Goal: Task Accomplishment & Management: Use online tool/utility

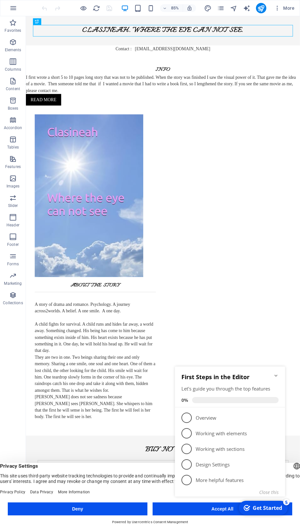
click div "checkmark Get Started 5 First Steps in the Editor Let's guide you through the t…"
click at [276, 376] on icon "Minimize checklist" at bounding box center [276, 375] width 3 height 2
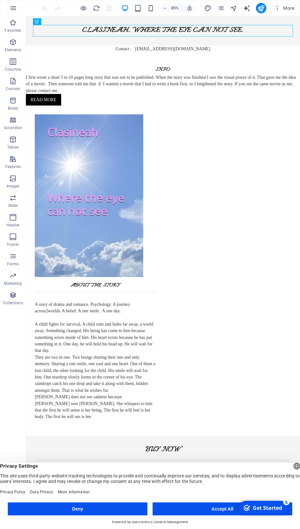
click html "checkmark Get Started 5 First Steps in the Editor Let's guide you through the t…"
drag, startPoint x: 19, startPoint y: 149, endPoint x: 192, endPoint y: 510, distance: 399.6
click at [192, 510] on button "Accept All" at bounding box center [223, 508] width 140 height 13
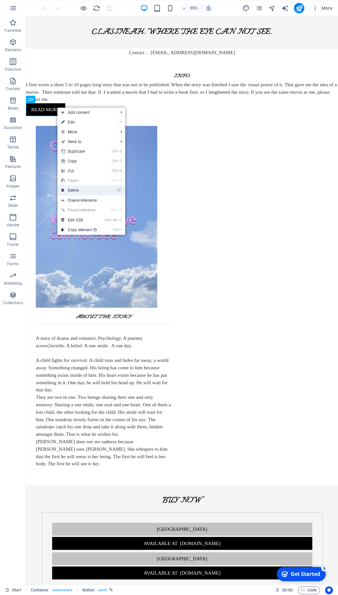
click at [79, 191] on link "⌦ Delete" at bounding box center [78, 190] width 43 height 10
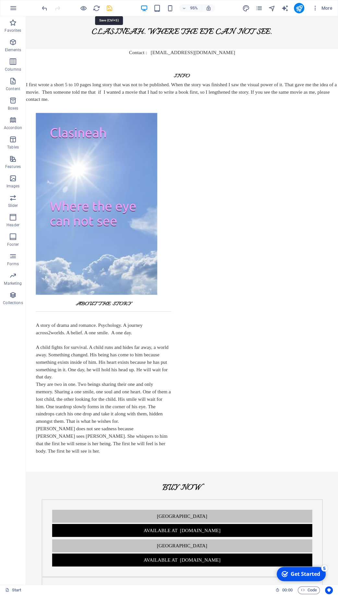
click at [109, 8] on icon "save" at bounding box center [109, 8] width 7 height 7
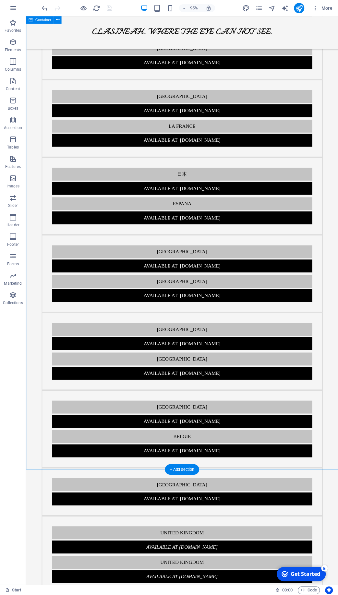
scroll to position [524, 0]
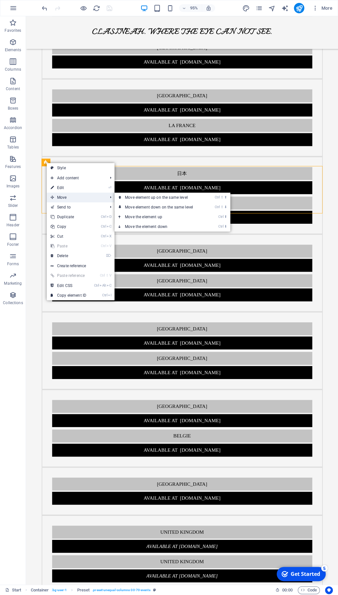
click at [65, 198] on span "Move" at bounding box center [76, 198] width 58 height 10
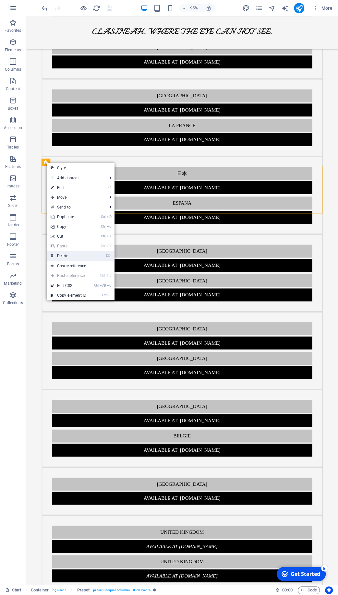
click at [66, 254] on link "⌦ Delete" at bounding box center [68, 256] width 43 height 10
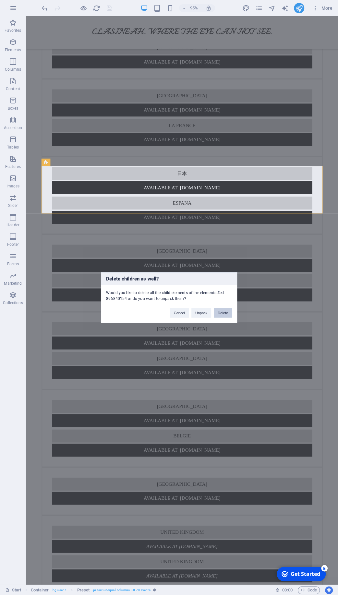
click at [222, 315] on button "Delete" at bounding box center [223, 313] width 18 height 10
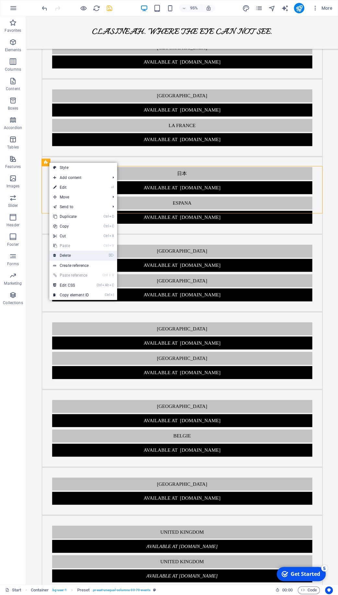
click at [64, 256] on link "⌦ Delete" at bounding box center [70, 256] width 43 height 10
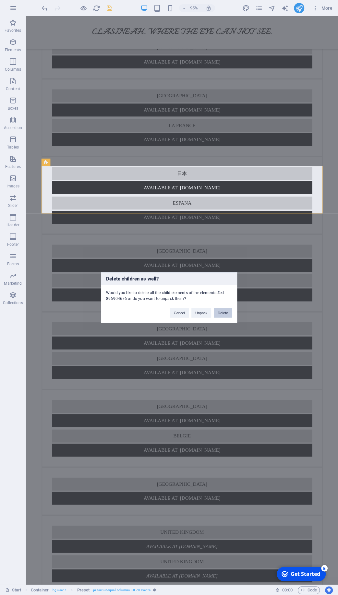
click at [221, 314] on button "Delete" at bounding box center [223, 313] width 18 height 10
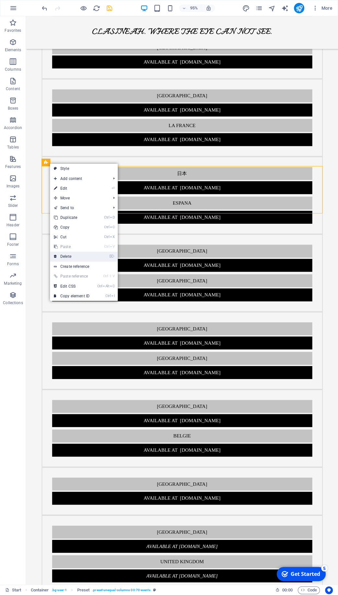
click at [76, 253] on link "⌦ Delete" at bounding box center [71, 257] width 43 height 10
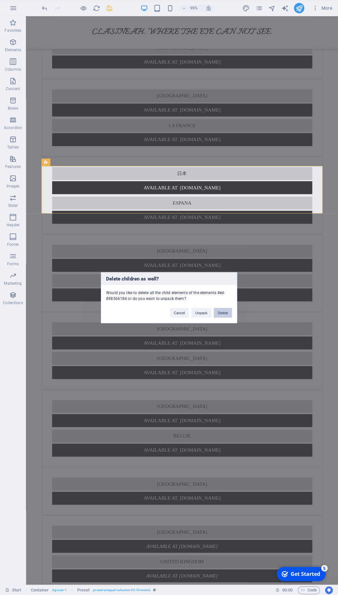
click at [225, 312] on button "Delete" at bounding box center [223, 313] width 18 height 10
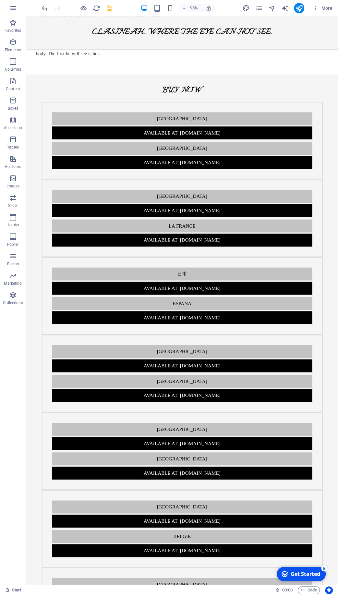
scroll to position [419, 0]
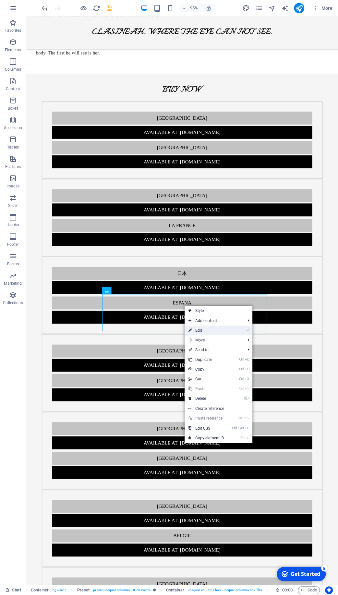
click at [205, 329] on link "⏎ Edit" at bounding box center [205, 330] width 43 height 10
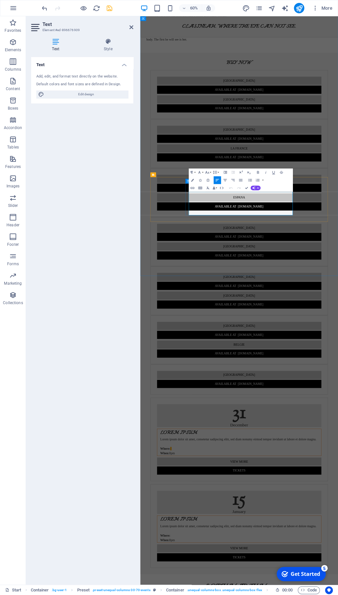
drag, startPoint x: 263, startPoint y: 343, endPoint x: 232, endPoint y: 325, distance: 35.5
drag, startPoint x: 319, startPoint y: 323, endPoint x: 211, endPoint y: 314, distance: 108.4
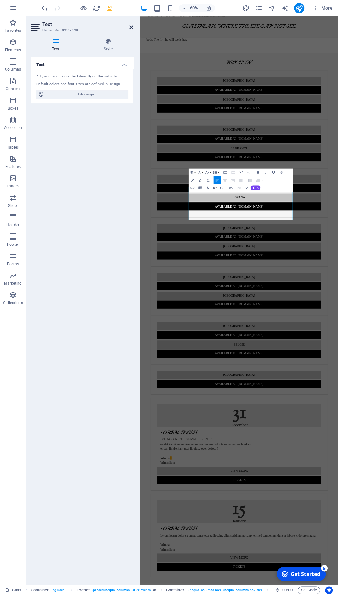
click at [132, 27] on icon at bounding box center [131, 27] width 4 height 5
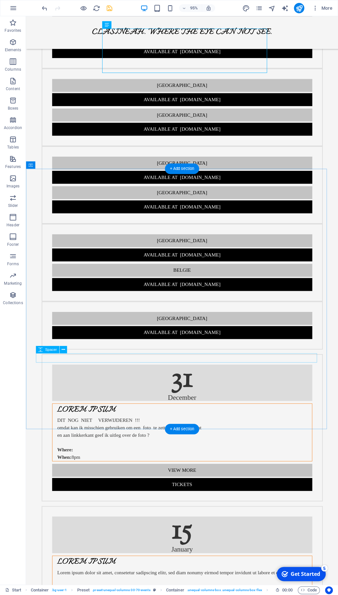
scroll to position [698, 0]
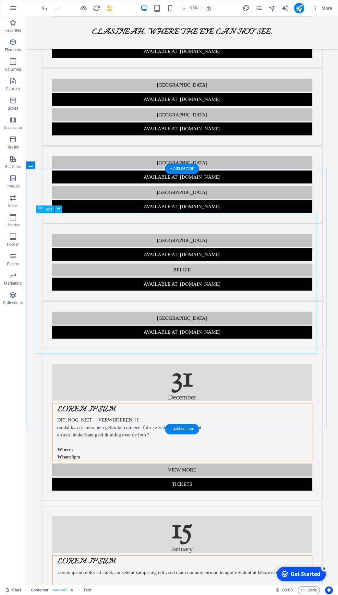
drag, startPoint x: 289, startPoint y: 367, endPoint x: 241, endPoint y: 304, distance: 79.2
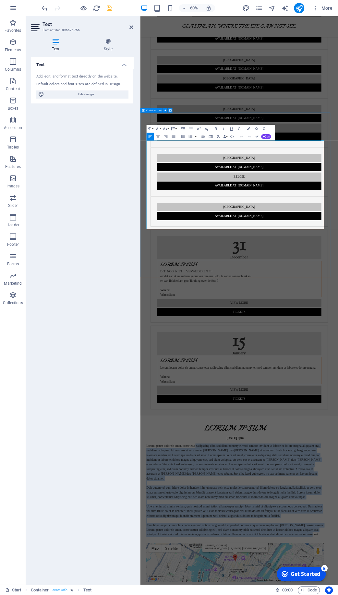
drag, startPoint x: 409, startPoint y: 367, endPoint x: 142, endPoint y: 220, distance: 304.9
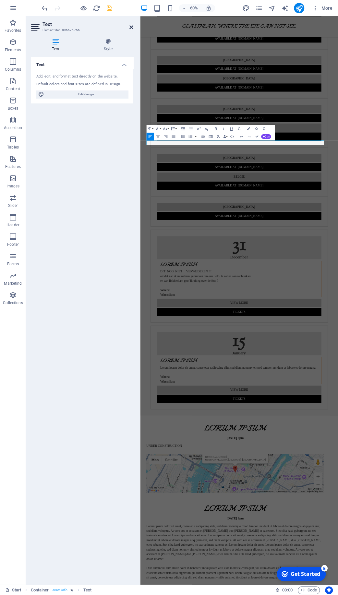
click at [131, 27] on icon at bounding box center [131, 27] width 4 height 5
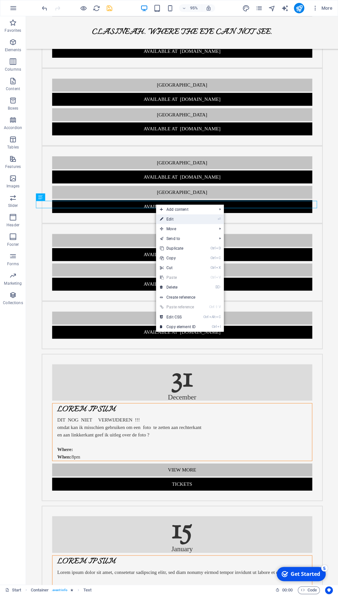
click at [175, 220] on link "⏎ Edit" at bounding box center [177, 219] width 43 height 10
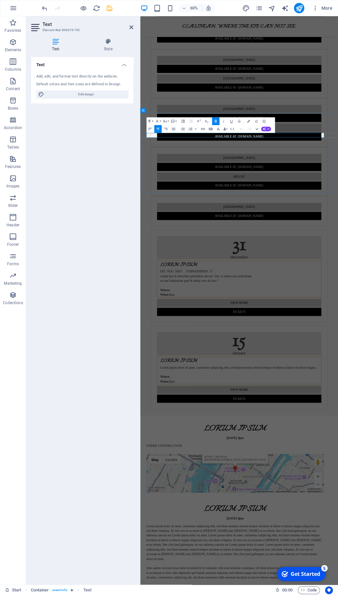
click at [159, 126] on button "[GEOGRAPHIC_DATA]" at bounding box center [157, 129] width 7 height 8
click at [133, 24] on h2 "Text" at bounding box center [87, 24] width 91 height 6
drag, startPoint x: 131, startPoint y: 26, endPoint x: 111, endPoint y: 9, distance: 25.6
click at [131, 26] on icon at bounding box center [131, 27] width 4 height 5
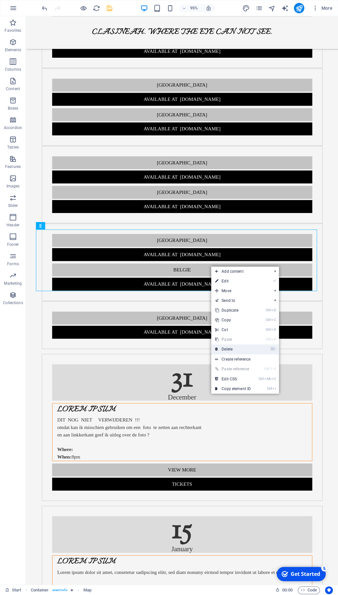
click at [233, 349] on link "⌦ Delete" at bounding box center [232, 349] width 43 height 10
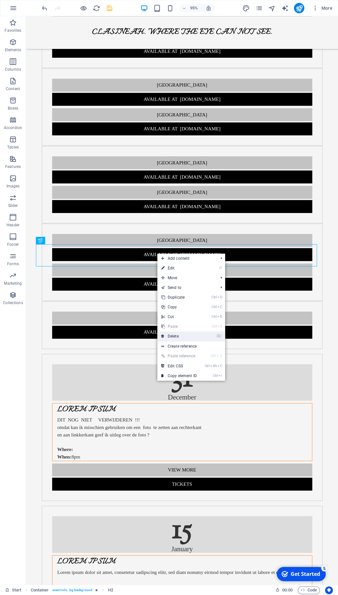
click at [185, 335] on link "⌦ Delete" at bounding box center [178, 336] width 43 height 10
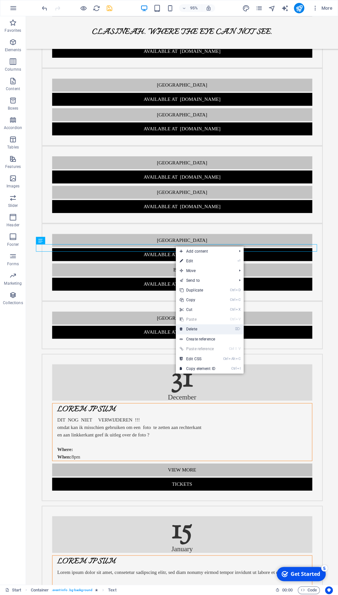
click at [199, 329] on link "⌦ Delete" at bounding box center [197, 329] width 43 height 10
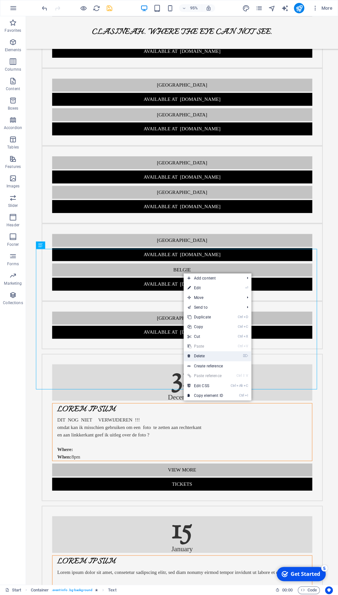
click at [212, 355] on link "⌦ Delete" at bounding box center [204, 356] width 43 height 10
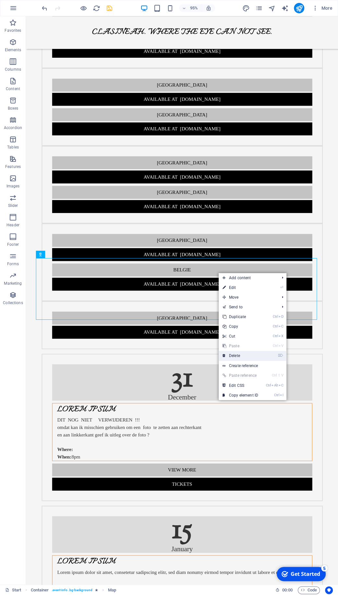
click at [242, 355] on link "⌦ Delete" at bounding box center [239, 356] width 43 height 10
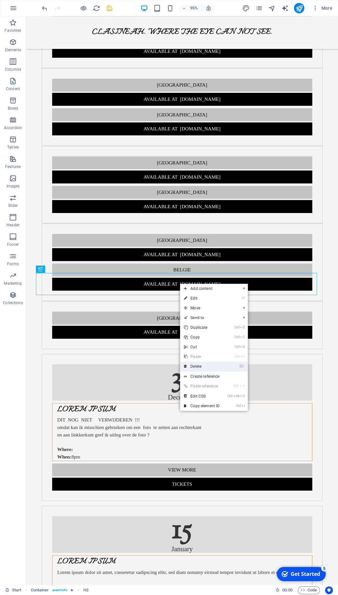
click at [204, 364] on link "⌦ Delete" at bounding box center [201, 366] width 43 height 10
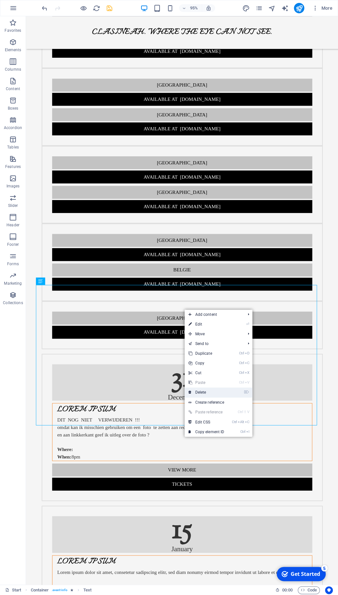
drag, startPoint x: 205, startPoint y: 391, endPoint x: 182, endPoint y: 381, distance: 24.1
click at [205, 391] on link "⌦ Delete" at bounding box center [205, 392] width 43 height 10
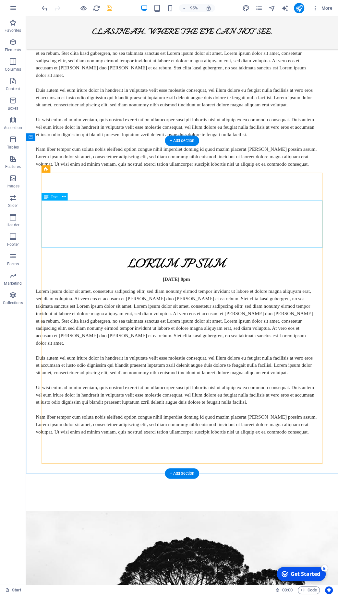
scroll to position [1608, 0]
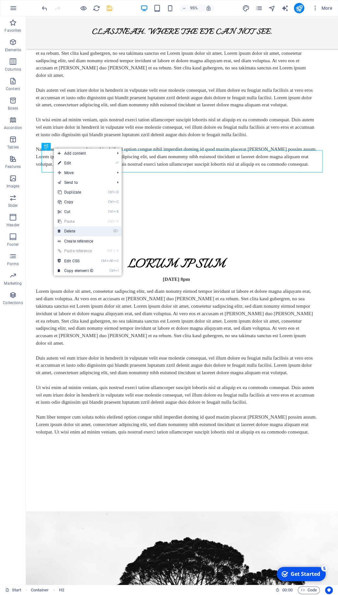
click at [83, 232] on link "⌦ Delete" at bounding box center [75, 231] width 43 height 10
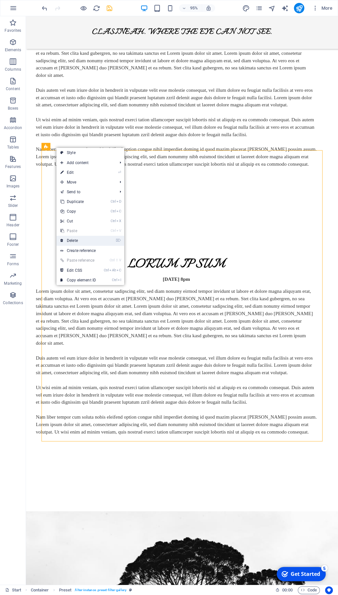
click at [79, 241] on link "⌦ Delete" at bounding box center [77, 241] width 43 height 10
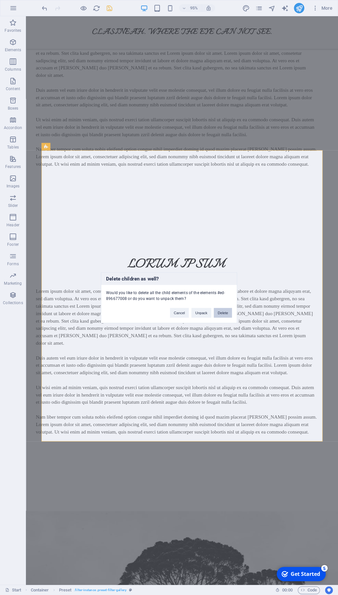
click at [223, 312] on button "Delete" at bounding box center [223, 313] width 18 height 10
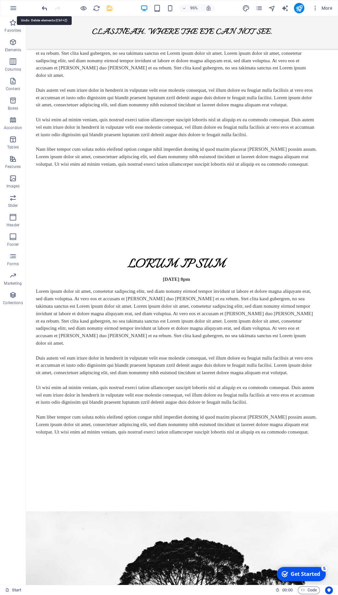
click at [46, 7] on icon "undo" at bounding box center [44, 8] width 7 height 7
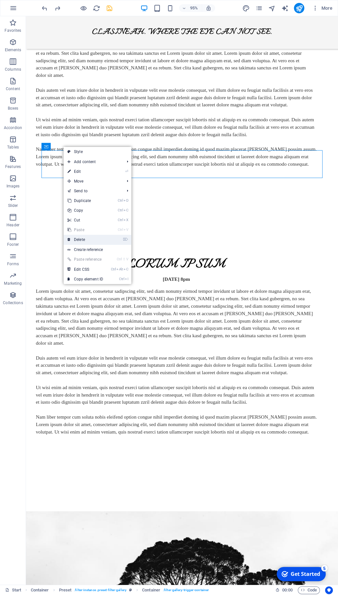
click at [88, 238] on link "⌦ Delete" at bounding box center [85, 240] width 43 height 10
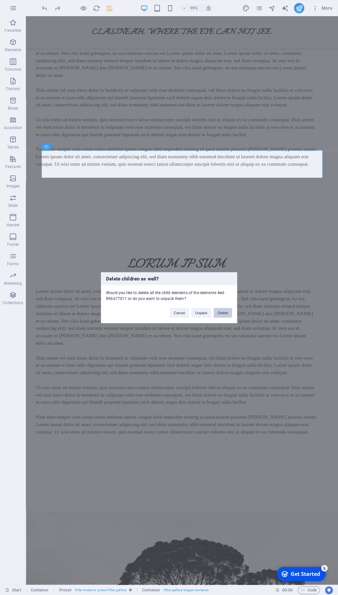
click at [221, 313] on button "Delete" at bounding box center [223, 313] width 18 height 10
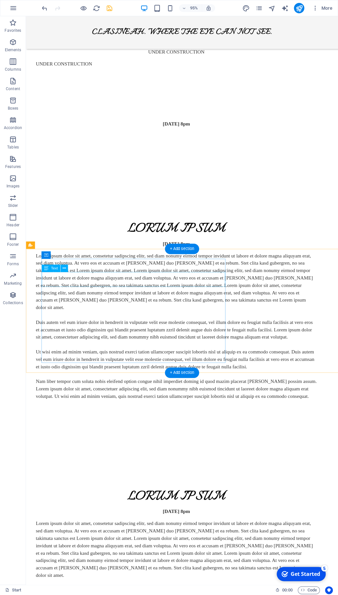
scroll to position [1364, 0]
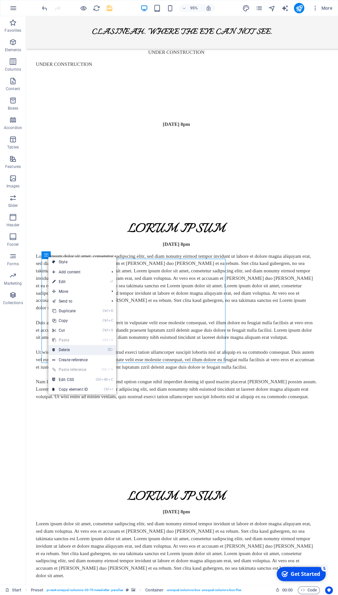
click at [70, 350] on link "⌦ Delete" at bounding box center [69, 350] width 43 height 10
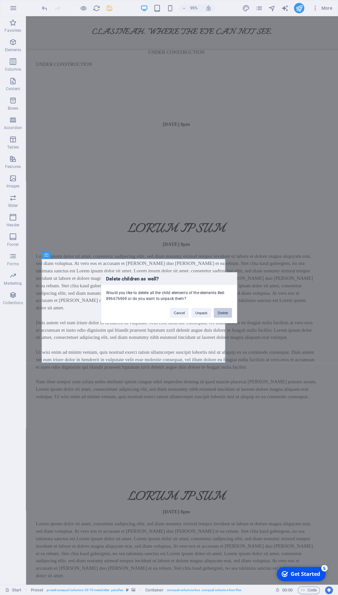
click at [220, 313] on button "Delete" at bounding box center [223, 313] width 18 height 10
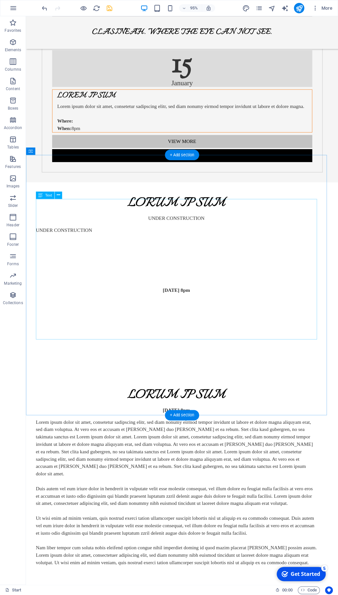
scroll to position [1189, 0]
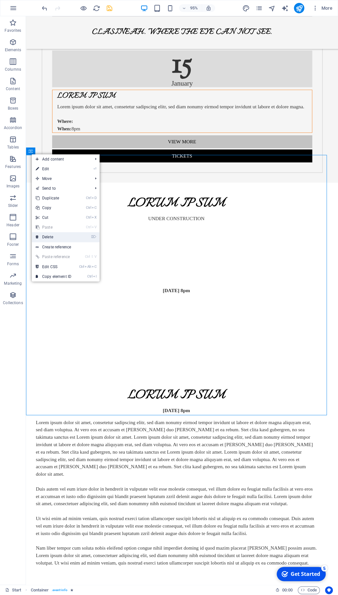
click at [58, 236] on link "⌦ Delete" at bounding box center [53, 237] width 43 height 10
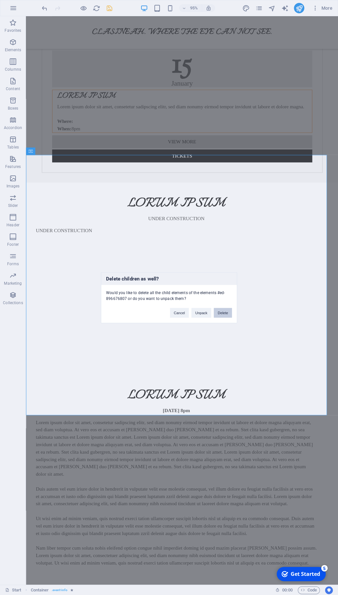
drag, startPoint x: 230, startPoint y: 311, endPoint x: 213, endPoint y: 304, distance: 18.7
click at [230, 311] on button "Delete" at bounding box center [223, 313] width 18 height 10
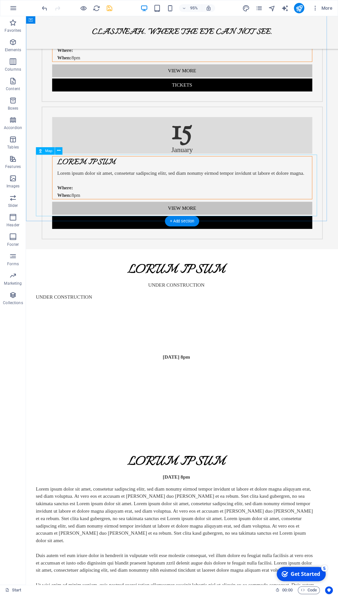
scroll to position [1119, 0]
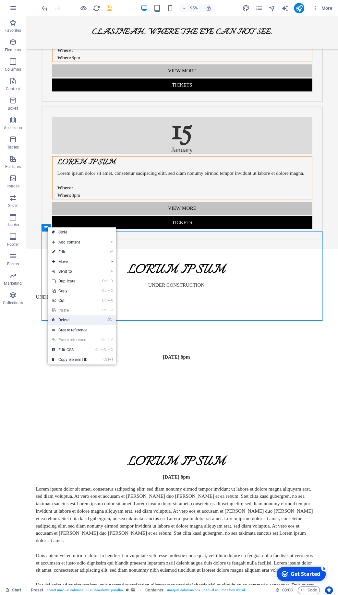
click at [73, 320] on link "⌦ Delete" at bounding box center [69, 320] width 43 height 10
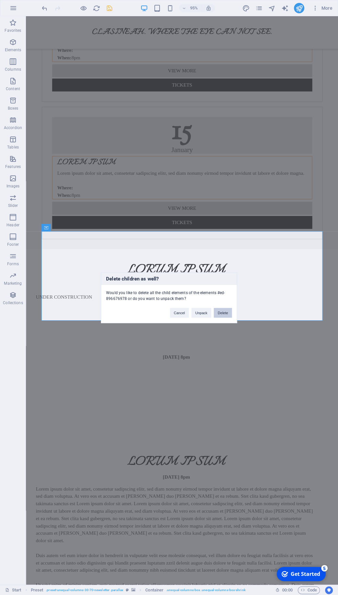
click at [228, 313] on button "Delete" at bounding box center [223, 313] width 18 height 10
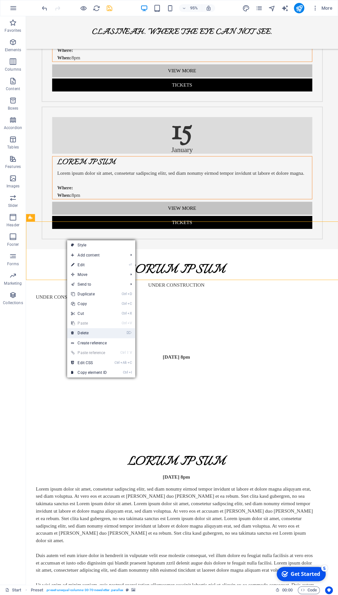
click at [92, 334] on link "⌦ Delete" at bounding box center [88, 333] width 43 height 10
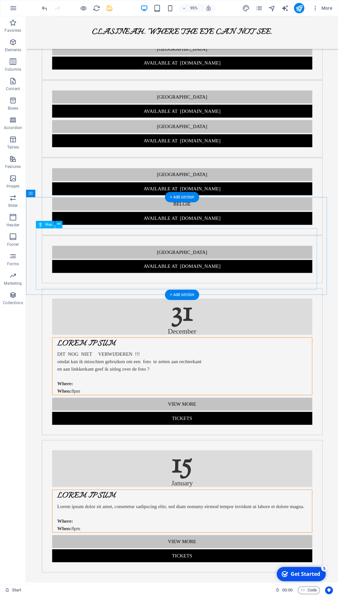
scroll to position [768, 0]
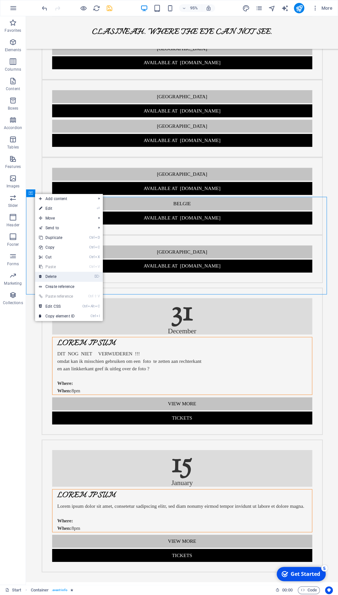
click at [59, 276] on link "⌦ Delete" at bounding box center [56, 277] width 43 height 10
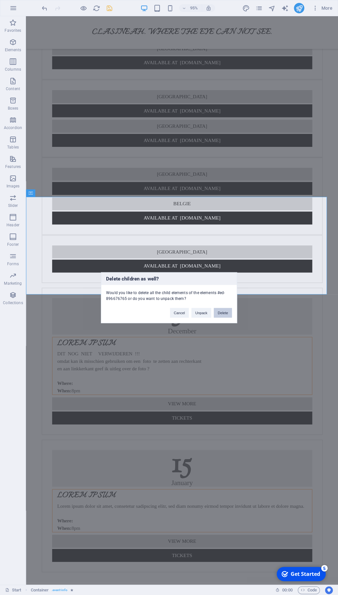
drag, startPoint x: 218, startPoint y: 312, endPoint x: 195, endPoint y: 300, distance: 25.2
click at [218, 312] on button "Delete" at bounding box center [223, 313] width 18 height 10
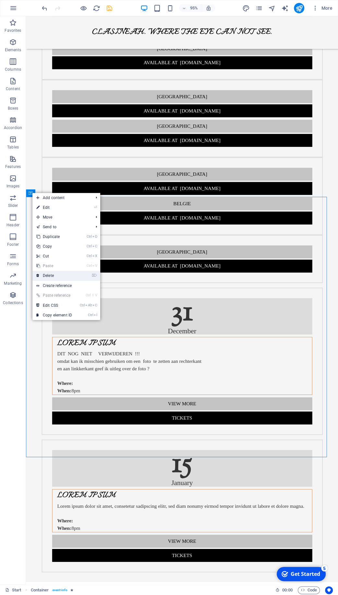
click at [52, 274] on link "⌦ Delete" at bounding box center [53, 276] width 43 height 10
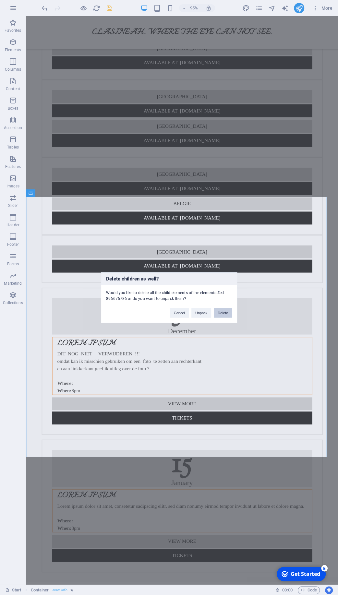
click at [221, 313] on button "Delete" at bounding box center [223, 313] width 18 height 10
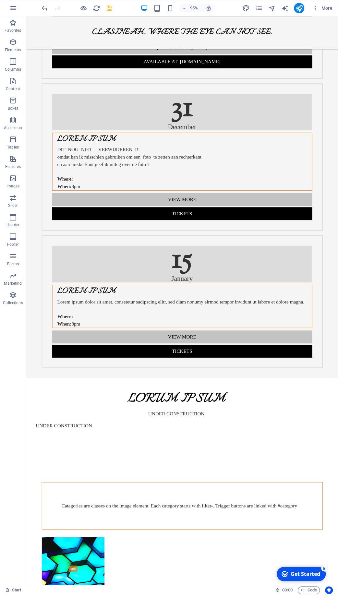
scroll to position [984, 0]
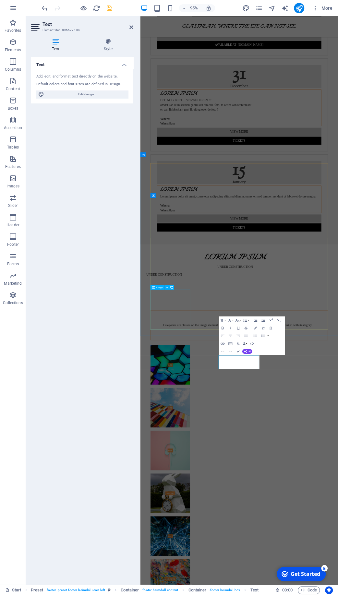
scroll to position [724, 0]
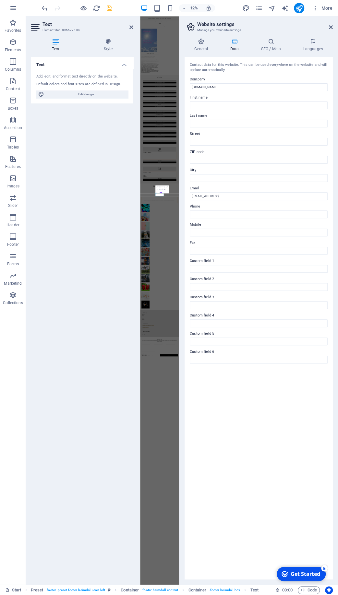
click at [252, 366] on div "Contact data for this website. This can be used everywhere on the website and w…" at bounding box center [258, 318] width 148 height 522
click at [300, 26] on icon at bounding box center [331, 27] width 4 height 5
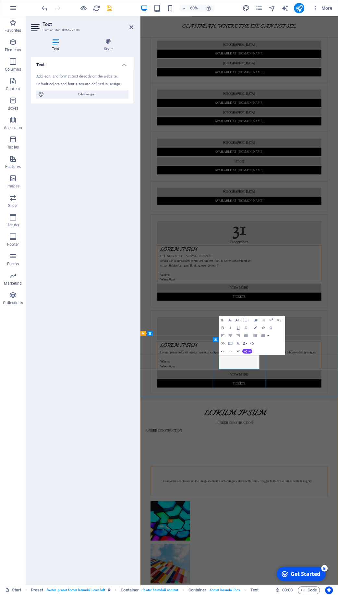
click at [129, 25] on h2 "Text" at bounding box center [87, 24] width 91 height 6
click at [132, 26] on icon at bounding box center [131, 27] width 4 height 5
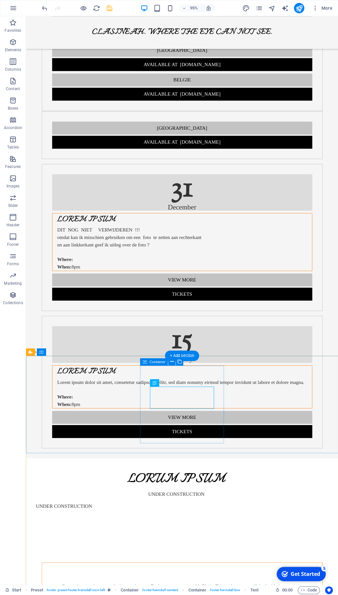
scroll to position [899, 0]
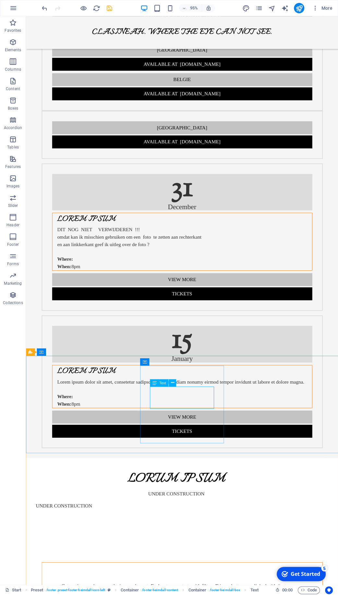
click at [154, 383] on icon at bounding box center [154, 382] width 4 height 7
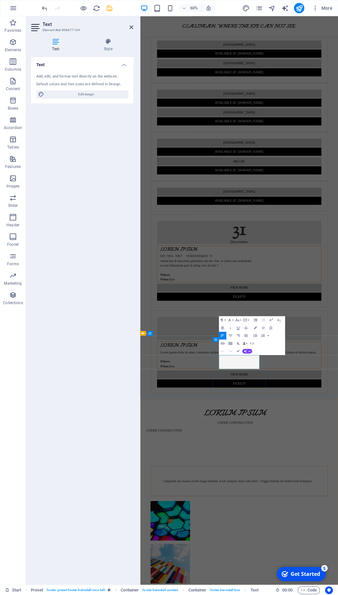
click at [132, 25] on icon at bounding box center [131, 27] width 4 height 5
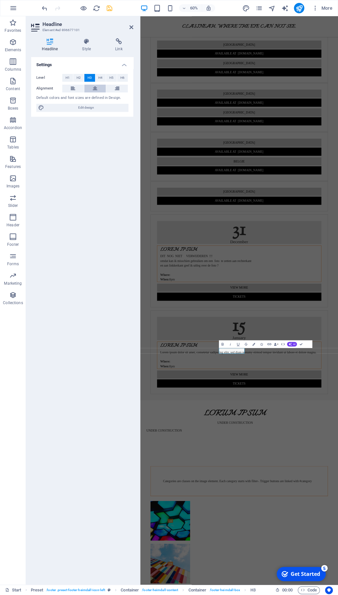
click at [95, 89] on icon at bounding box center [95, 89] width 5 height 8
click at [131, 27] on icon at bounding box center [131, 27] width 4 height 5
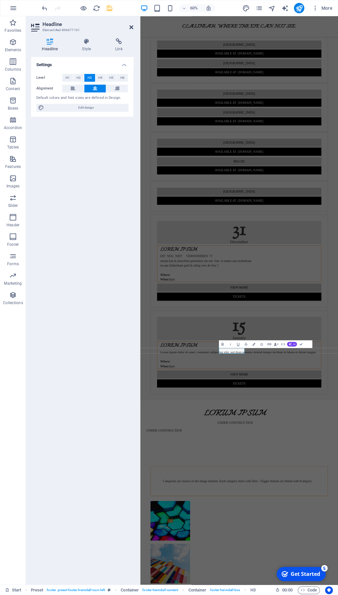
click at [132, 26] on icon at bounding box center [131, 27] width 4 height 5
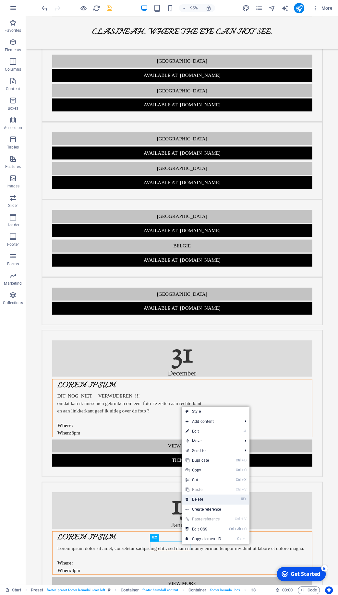
click at [202, 500] on link "⌦ Delete" at bounding box center [203, 499] width 43 height 10
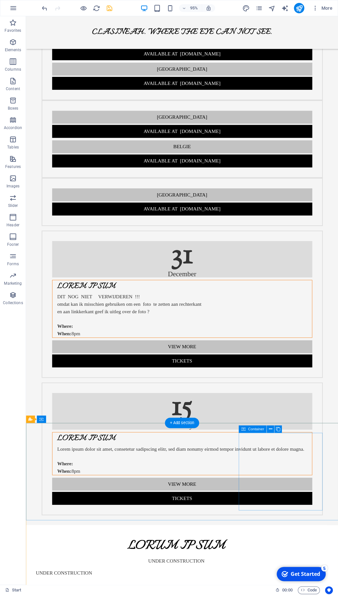
scroll to position [828, 0]
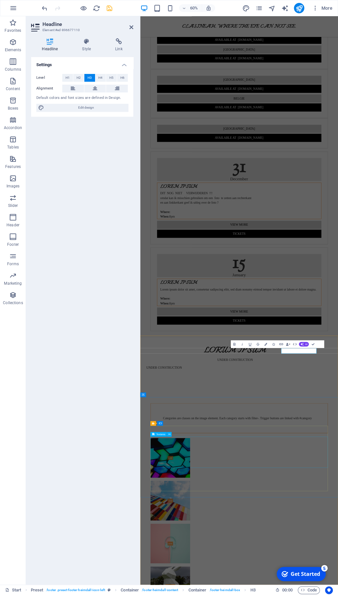
scroll to position [724, 0]
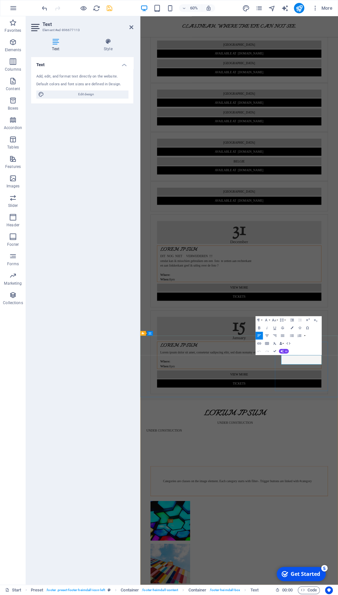
drag, startPoint x: 433, startPoint y: 593, endPoint x: 393, endPoint y: 577, distance: 43.4
click at [130, 27] on icon at bounding box center [131, 27] width 4 height 5
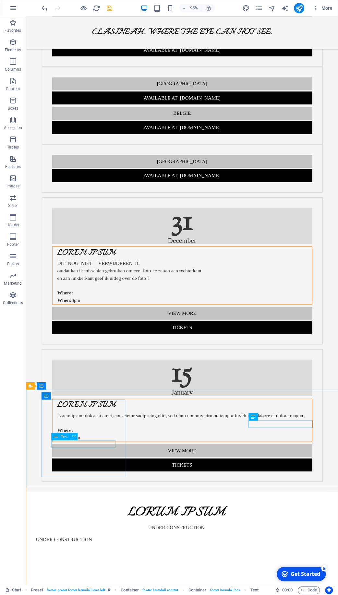
scroll to position [864, 0]
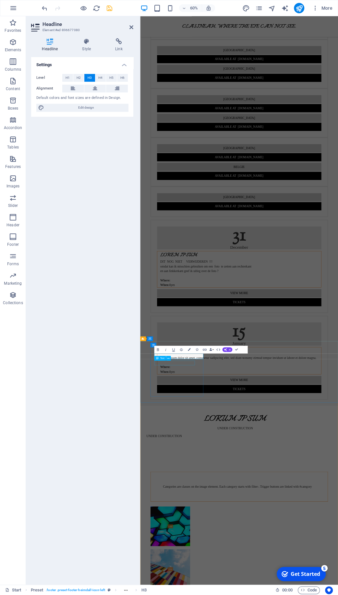
scroll to position [0, 4]
click at [131, 27] on icon at bounding box center [131, 27] width 4 height 5
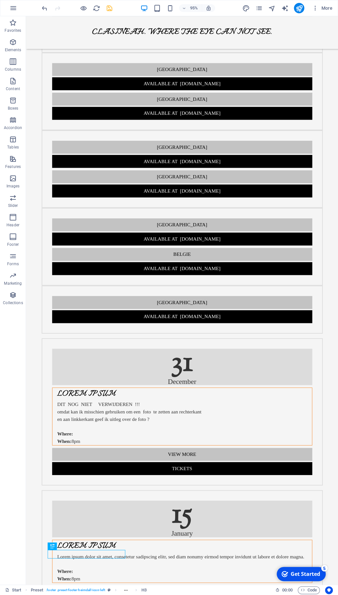
scroll to position [1073, 0]
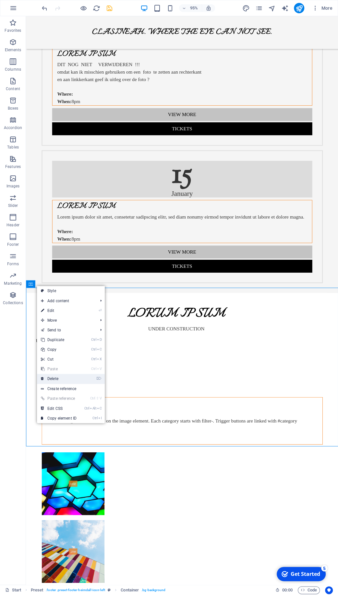
click at [63, 379] on link "⌦ Delete" at bounding box center [58, 379] width 43 height 10
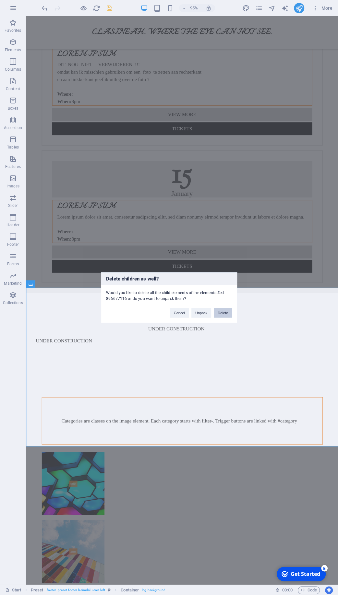
click at [223, 314] on button "Delete" at bounding box center [223, 313] width 18 height 10
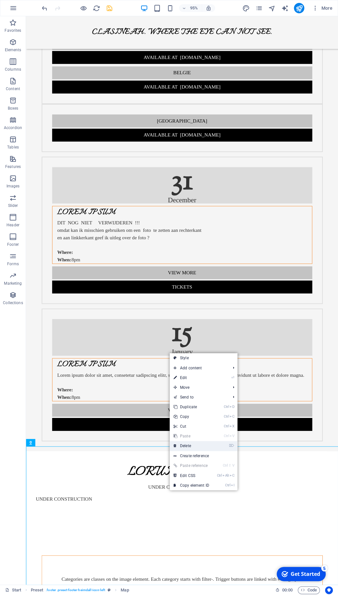
click at [193, 446] on link "⌦ Delete" at bounding box center [191, 446] width 43 height 10
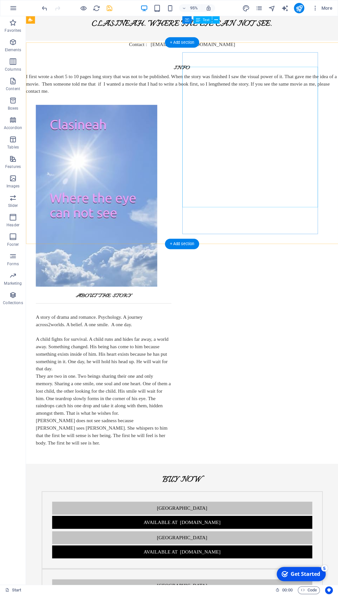
scroll to position [0, 0]
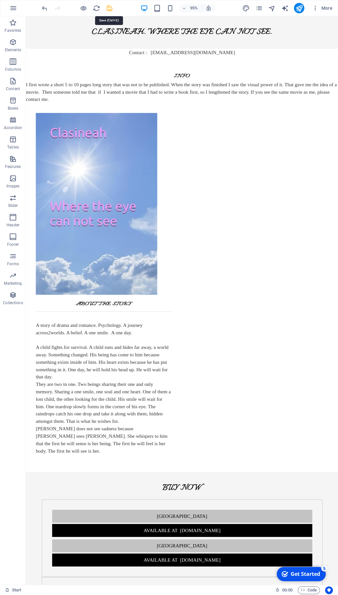
click at [111, 8] on icon "save" at bounding box center [109, 8] width 7 height 7
click at [16, 6] on icon "button" at bounding box center [13, 8] width 8 height 8
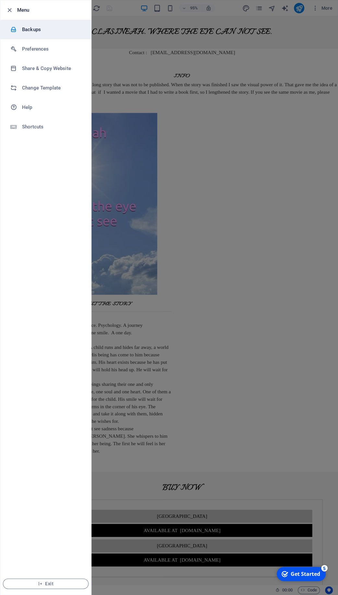
click at [38, 31] on h6 "Backups" at bounding box center [52, 30] width 60 height 8
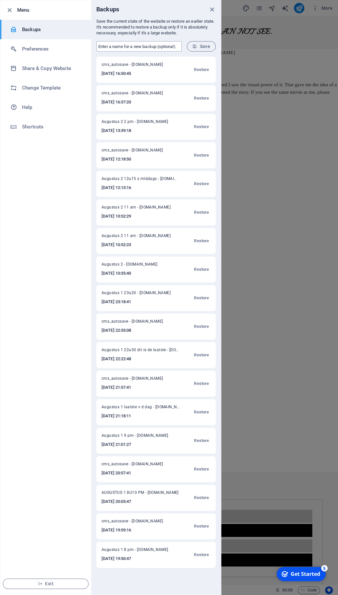
click at [142, 46] on input "text" at bounding box center [138, 46] width 85 height 10
type input "Augustus 2 17 u 00"
click at [200, 50] on button "Save" at bounding box center [201, 46] width 29 height 10
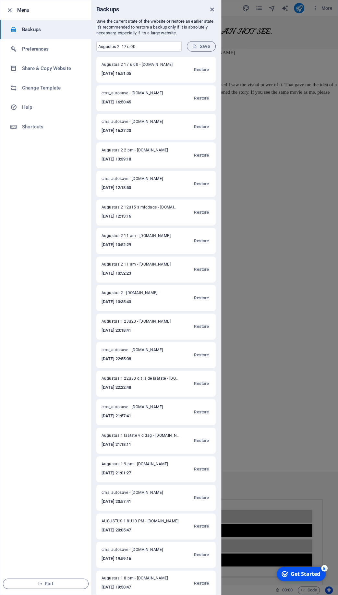
click at [213, 8] on icon "close" at bounding box center [211, 9] width 7 height 7
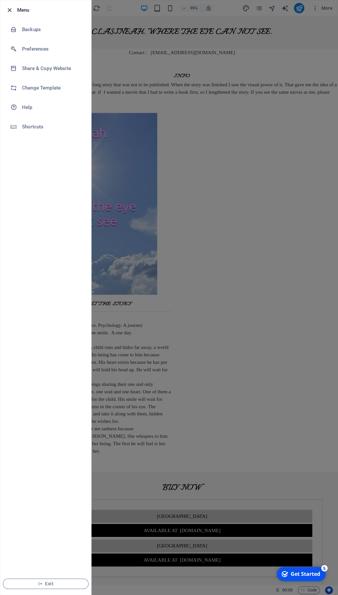
click at [10, 11] on icon "button" at bounding box center [9, 9] width 7 height 7
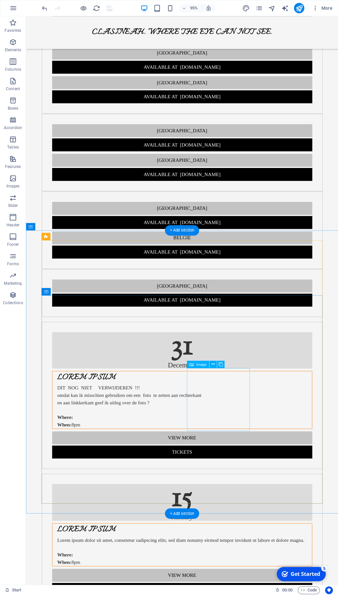
scroll to position [733, 0]
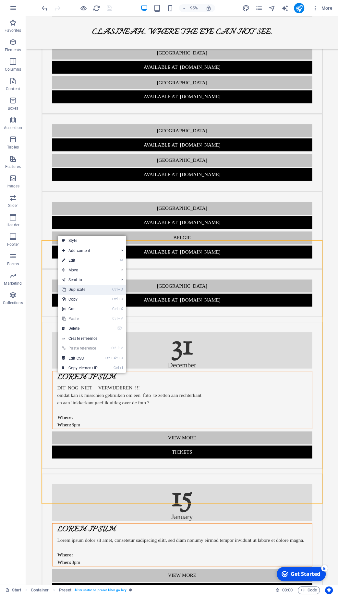
click at [80, 289] on link "Ctrl D Duplicate" at bounding box center [79, 290] width 43 height 10
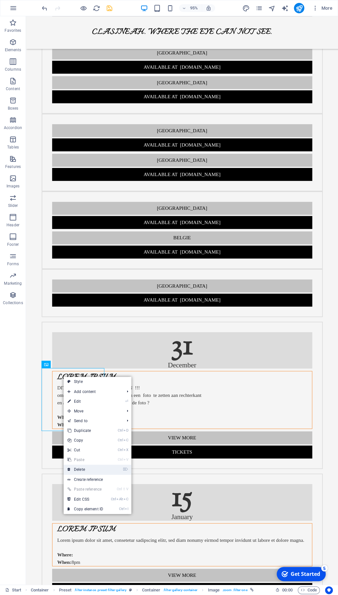
click at [88, 467] on link "⌦ Delete" at bounding box center [85, 469] width 43 height 10
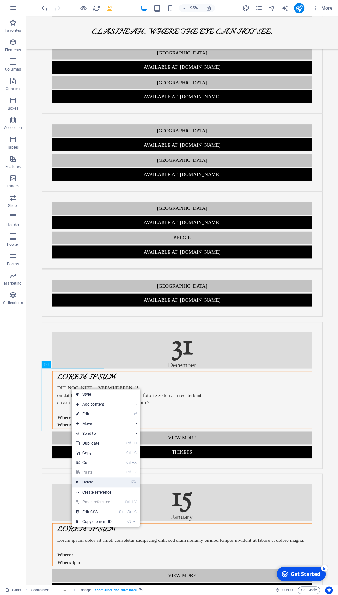
click at [92, 480] on link "⌦ Delete" at bounding box center [93, 482] width 43 height 10
click at [92, 480] on link "⌦ Delete" at bounding box center [96, 483] width 43 height 10
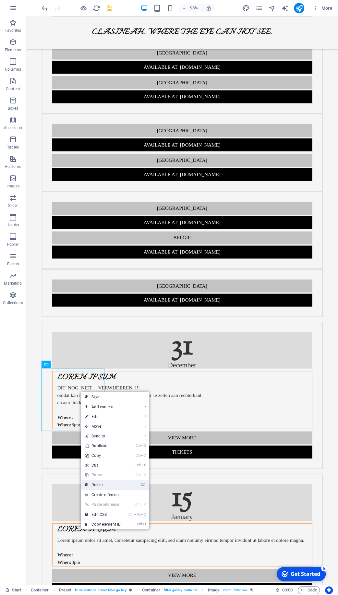
click at [98, 483] on link "⌦ Delete" at bounding box center [102, 485] width 43 height 10
click at [110, 484] on link "⌦ Delete" at bounding box center [100, 488] width 43 height 10
drag, startPoint x: 104, startPoint y: 483, endPoint x: 87, endPoint y: 483, distance: 17.2
click at [105, 483] on link "⌦ Delete" at bounding box center [102, 485] width 43 height 10
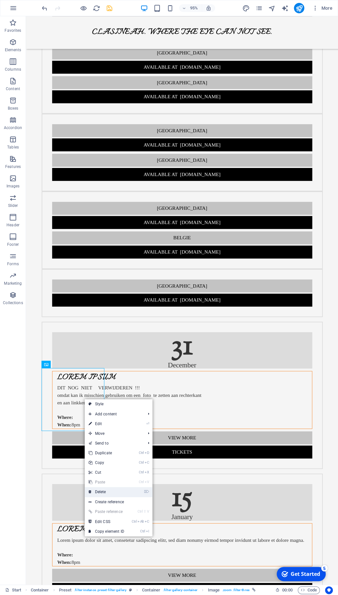
click at [108, 489] on link "⌦ Delete" at bounding box center [106, 492] width 43 height 10
click at [102, 488] on link "⌦ Delete" at bounding box center [103, 491] width 43 height 10
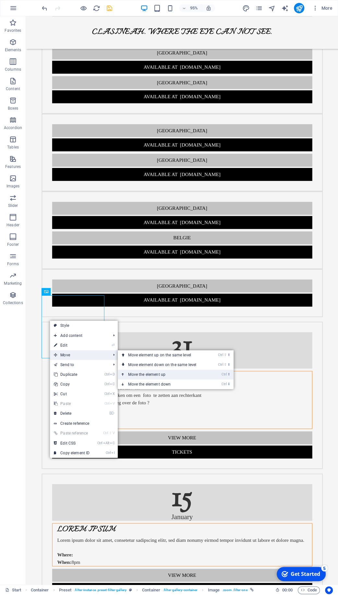
click at [144, 373] on link "Ctrl ⬆ Move the element up" at bounding box center [163, 375] width 91 height 10
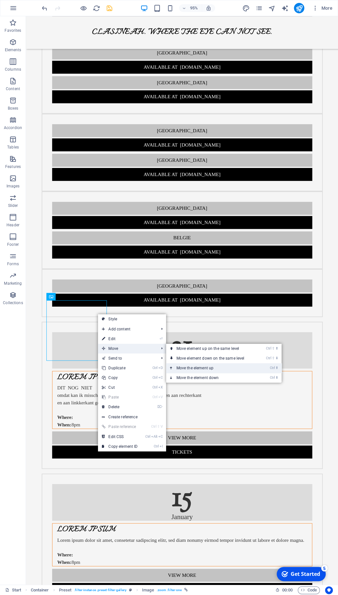
click at [192, 366] on link "Ctrl ⬆ Move the element up" at bounding box center [211, 368] width 91 height 10
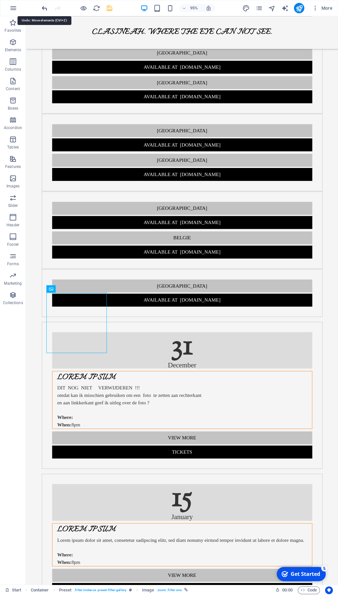
click at [47, 7] on icon "undo" at bounding box center [44, 8] width 7 height 7
click at [46, 7] on icon "undo" at bounding box center [44, 8] width 7 height 7
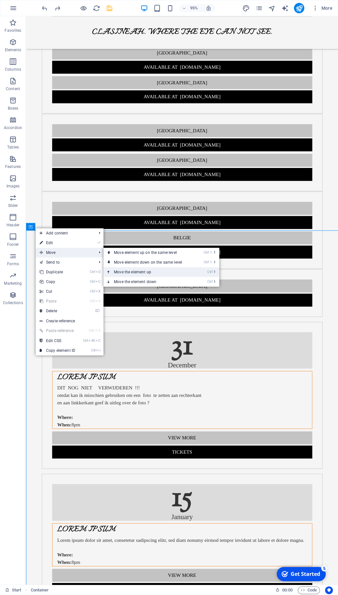
click at [135, 271] on link "Ctrl ⬆ Move the element up" at bounding box center [148, 272] width 91 height 10
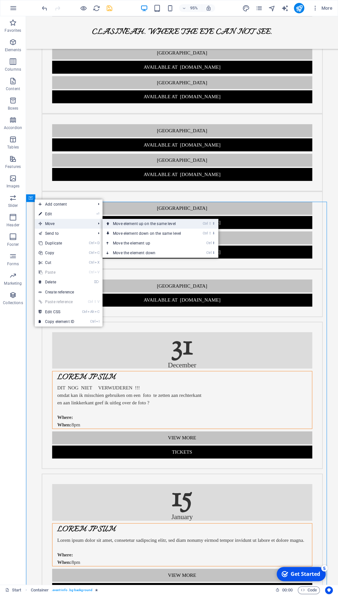
click at [130, 223] on link "Ctrl ⇧ ⬆ Move element up on the same level" at bounding box center [147, 224] width 91 height 10
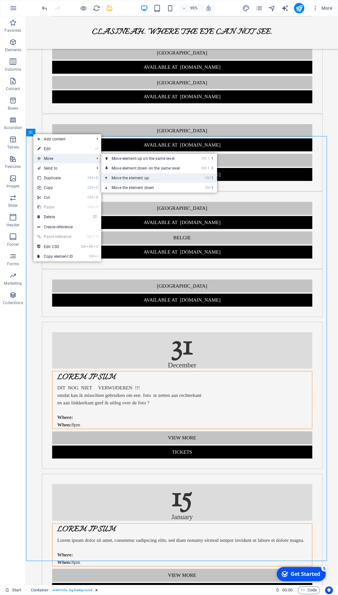
click at [140, 177] on link "Ctrl ⬆ Move the element up" at bounding box center [146, 178] width 91 height 10
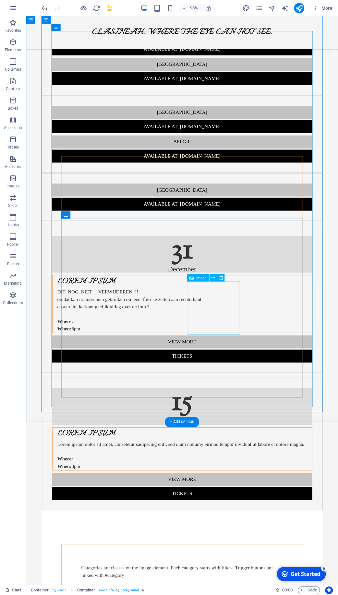
scroll to position [858, 0]
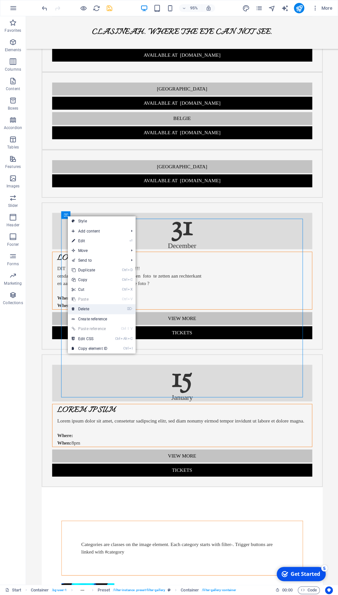
click at [88, 307] on link "⌦ Delete" at bounding box center [89, 309] width 43 height 10
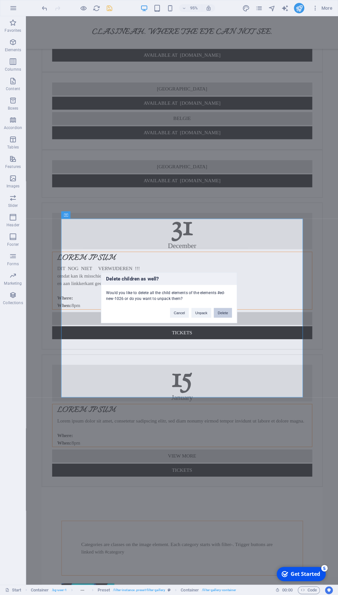
click at [221, 310] on button "Delete" at bounding box center [223, 313] width 18 height 10
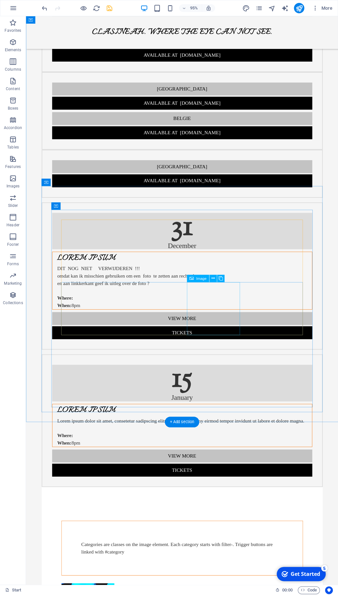
scroll to position [670, 0]
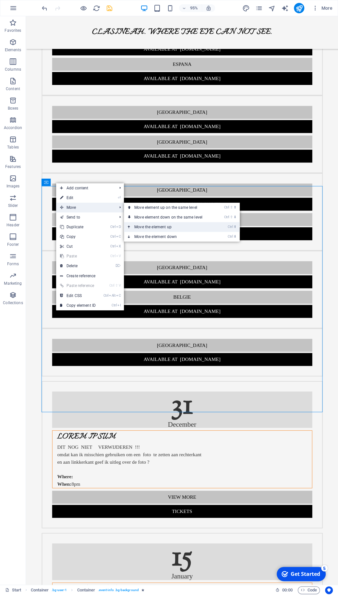
drag, startPoint x: 149, startPoint y: 226, endPoint x: 130, endPoint y: 221, distance: 20.1
click at [149, 226] on link "Ctrl ⬆ Move the element up" at bounding box center [169, 227] width 91 height 10
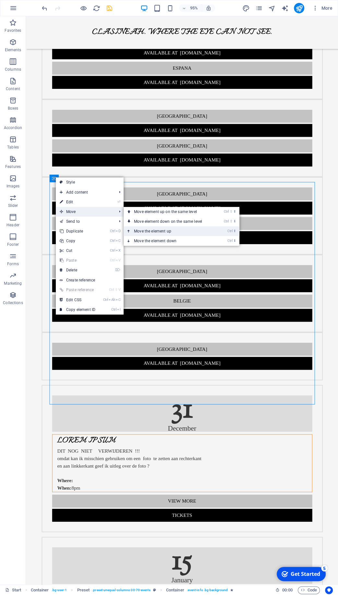
click at [153, 229] on link "Ctrl ⬆ Move the element up" at bounding box center [168, 231] width 91 height 10
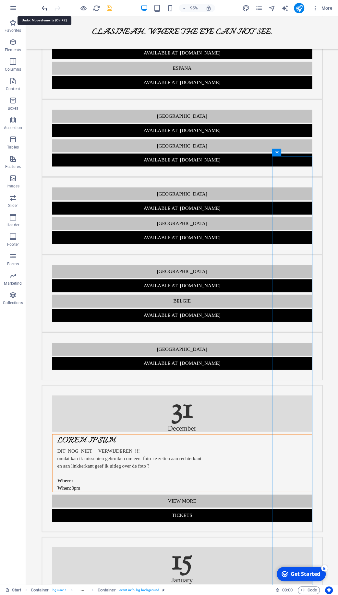
click at [44, 10] on icon "undo" at bounding box center [44, 8] width 7 height 7
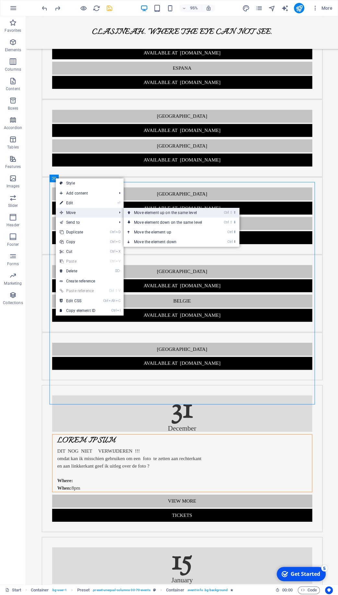
click at [154, 211] on link "Ctrl ⇧ ⬆ Move element up on the same level" at bounding box center [168, 213] width 91 height 10
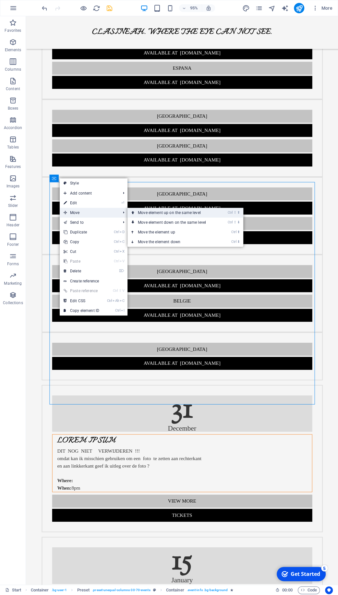
click at [138, 211] on link "Ctrl ⇧ ⬆ Move element up on the same level" at bounding box center [172, 213] width 91 height 10
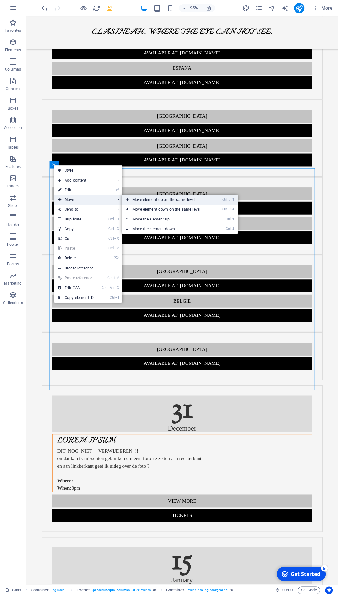
click at [140, 198] on link "Ctrl ⇧ ⬆ Move element up on the same level" at bounding box center [167, 200] width 91 height 10
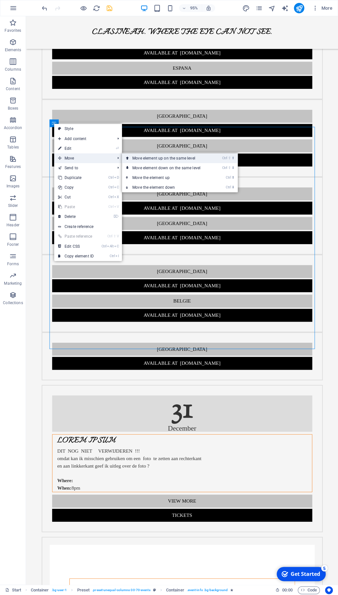
click at [147, 159] on link "Ctrl ⇧ ⬆ Move element up on the same level" at bounding box center [167, 158] width 91 height 10
click at [141, 157] on link "Ctrl ⇧ ⬆ Move element up on the same level" at bounding box center [168, 158] width 91 height 10
click at [142, 158] on link "Ctrl ⇧ ⬆ Move element up on the same level" at bounding box center [169, 158] width 91 height 10
click at [136, 157] on link "Ctrl ⇧ ⬆ Move element up on the same level" at bounding box center [168, 158] width 91 height 10
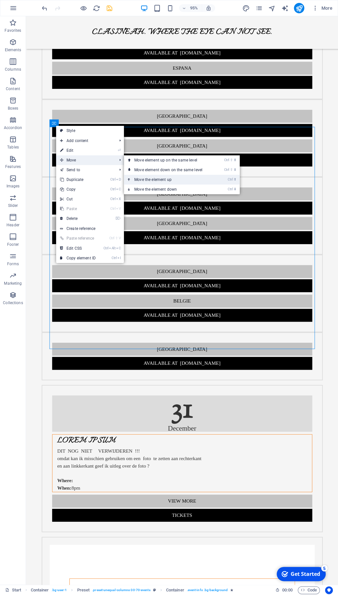
click at [155, 180] on link "Ctrl ⬆ Move the element up" at bounding box center [169, 180] width 91 height 10
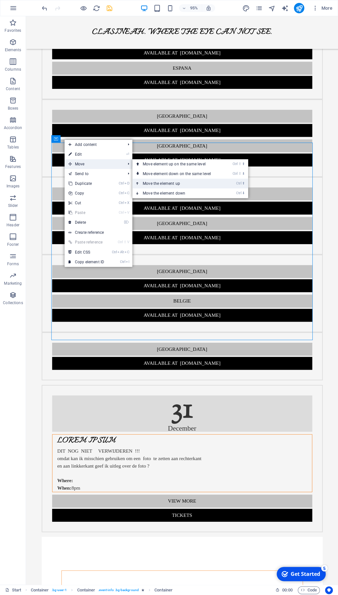
click at [156, 182] on link "Ctrl ⬆ Move the element up" at bounding box center [177, 184] width 91 height 10
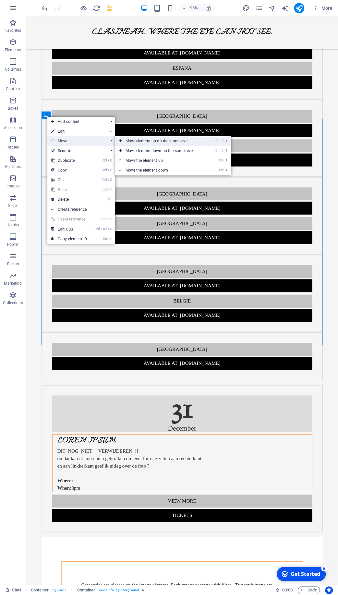
click at [139, 140] on link "Ctrl ⇧ ⬆ Move element up on the same level" at bounding box center [160, 141] width 91 height 10
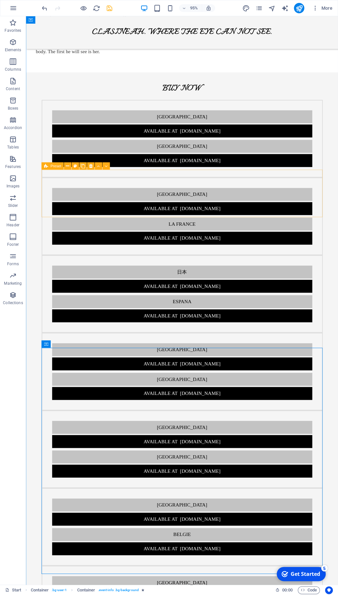
scroll to position [421, 0]
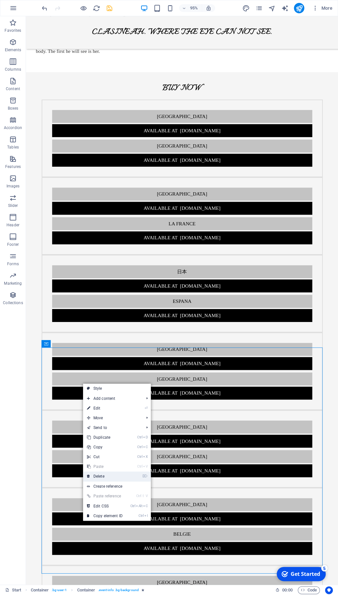
click at [117, 476] on link "⌦ Delete" at bounding box center [104, 476] width 43 height 10
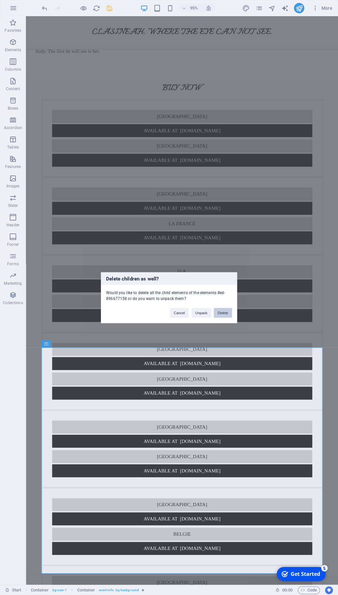
click at [222, 315] on button "Delete" at bounding box center [223, 313] width 18 height 10
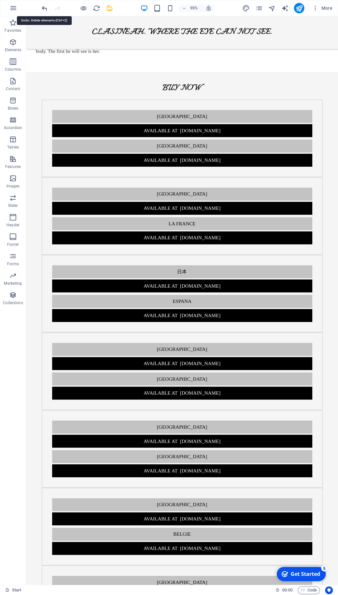
click at [43, 8] on icon "undo" at bounding box center [44, 8] width 7 height 7
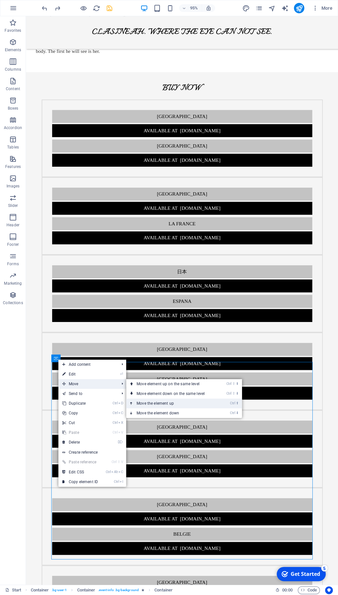
click at [154, 403] on link "Ctrl ⬆ Move the element up" at bounding box center [171, 403] width 91 height 10
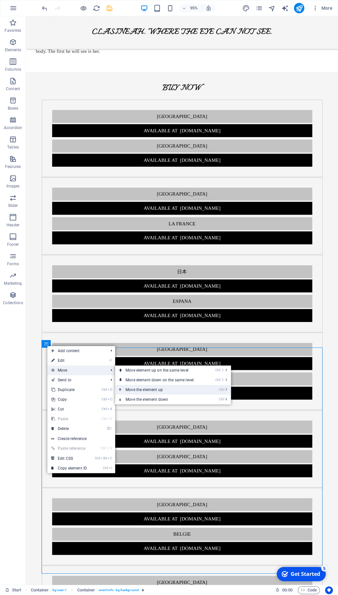
click at [135, 389] on link "Ctrl ⬆ Move the element up" at bounding box center [160, 390] width 91 height 10
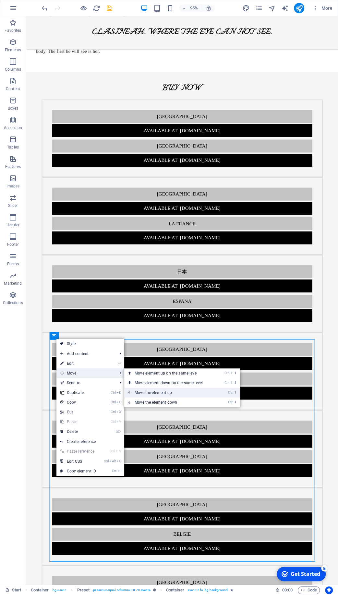
click at [147, 391] on link "Ctrl ⬆ Move the element up" at bounding box center [169, 393] width 91 height 10
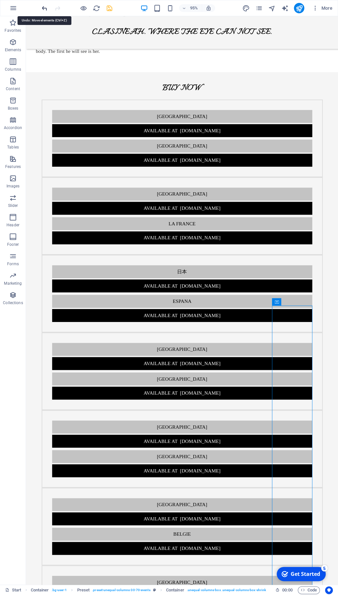
click at [45, 11] on icon "undo" at bounding box center [44, 8] width 7 height 7
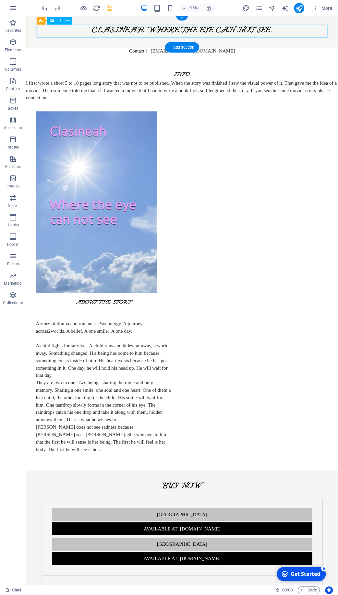
scroll to position [2, 0]
click at [109, 6] on icon "save" at bounding box center [109, 8] width 7 height 7
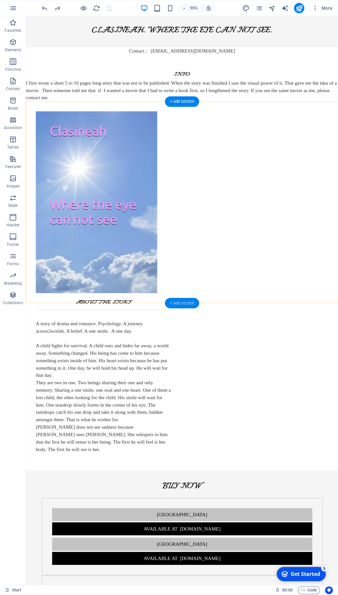
click at [174, 302] on div "+ Add section" at bounding box center [182, 303] width 34 height 10
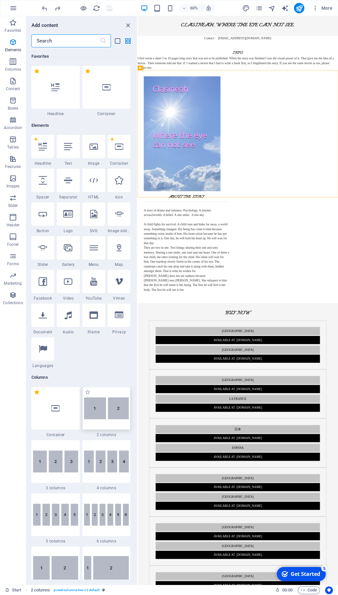
scroll to position [0, 0]
click at [97, 150] on icon at bounding box center [93, 146] width 8 height 8
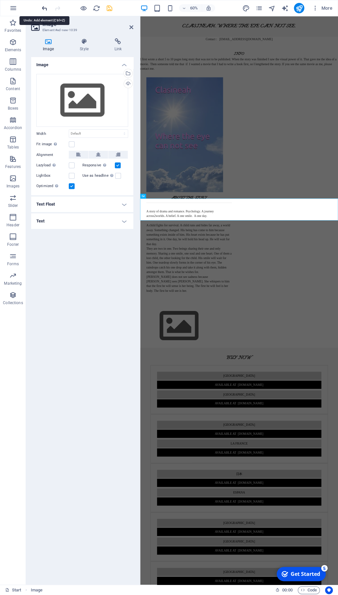
click at [47, 6] on icon "undo" at bounding box center [44, 8] width 7 height 7
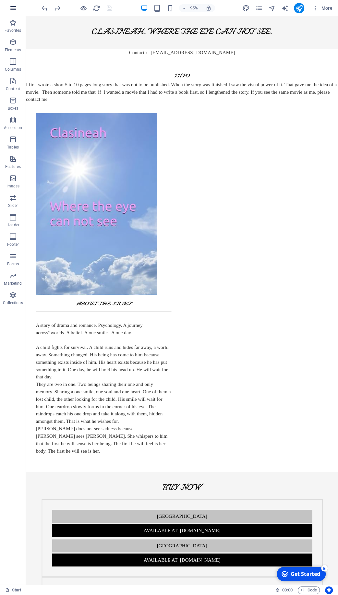
click at [13, 9] on icon "button" at bounding box center [13, 8] width 8 height 8
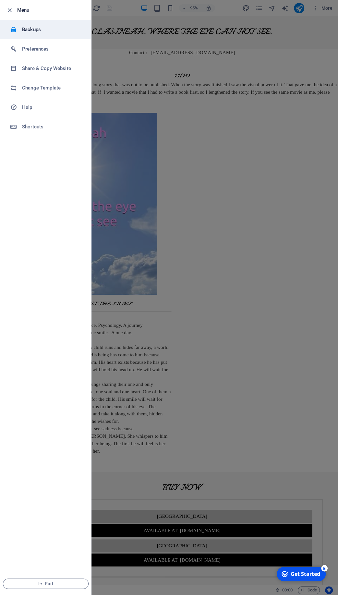
click at [23, 27] on h6 "Backups" at bounding box center [52, 30] width 60 height 8
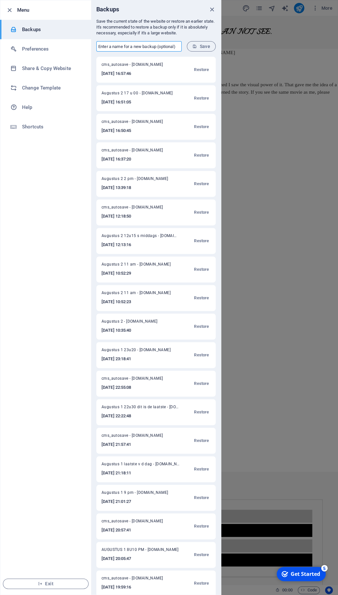
click at [148, 46] on input "text" at bounding box center [138, 46] width 85 height 10
type input "Augustus 2 17u15 Geen foto's boven de Amazon buttons"
click at [195, 48] on icon "submit" at bounding box center [194, 46] width 5 height 5
click at [213, 10] on icon "close" at bounding box center [211, 9] width 7 height 7
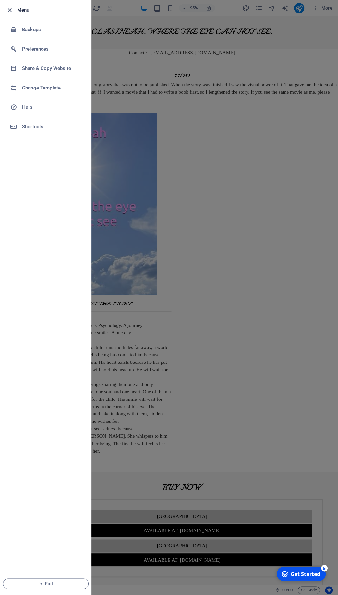
click at [10, 11] on icon "button" at bounding box center [9, 9] width 7 height 7
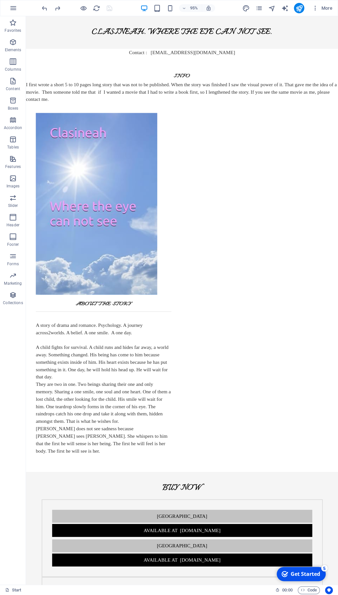
click at [7, 357] on div "Favorites Elements Columns Content Boxes Accordion Tables Features Images Slide…" at bounding box center [13, 300] width 26 height 568
drag, startPoint x: 180, startPoint y: 305, endPoint x: 45, endPoint y: 304, distance: 135.2
click at [180, 305] on div "+ Add section" at bounding box center [182, 304] width 34 height 10
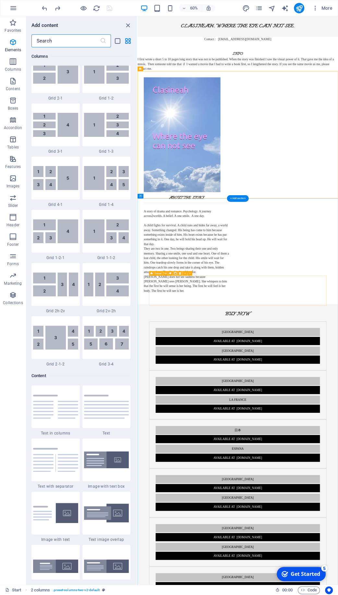
scroll to position [1134, 0]
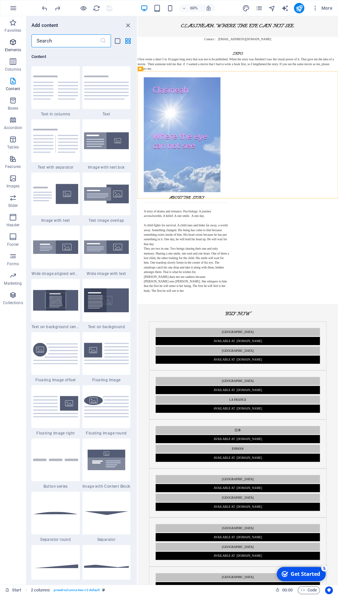
click at [16, 41] on icon "button" at bounding box center [13, 42] width 8 height 8
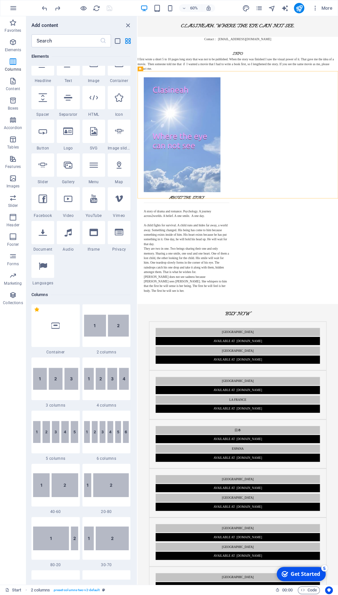
scroll to position [69, 0]
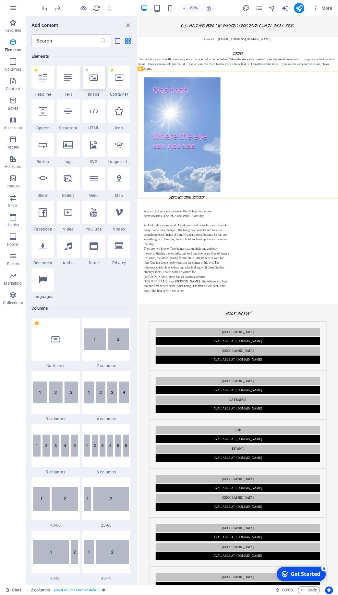
click at [98, 81] on icon at bounding box center [93, 77] width 8 height 8
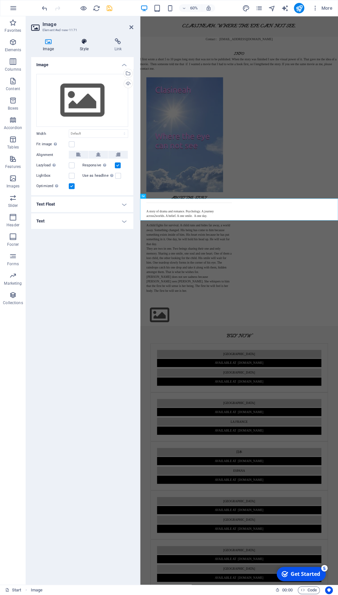
click at [86, 44] on icon at bounding box center [84, 41] width 32 height 6
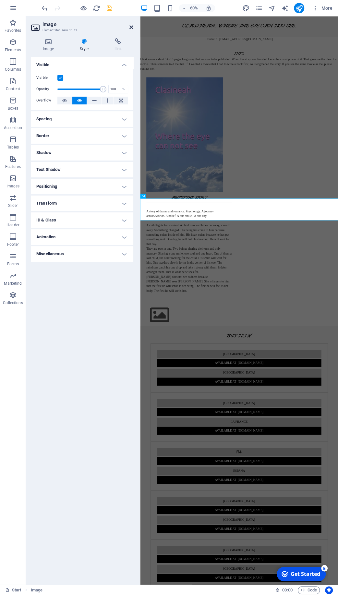
drag, startPoint x: 132, startPoint y: 27, endPoint x: 110, endPoint y: 13, distance: 26.5
click at [132, 27] on icon at bounding box center [131, 27] width 4 height 5
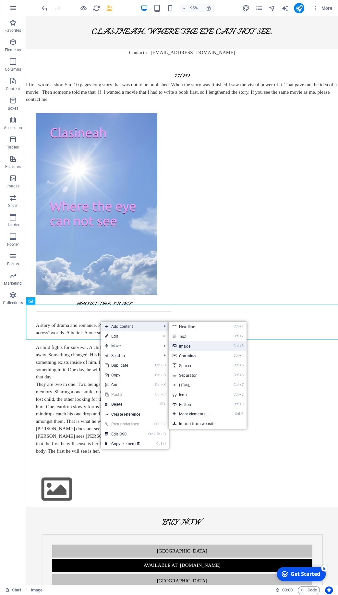
click at [191, 344] on link "Ctrl 3 Image" at bounding box center [195, 346] width 53 height 10
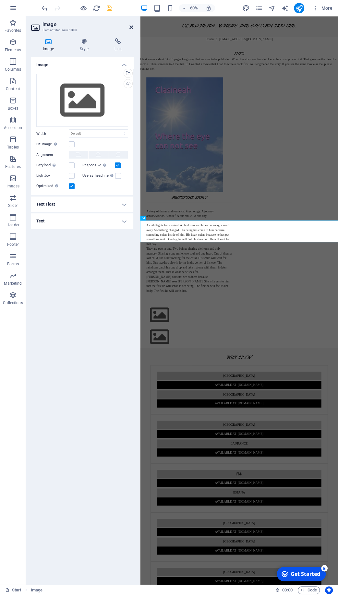
click at [132, 27] on icon at bounding box center [131, 27] width 4 height 5
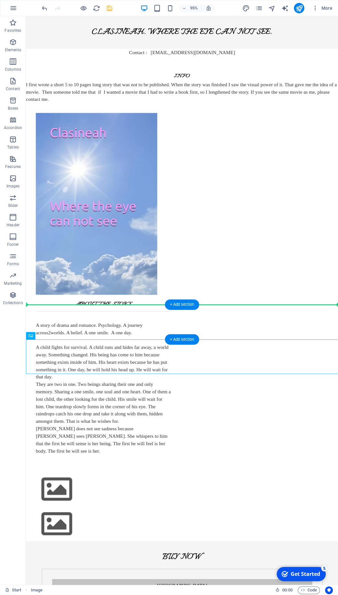
drag, startPoint x: 57, startPoint y: 371, endPoint x: 115, endPoint y: 330, distance: 70.9
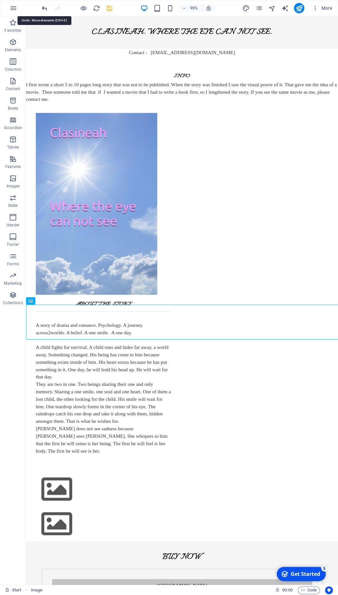
click at [45, 6] on icon "undo" at bounding box center [44, 8] width 7 height 7
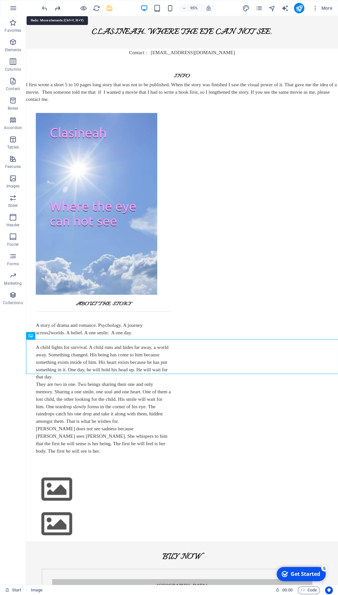
click at [57, 8] on icon "redo" at bounding box center [57, 8] width 7 height 7
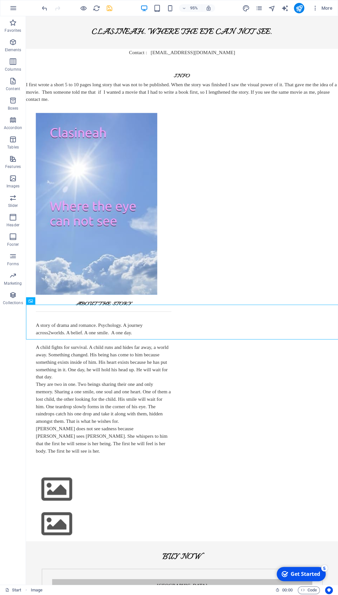
click at [57, 8] on div at bounding box center [77, 8] width 73 height 10
click at [46, 7] on icon "undo" at bounding box center [44, 8] width 7 height 7
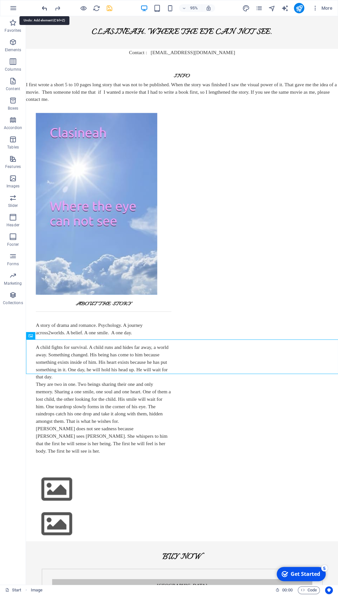
click at [46, 7] on icon "undo" at bounding box center [44, 8] width 7 height 7
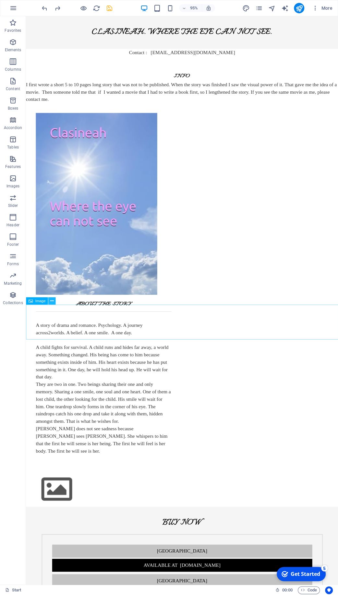
click at [53, 299] on icon at bounding box center [51, 301] width 3 height 6
click at [52, 301] on icon at bounding box center [51, 301] width 3 height 6
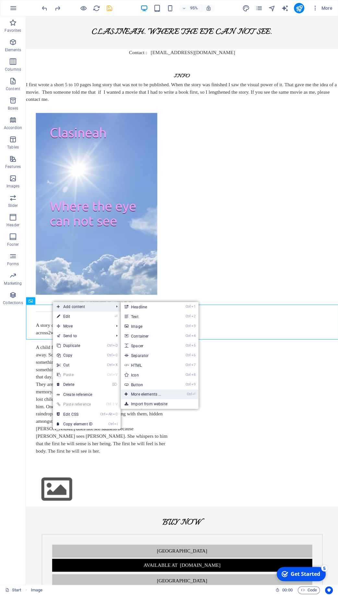
click at [158, 393] on link "Ctrl ⏎ More elements ..." at bounding box center [147, 394] width 53 height 10
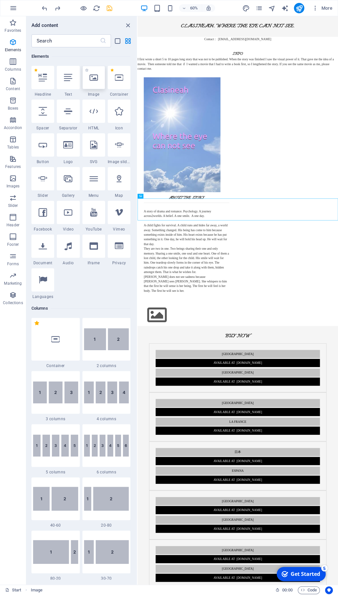
click at [95, 77] on icon at bounding box center [93, 77] width 8 height 8
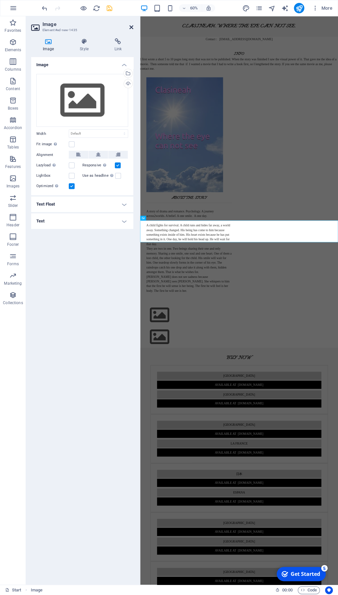
click at [132, 28] on icon at bounding box center [131, 27] width 4 height 5
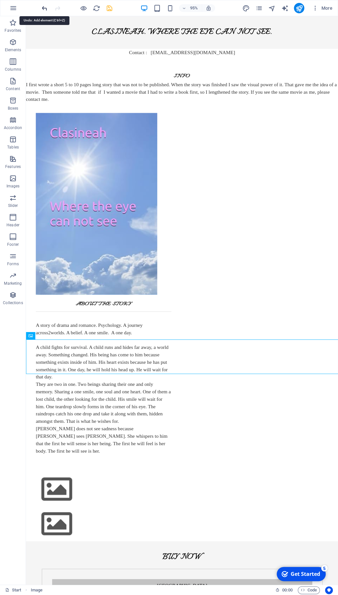
click at [46, 10] on icon "undo" at bounding box center [44, 8] width 7 height 7
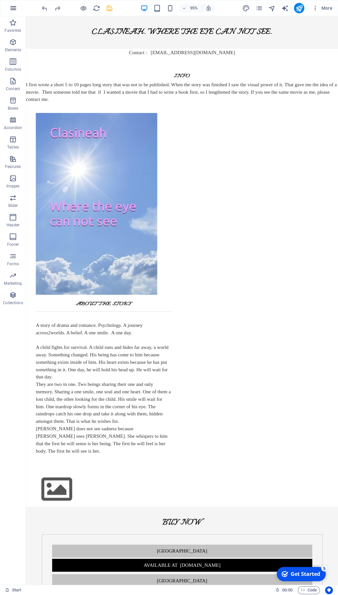
click at [14, 6] on icon "button" at bounding box center [13, 8] width 8 height 8
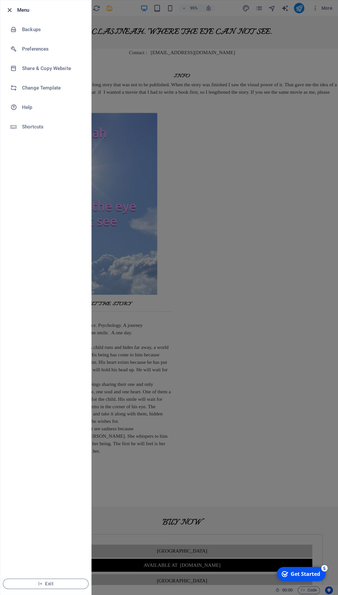
click at [11, 8] on icon "button" at bounding box center [9, 9] width 7 height 7
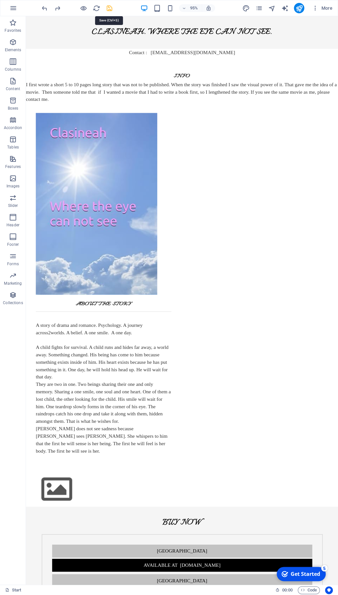
click at [111, 10] on icon "save" at bounding box center [109, 8] width 7 height 7
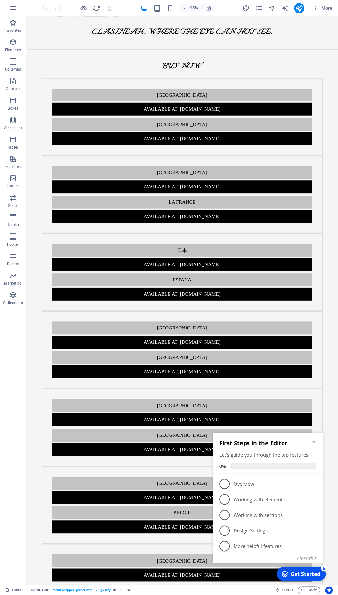
scroll to position [518, 0]
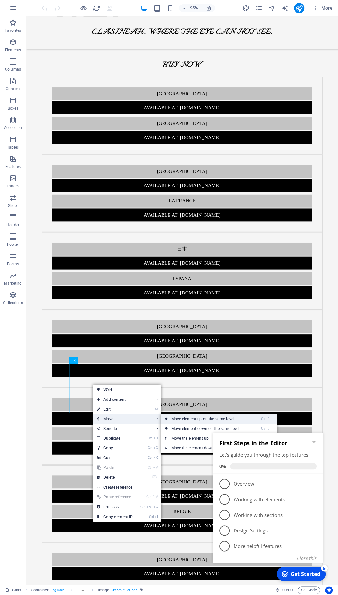
click at [186, 420] on link "Ctrl ⇧ ⬆ Move element up on the same level" at bounding box center [206, 419] width 91 height 10
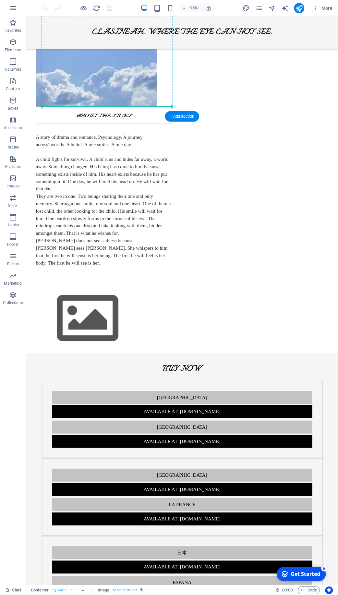
scroll to position [187, 0]
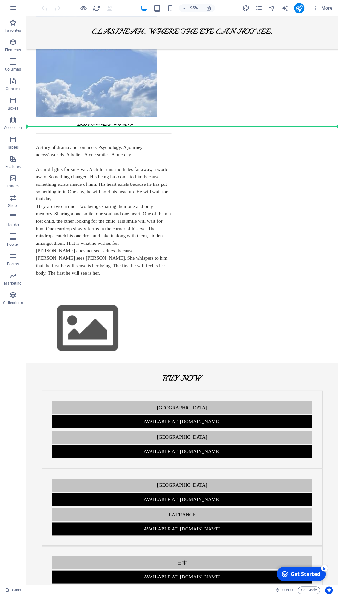
drag, startPoint x: 87, startPoint y: 409, endPoint x: 99, endPoint y: 146, distance: 263.2
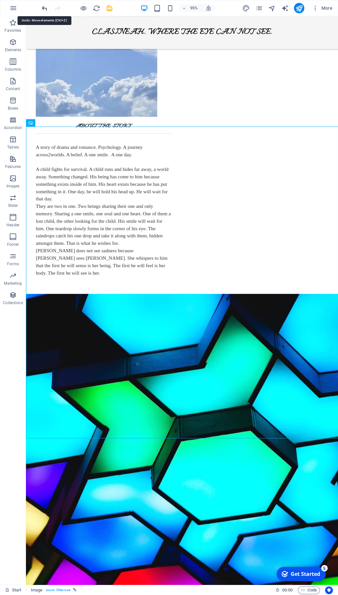
click at [45, 10] on icon "undo" at bounding box center [44, 8] width 7 height 7
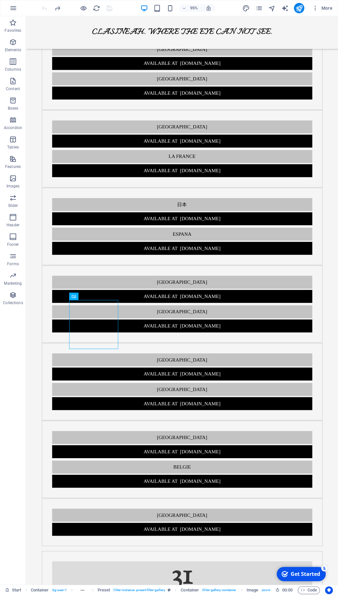
scroll to position [610, 0]
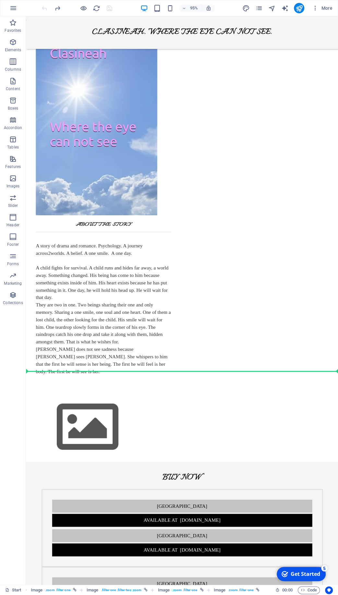
scroll to position [47, 0]
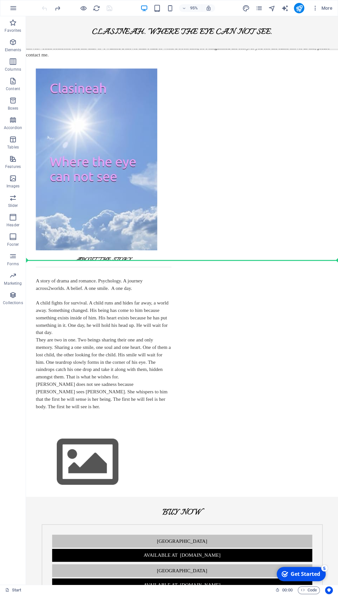
drag, startPoint x: 216, startPoint y: 309, endPoint x: 200, endPoint y: 271, distance: 40.9
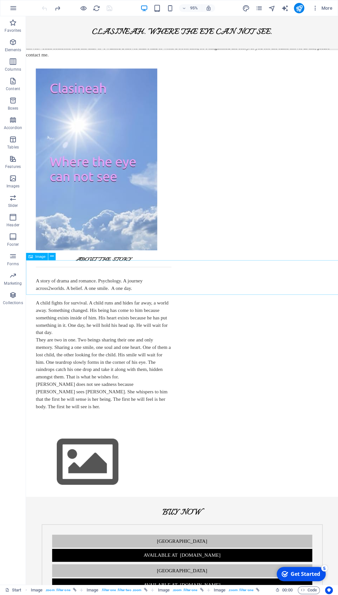
click at [35, 256] on span "Image" at bounding box center [40, 256] width 10 height 4
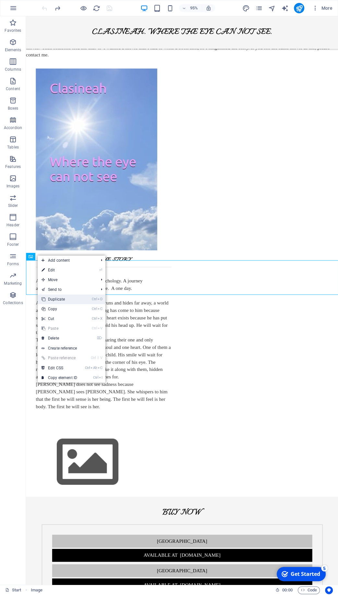
click at [54, 300] on link "Ctrl D Duplicate" at bounding box center [59, 299] width 43 height 10
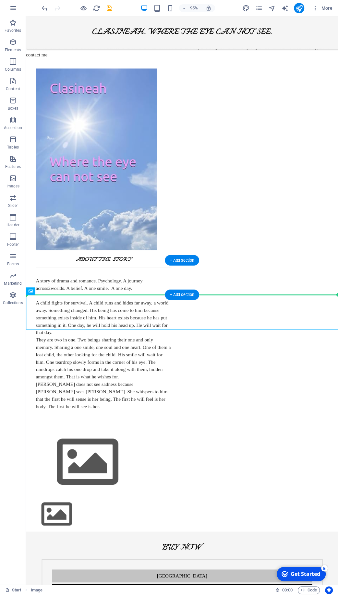
drag, startPoint x: 66, startPoint y: 325, endPoint x: 100, endPoint y: 293, distance: 46.6
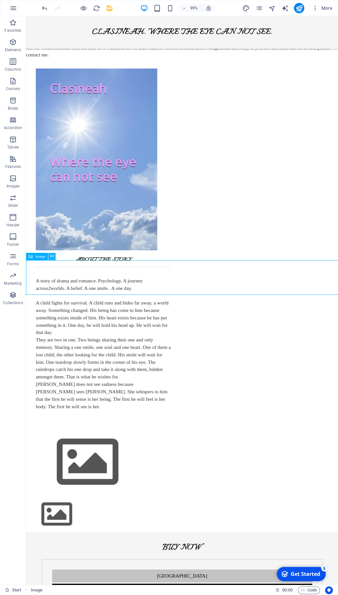
click at [51, 254] on icon at bounding box center [51, 256] width 3 height 6
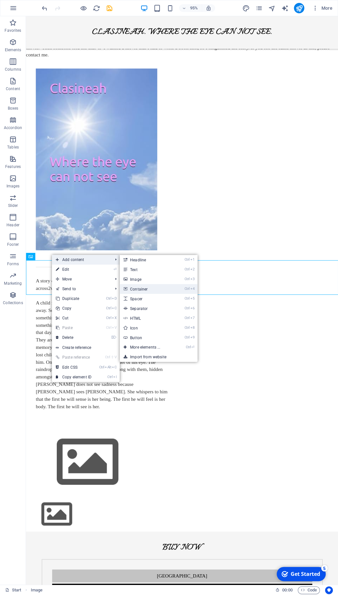
click at [145, 288] on link "Ctrl 4 Container" at bounding box center [146, 289] width 53 height 10
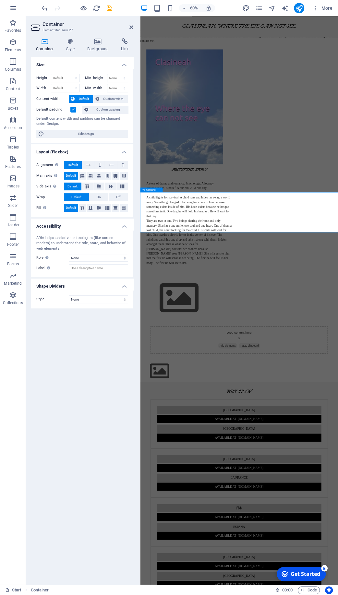
click at [272, 560] on span "Add elements" at bounding box center [286, 564] width 32 height 9
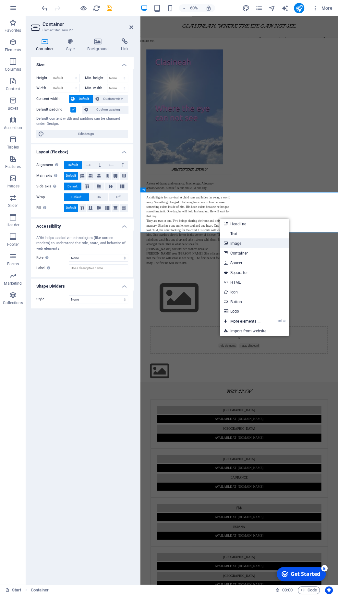
click at [241, 244] on link "Image" at bounding box center [254, 243] width 69 height 10
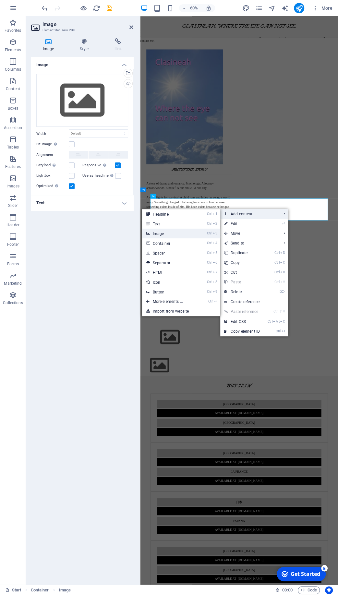
click at [159, 235] on link "Ctrl 3 Image" at bounding box center [168, 234] width 53 height 10
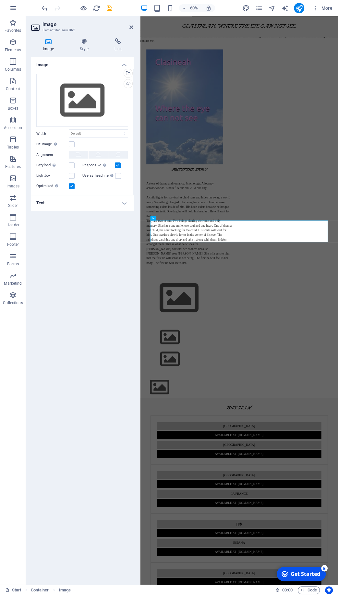
click at [131, 31] on header "Image Element #ed-new-362" at bounding box center [82, 24] width 102 height 17
drag, startPoint x: 132, startPoint y: 28, endPoint x: 111, endPoint y: 13, distance: 25.9
click at [132, 28] on icon at bounding box center [131, 27] width 4 height 5
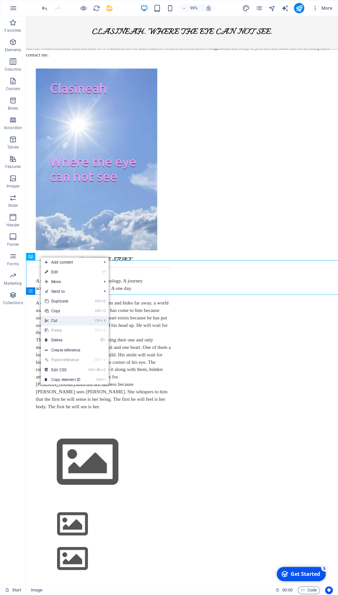
click at [63, 320] on link "Ctrl X Cut" at bounding box center [62, 321] width 43 height 10
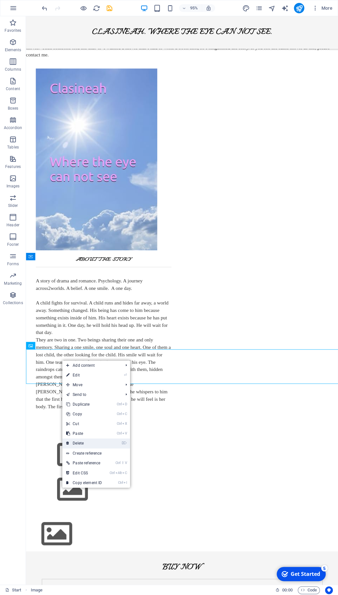
click at [88, 443] on link "⌦ Delete" at bounding box center [83, 443] width 43 height 10
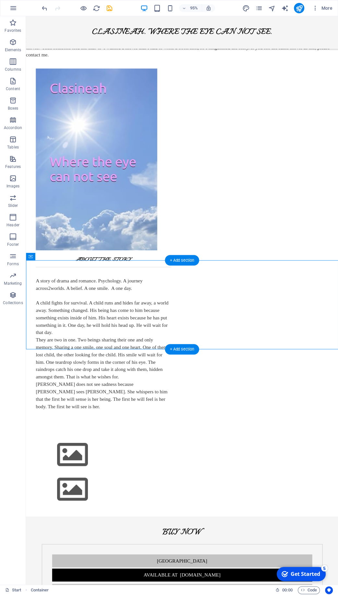
drag, startPoint x: 69, startPoint y: 335, endPoint x: 100, endPoint y: 299, distance: 47.8
click at [100, 449] on div at bounding box center [190, 496] width 316 height 94
click at [77, 459] on figure at bounding box center [190, 477] width 296 height 37
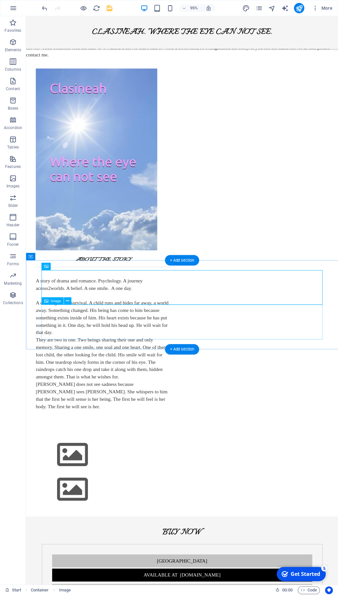
click at [72, 496] on figure at bounding box center [190, 514] width 296 height 37
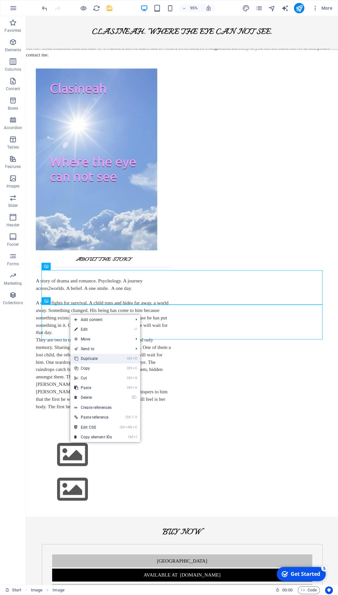
click at [99, 355] on link "Ctrl D Duplicate" at bounding box center [92, 359] width 45 height 10
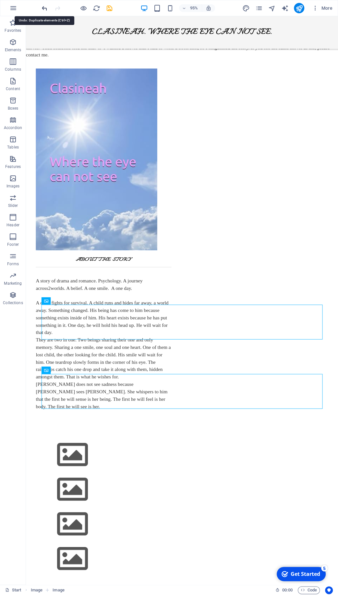
click at [45, 10] on icon "undo" at bounding box center [44, 8] width 7 height 7
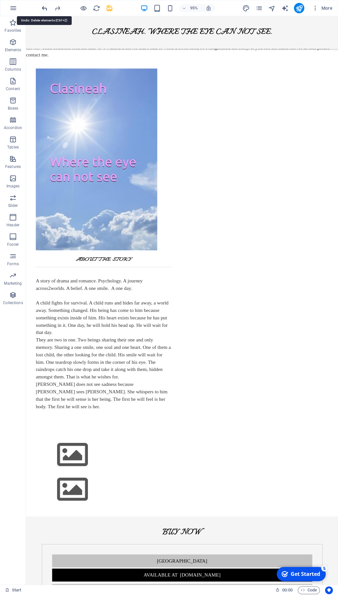
click at [46, 10] on icon "undo" at bounding box center [44, 8] width 7 height 7
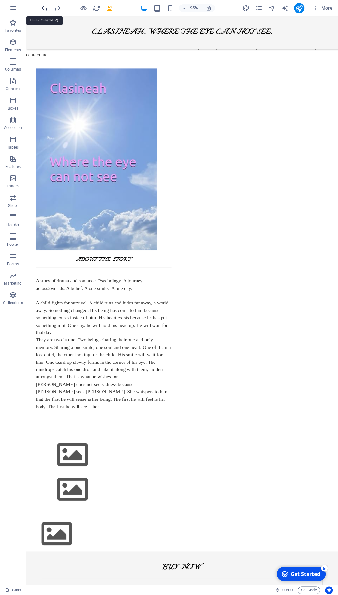
click at [46, 10] on icon "undo" at bounding box center [44, 8] width 7 height 7
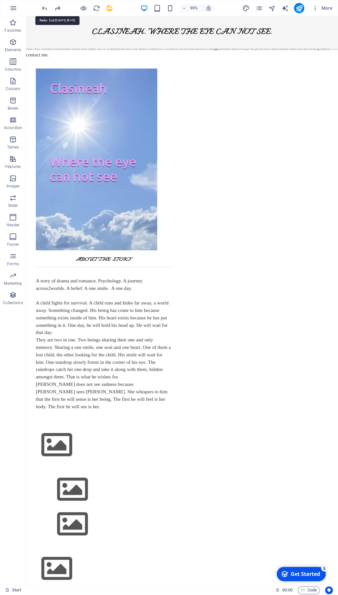
click at [60, 6] on icon "redo" at bounding box center [57, 8] width 7 height 7
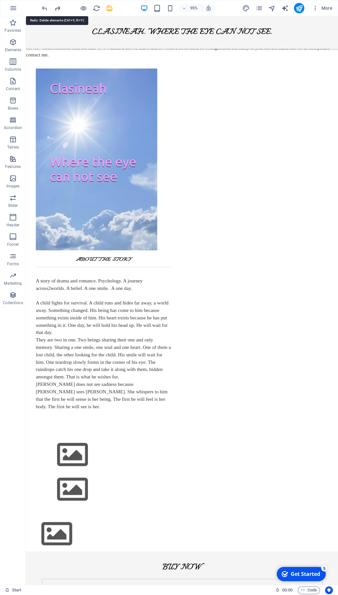
click at [60, 6] on icon "redo" at bounding box center [57, 8] width 7 height 7
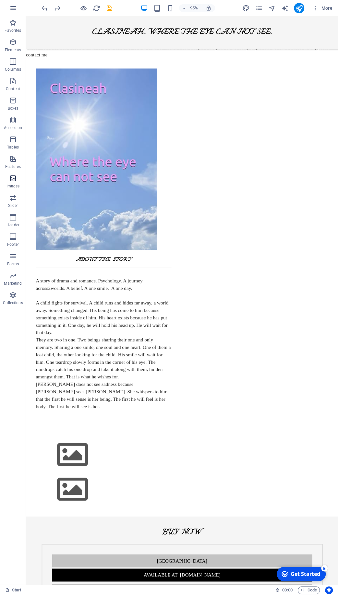
click at [16, 178] on icon "button" at bounding box center [13, 178] width 8 height 8
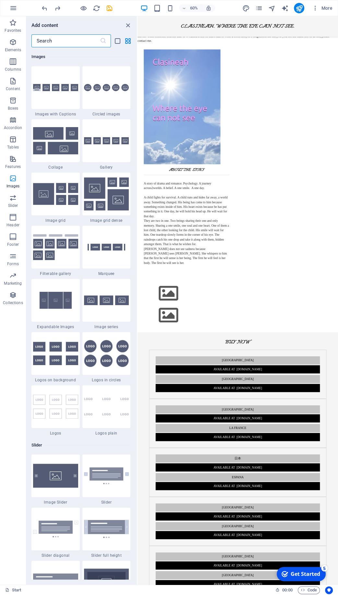
scroll to position [3287, 0]
click at [98, 300] on img at bounding box center [106, 300] width 45 height 10
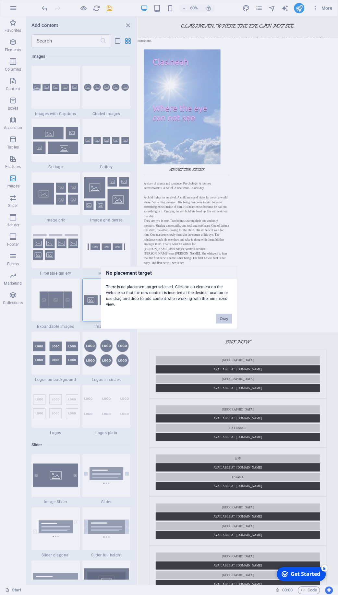
click at [226, 319] on button "Okay" at bounding box center [224, 318] width 16 height 10
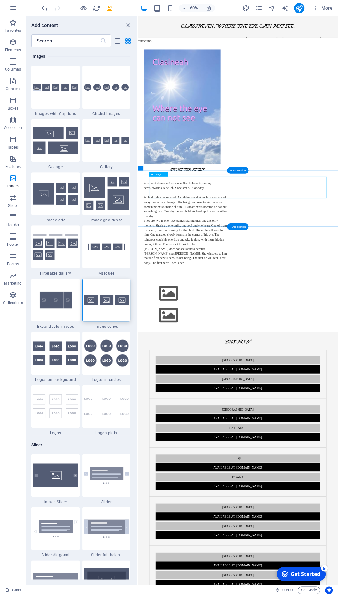
click at [222, 459] on figure at bounding box center [305, 477] width 296 height 37
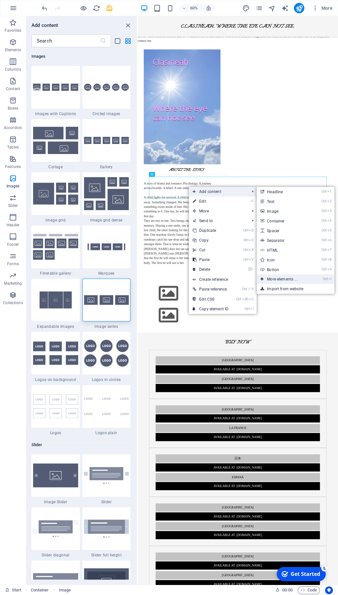
click at [281, 278] on link "Ctrl ⏎ More elements ..." at bounding box center [282, 279] width 53 height 10
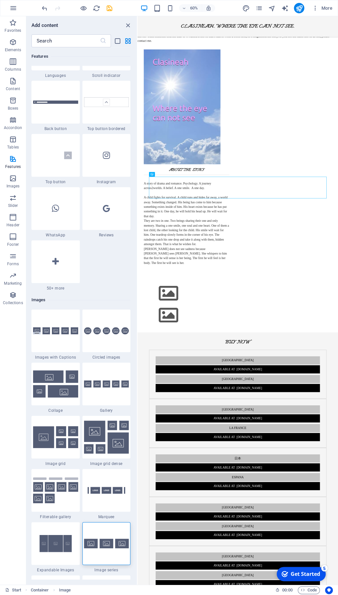
scroll to position [3044, 0]
click at [103, 384] on img at bounding box center [106, 383] width 45 height 7
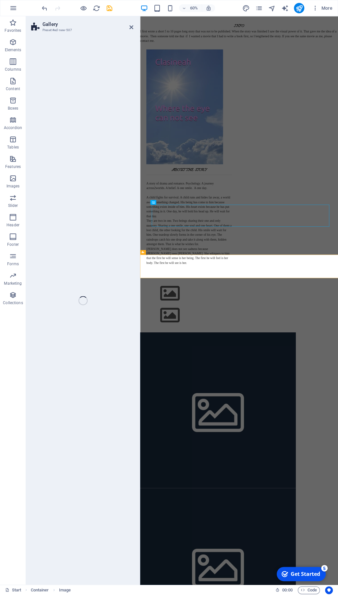
scroll to position [0, 0]
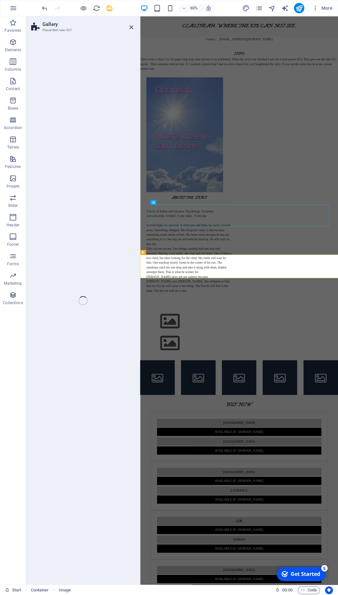
select select "rem"
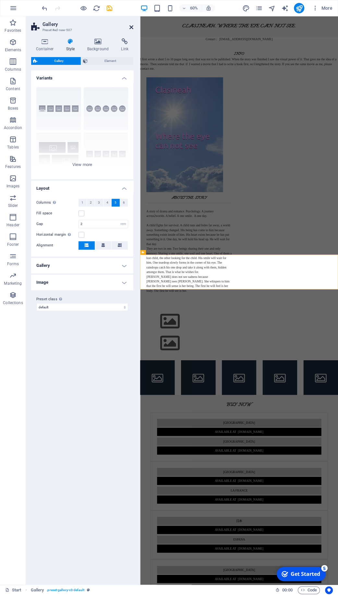
click at [132, 26] on icon at bounding box center [131, 27] width 4 height 5
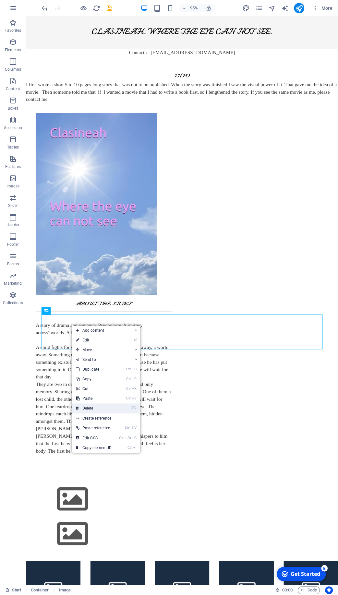
drag, startPoint x: 93, startPoint y: 406, endPoint x: 70, endPoint y: 399, distance: 23.8
click at [93, 406] on link "⌦ Delete" at bounding box center [93, 408] width 43 height 10
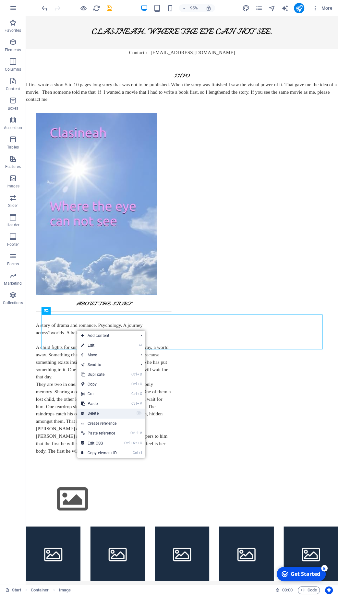
click at [96, 411] on link "⌦ Delete" at bounding box center [98, 413] width 43 height 10
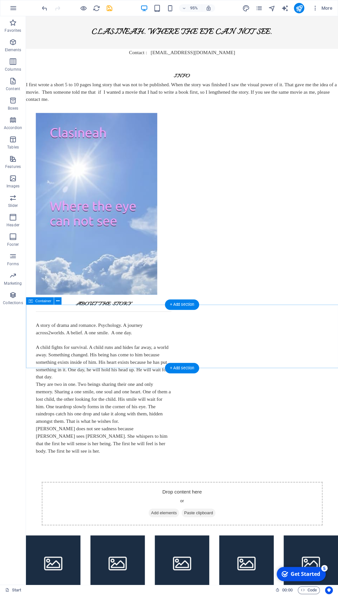
click at [80, 506] on div "Drop content here or Add elements Paste clipboard" at bounding box center [190, 529] width 296 height 46
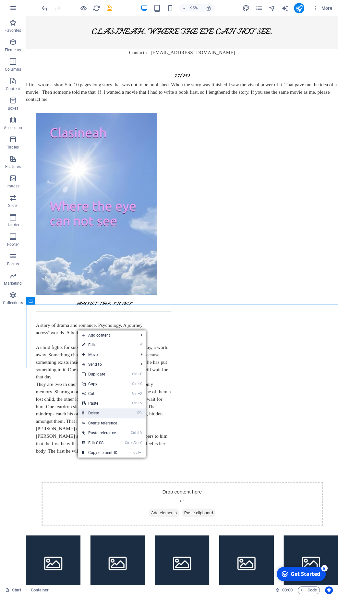
click at [97, 411] on link "⌦ Delete" at bounding box center [99, 413] width 43 height 10
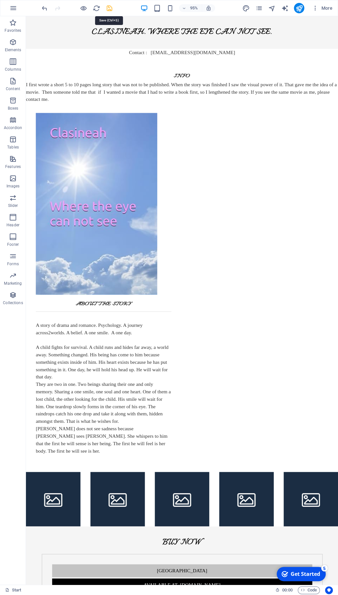
click at [109, 6] on icon "save" at bounding box center [109, 8] width 7 height 7
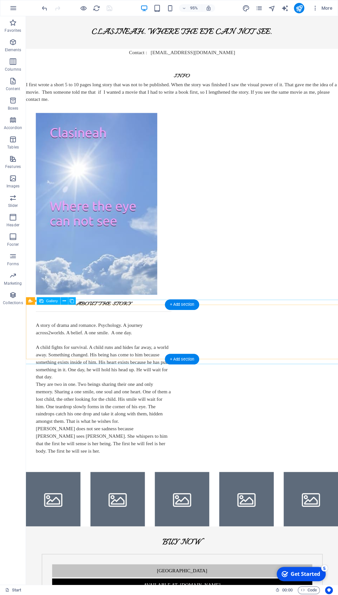
click at [60, 496] on li at bounding box center [54, 524] width 57 height 57
select select "4"
select select "px"
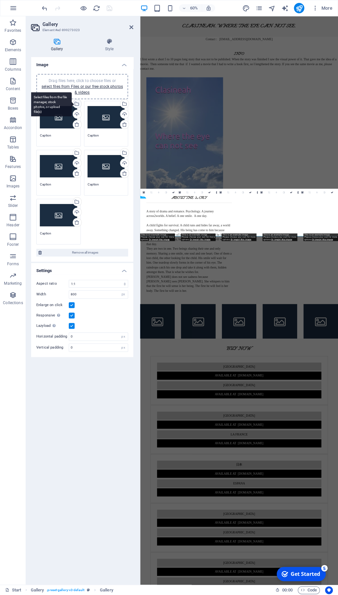
click at [78, 102] on div "Select files from the file manager, stock photos, or upload file(s)" at bounding box center [77, 105] width 10 height 10
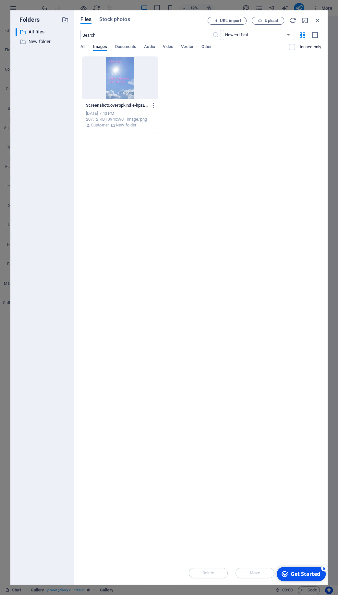
click at [117, 81] on div at bounding box center [120, 78] width 76 height 42
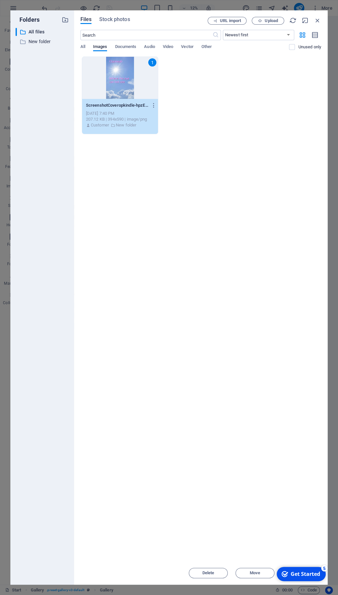
click at [117, 81] on div "1" at bounding box center [120, 78] width 76 height 42
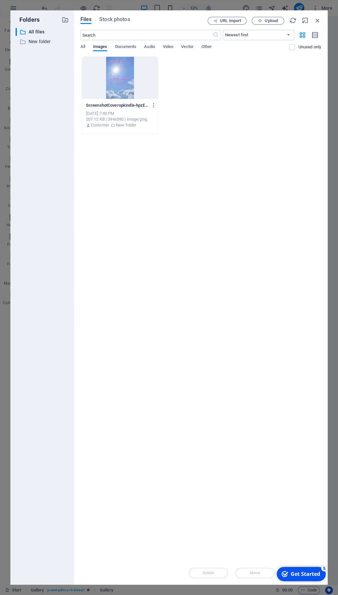
click at [117, 81] on div at bounding box center [120, 78] width 76 height 42
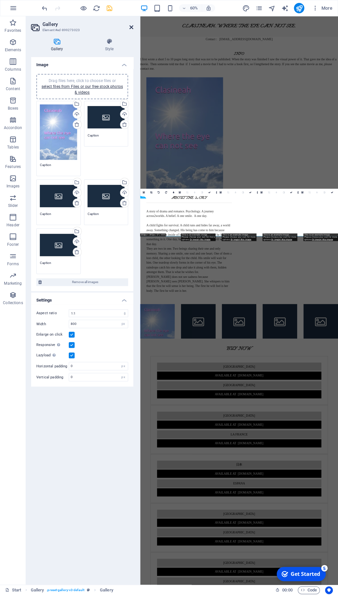
click at [132, 27] on icon at bounding box center [131, 27] width 4 height 5
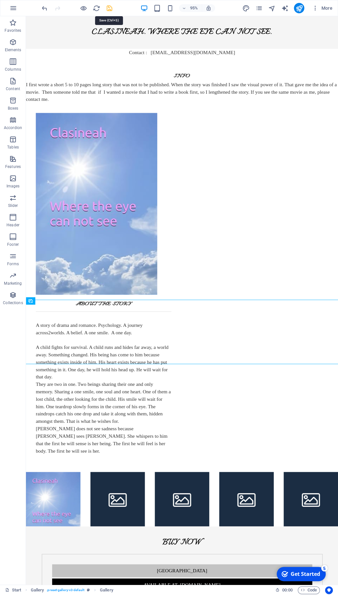
click at [109, 10] on icon "save" at bounding box center [109, 8] width 7 height 7
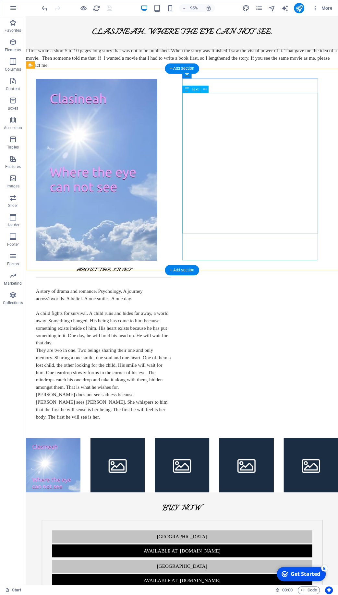
scroll to position [35, 0]
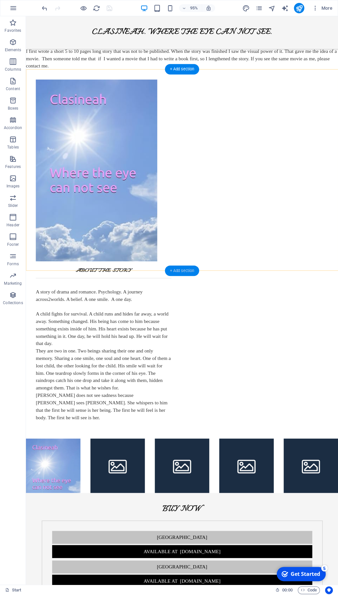
click at [180, 269] on div "+ Add section" at bounding box center [182, 270] width 34 height 10
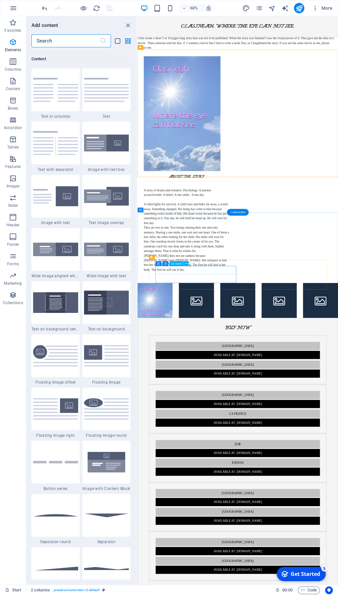
scroll to position [1134, 0]
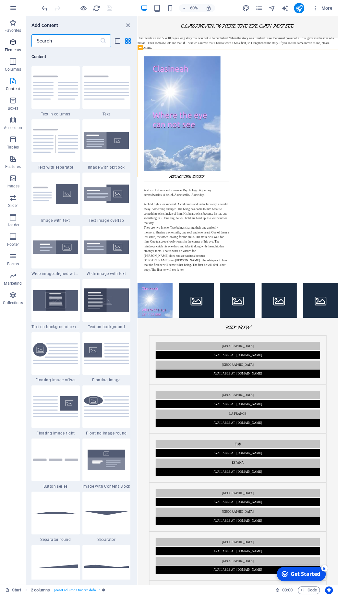
click at [15, 45] on icon "button" at bounding box center [13, 42] width 8 height 8
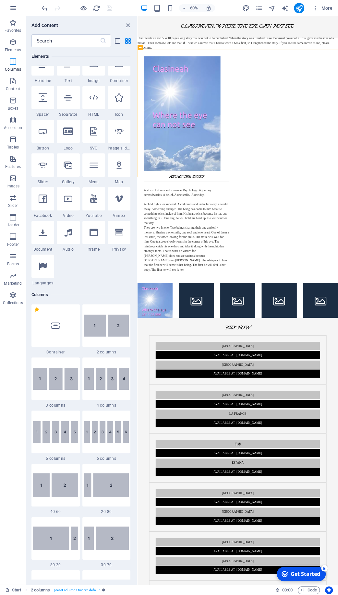
scroll to position [69, 0]
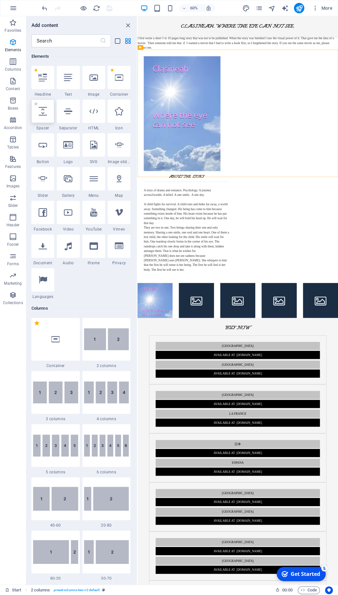
click at [39, 111] on icon at bounding box center [43, 111] width 8 height 8
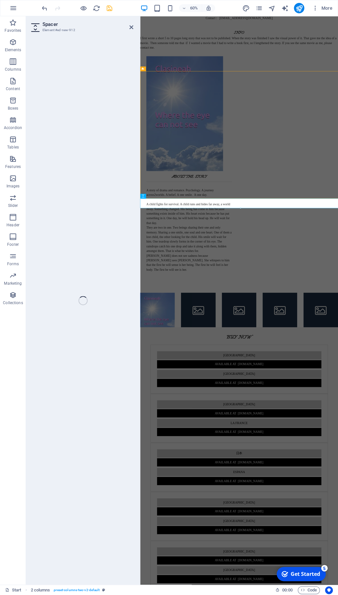
scroll to position [0, 0]
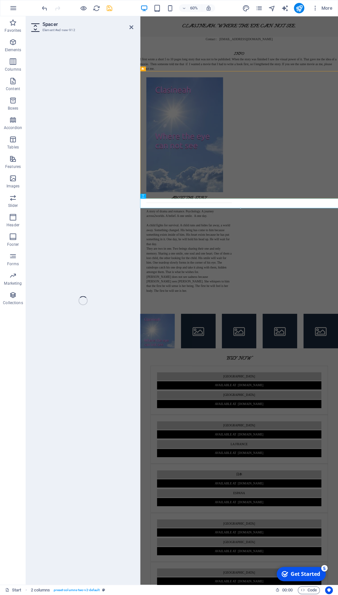
select select "px"
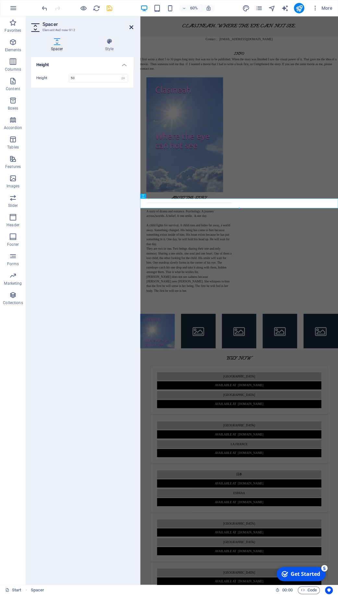
click at [132, 26] on icon at bounding box center [131, 27] width 4 height 5
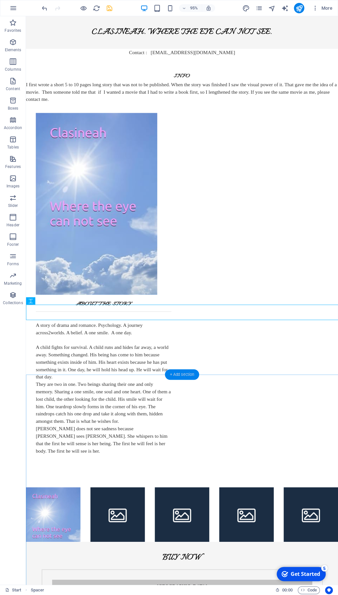
click at [186, 372] on div "+ Add section" at bounding box center [182, 374] width 34 height 10
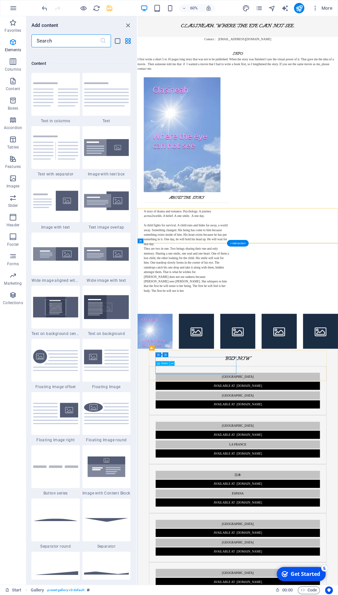
scroll to position [1134, 0]
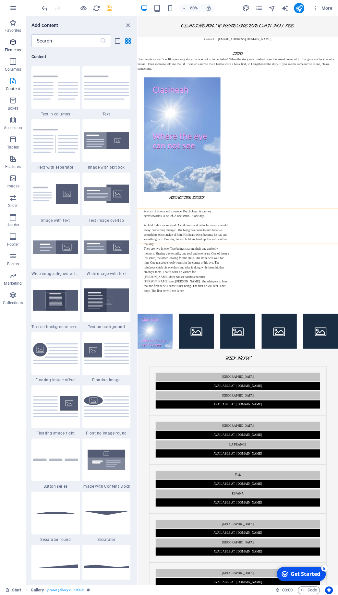
click at [17, 46] on span "Elements" at bounding box center [13, 46] width 26 height 16
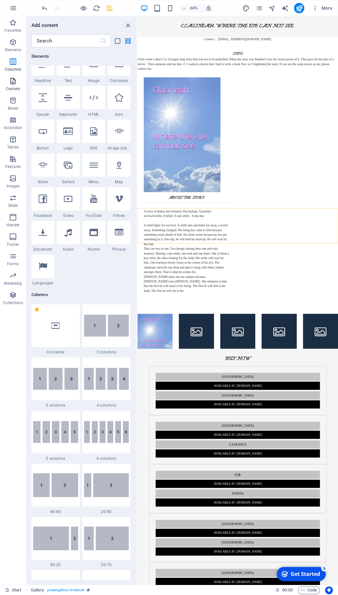
scroll to position [69, 0]
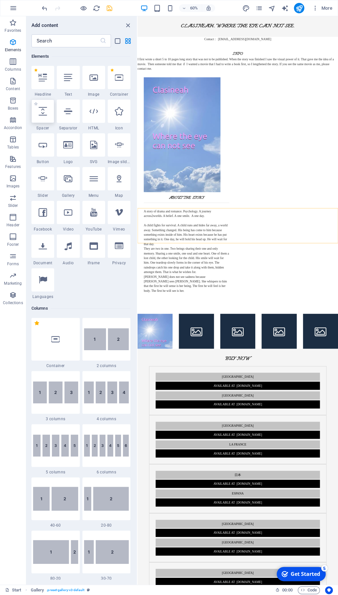
click at [43, 114] on icon at bounding box center [43, 111] width 8 height 8
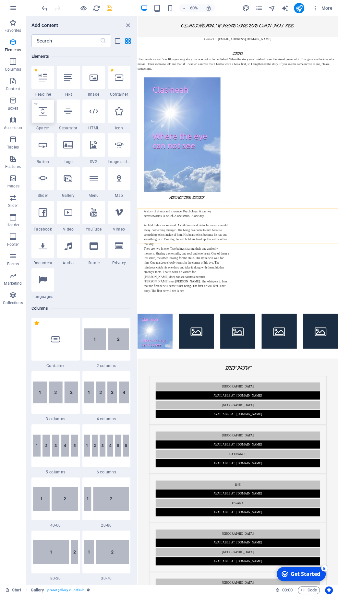
select select "px"
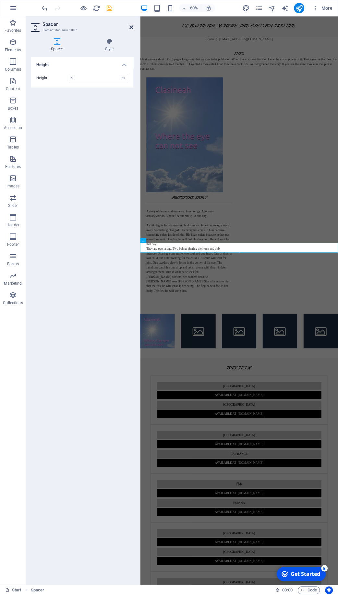
click at [131, 27] on icon at bounding box center [131, 27] width 4 height 5
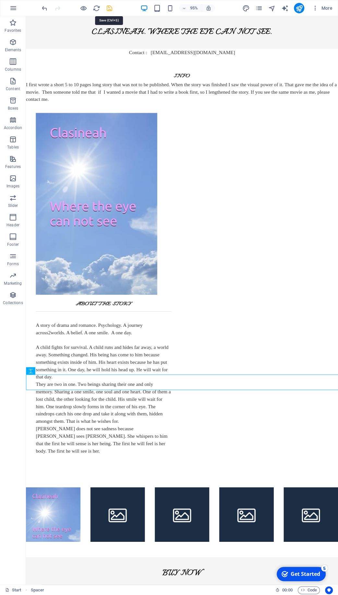
click at [109, 7] on icon "save" at bounding box center [109, 8] width 7 height 7
click at [15, 7] on icon "button" at bounding box center [13, 8] width 8 height 8
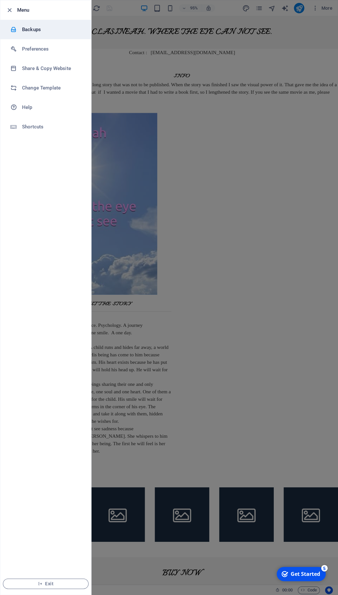
click at [29, 28] on h6 "Backups" at bounding box center [52, 30] width 60 height 8
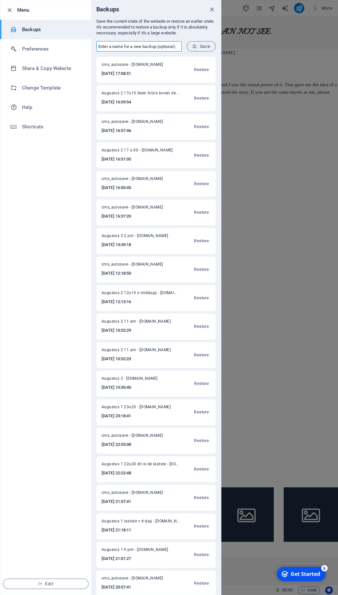
click at [111, 44] on input "text" at bounding box center [138, 46] width 85 height 10
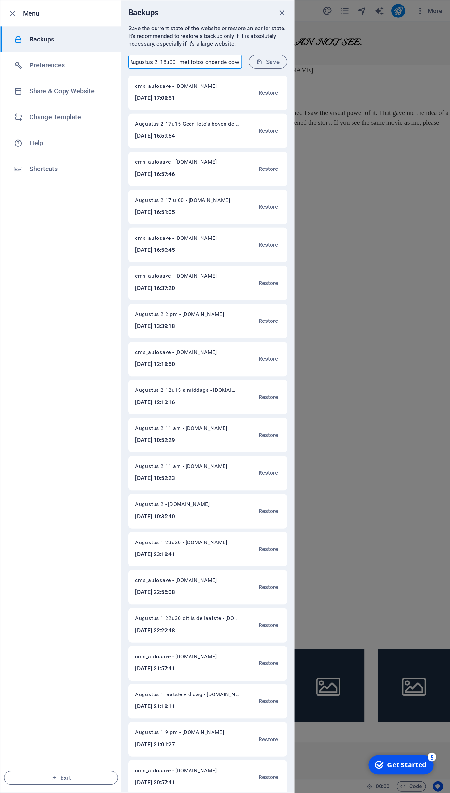
scroll to position [0, 5]
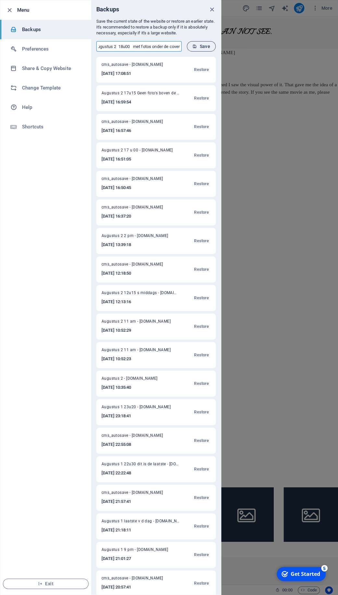
type input "Augustus 2 18u00 met fotos onder de cover"
click at [203, 47] on span "Save" at bounding box center [201, 46] width 18 height 5
click at [213, 9] on icon "close" at bounding box center [211, 9] width 7 height 7
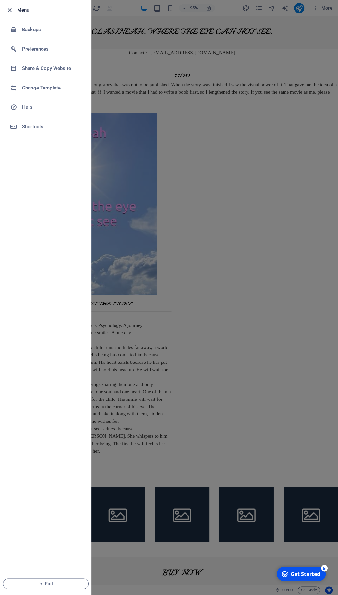
click at [10, 10] on icon "button" at bounding box center [9, 9] width 7 height 7
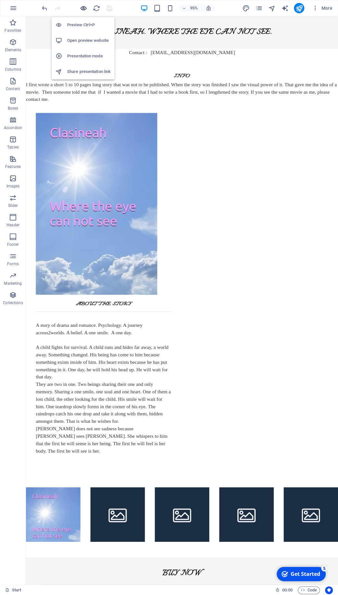
click at [83, 6] on icon "button" at bounding box center [83, 8] width 7 height 7
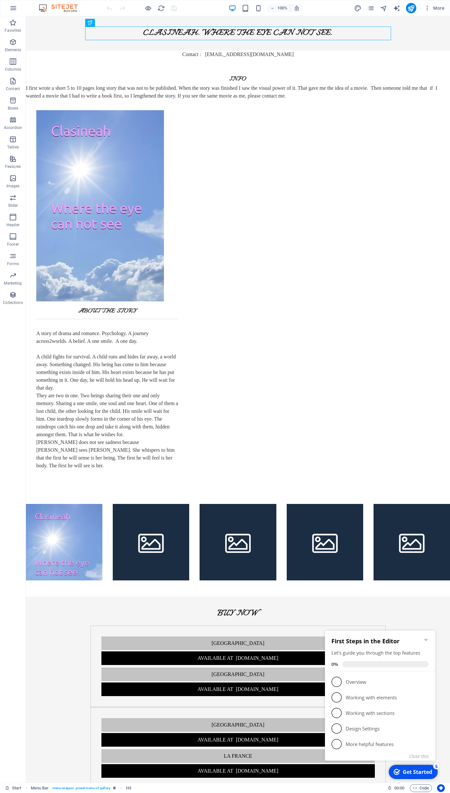
click at [428, 641] on icon "Minimize checklist" at bounding box center [426, 639] width 5 height 5
click at [373, 8] on icon "pages" at bounding box center [370, 8] width 7 height 7
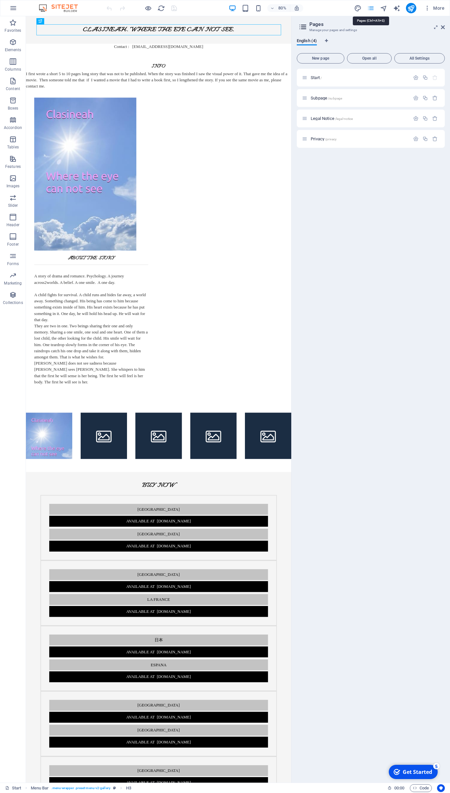
click at [373, 8] on icon "pages" at bounding box center [370, 8] width 7 height 7
click at [445, 28] on icon at bounding box center [443, 27] width 4 height 5
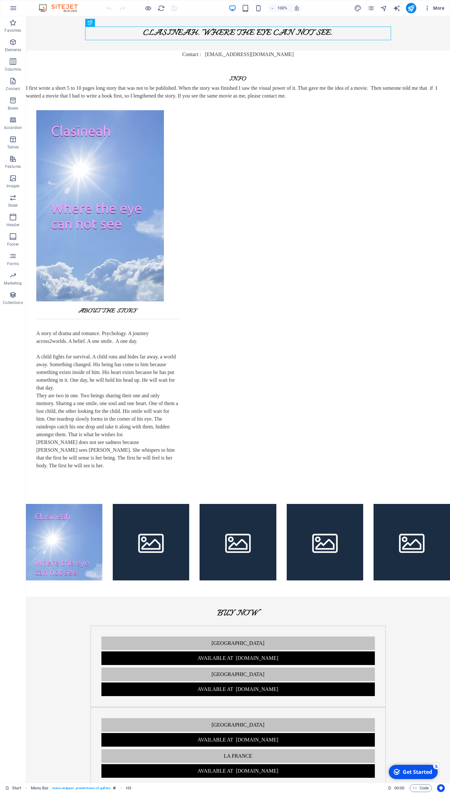
click at [428, 10] on icon "button" at bounding box center [427, 8] width 6 height 6
click at [396, 9] on div at bounding box center [225, 396] width 450 height 793
click at [396, 9] on icon "text_generator" at bounding box center [396, 8] width 7 height 7
select select "English"
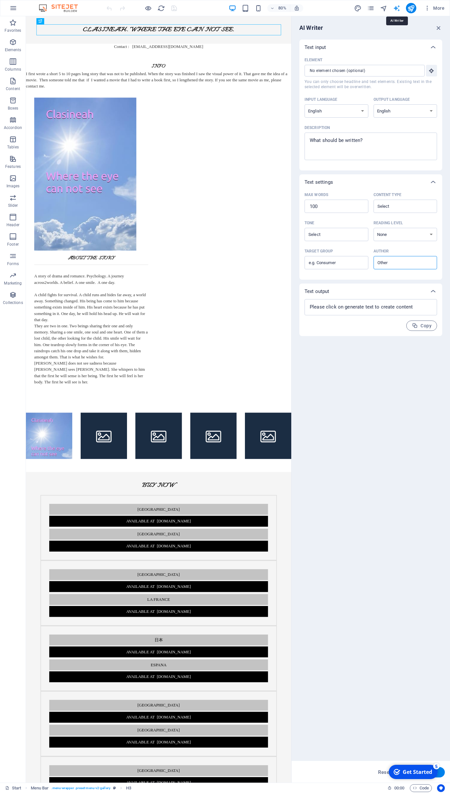
click at [397, 9] on icon "text_generator" at bounding box center [396, 8] width 7 height 7
click at [438, 28] on icon "button" at bounding box center [438, 27] width 7 height 7
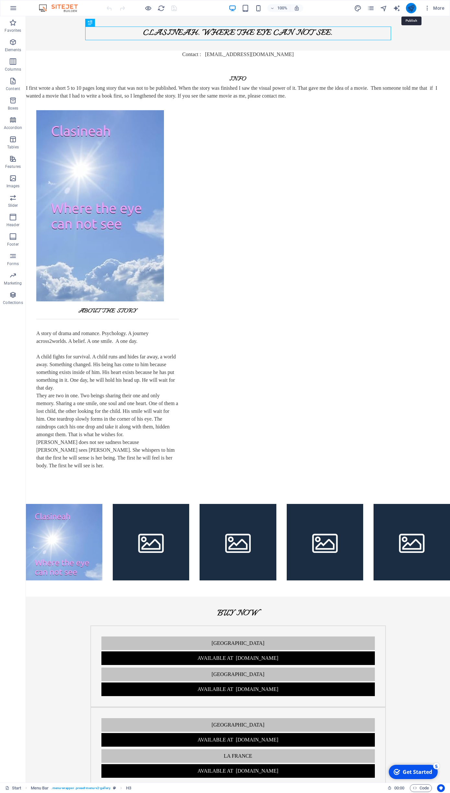
click at [413, 8] on icon "publish" at bounding box center [410, 8] width 7 height 7
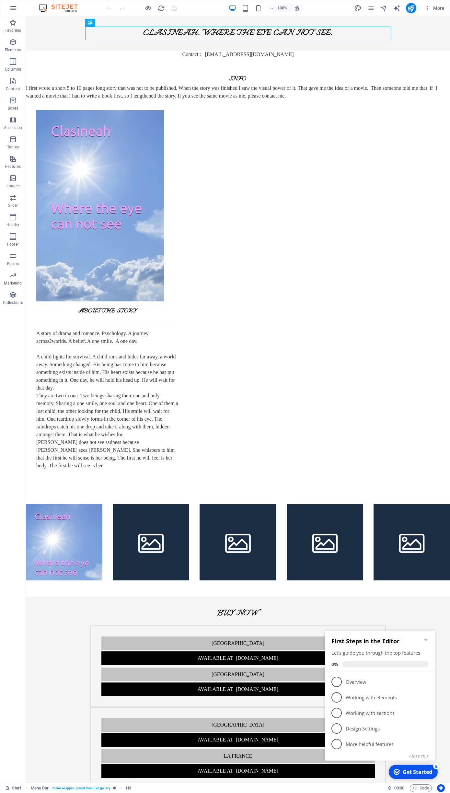
click at [427, 642] on icon "Minimize checklist" at bounding box center [426, 639] width 5 height 5
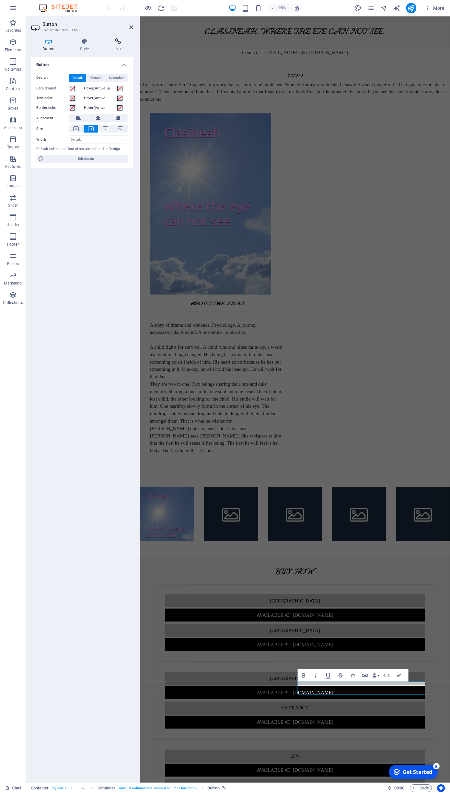
click at [119, 42] on icon at bounding box center [118, 41] width 30 height 6
drag, startPoint x: 70, startPoint y: 94, endPoint x: 139, endPoint y: 98, distance: 68.8
click at [133, 98] on div "Link None Page External Element Next element Phone Email Page Start Subpage Leg…" at bounding box center [82, 417] width 102 height 721
click at [130, 28] on icon at bounding box center [131, 27] width 4 height 5
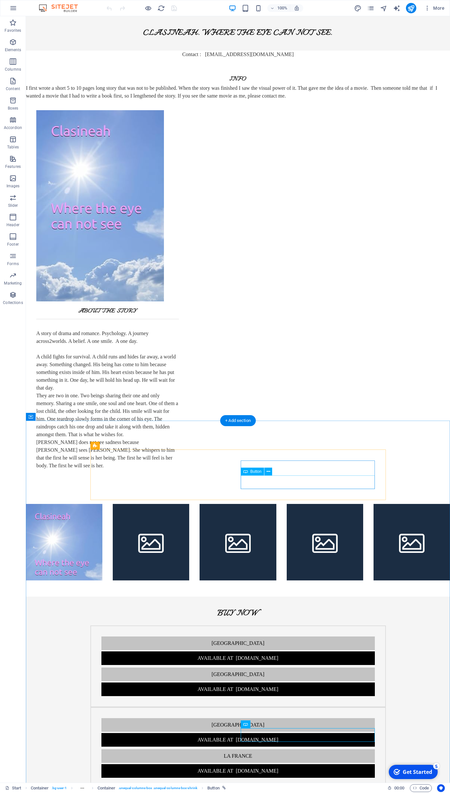
click at [312, 683] on div "Available at [DOMAIN_NAME]" at bounding box center [238, 690] width 274 height 14
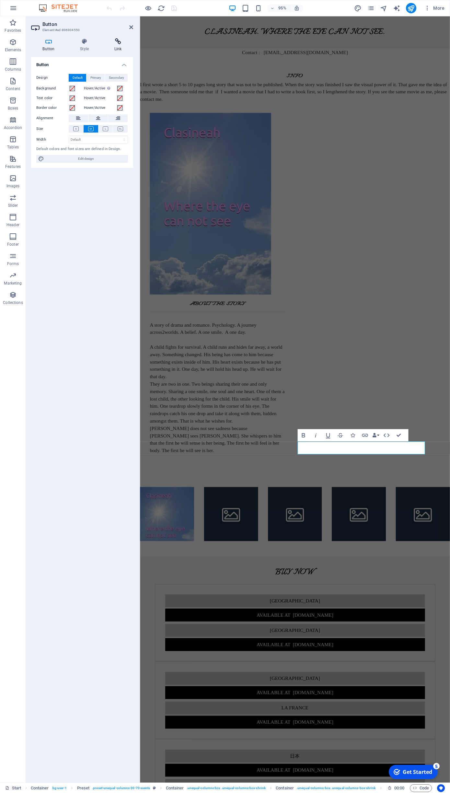
click at [119, 42] on icon at bounding box center [118, 41] width 30 height 6
click at [93, 94] on input "[URL][DOMAIN_NAME]" at bounding box center [98, 97] width 59 height 8
type input "F"
paste input "[URL][DOMAIN_NAME]"
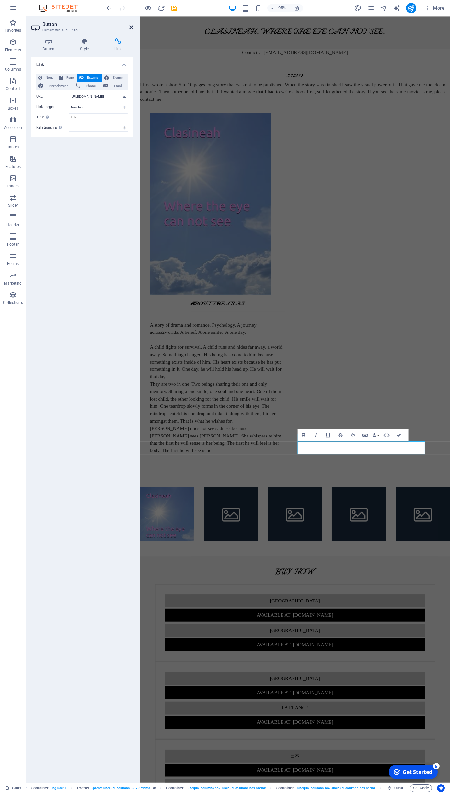
type input "[URL][DOMAIN_NAME]"
click at [131, 29] on icon at bounding box center [131, 27] width 4 height 5
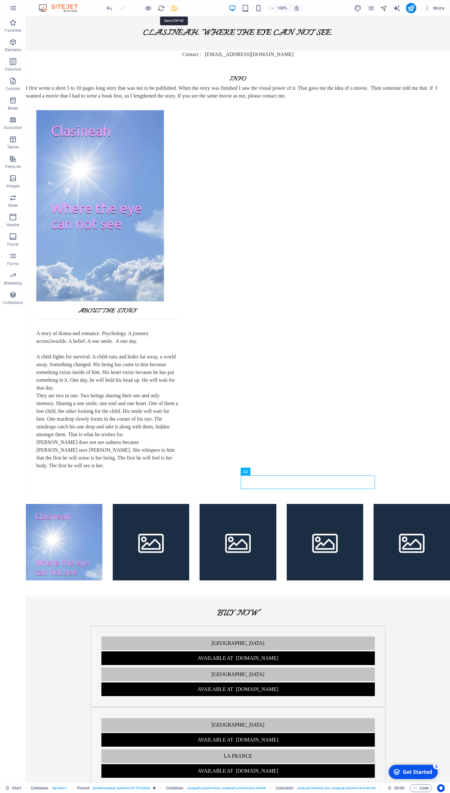
click at [175, 8] on icon "save" at bounding box center [173, 8] width 7 height 7
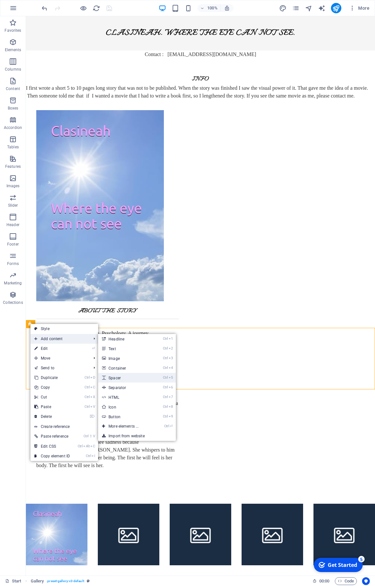
click at [120, 379] on link "Ctrl 5 Spacer" at bounding box center [124, 378] width 53 height 10
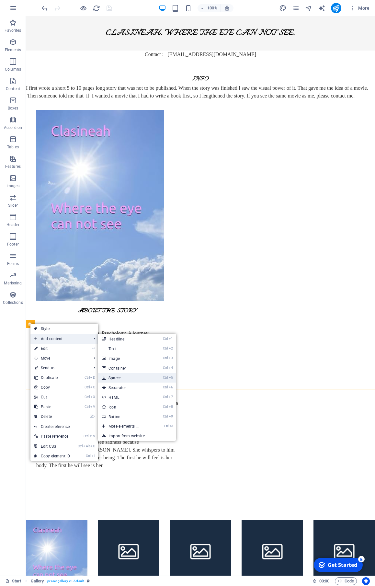
select select "px"
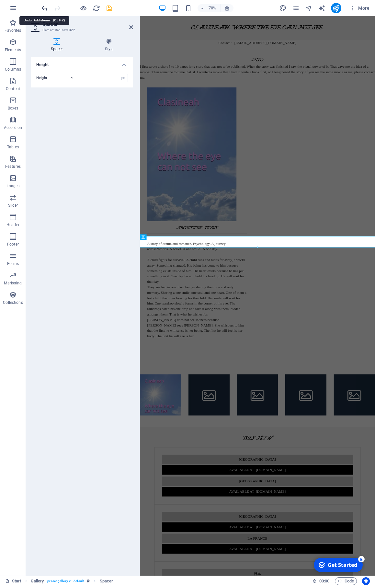
click at [46, 8] on icon "undo" at bounding box center [44, 8] width 7 height 7
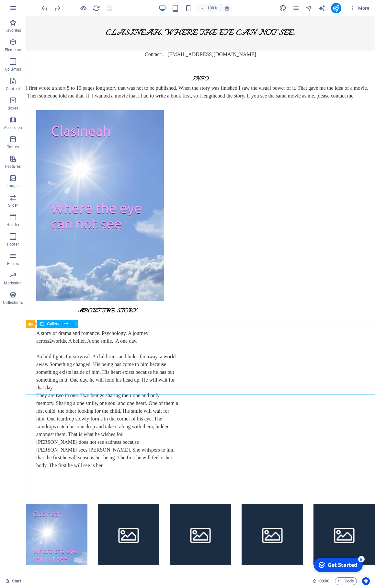
click at [53, 325] on span "Gallery" at bounding box center [53, 324] width 12 height 4
select select "4"
select select "px"
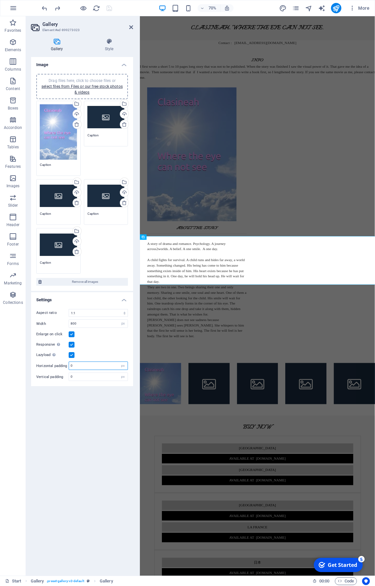
click at [76, 366] on input "0" at bounding box center [98, 366] width 59 height 8
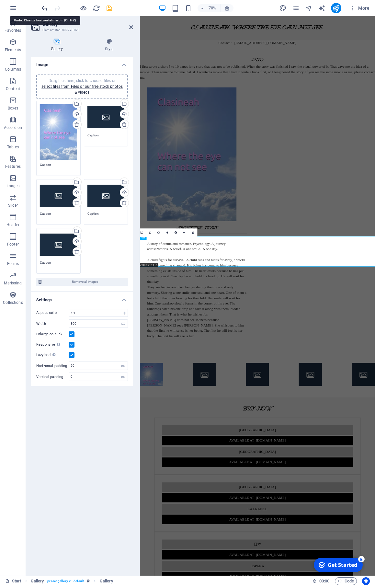
click at [45, 8] on icon "undo" at bounding box center [44, 8] width 7 height 7
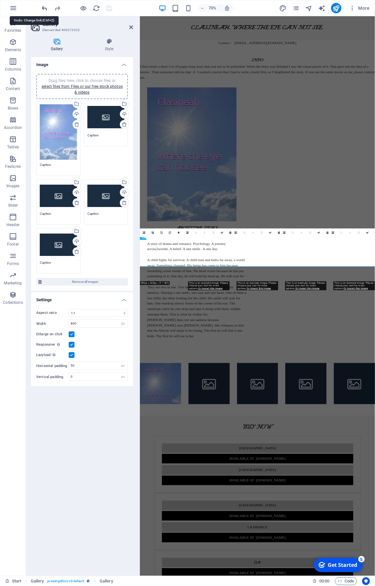
type input "0"
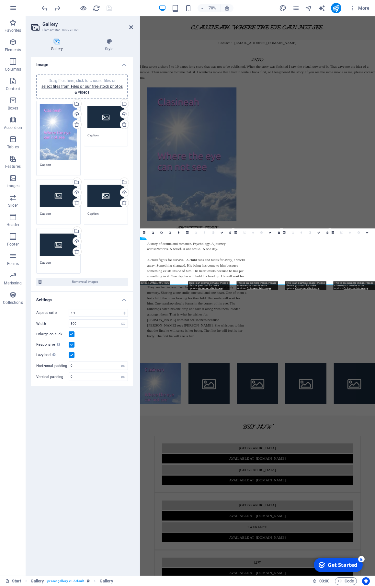
click at [81, 473] on div "Image Drag files here, click to choose files or select files from Files or our …" at bounding box center [82, 314] width 102 height 514
click at [131, 26] on icon at bounding box center [131, 27] width 4 height 5
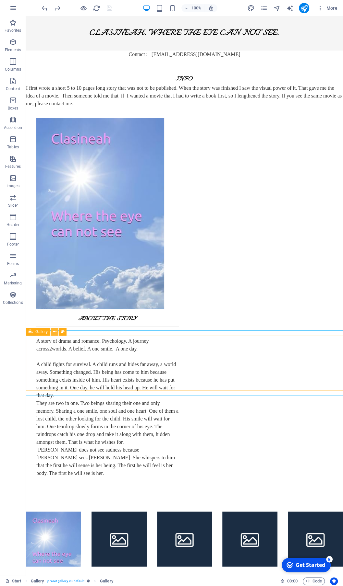
click at [55, 331] on icon at bounding box center [55, 332] width 4 height 7
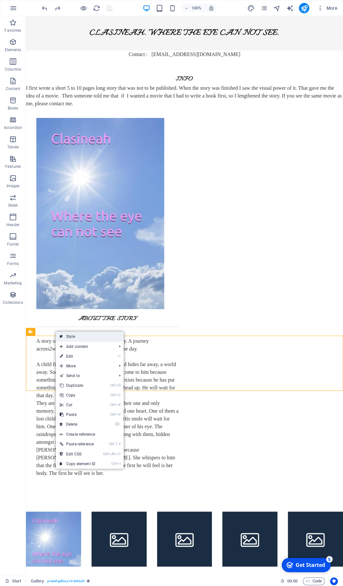
click at [71, 336] on link "Style" at bounding box center [90, 337] width 68 height 10
select select "rem"
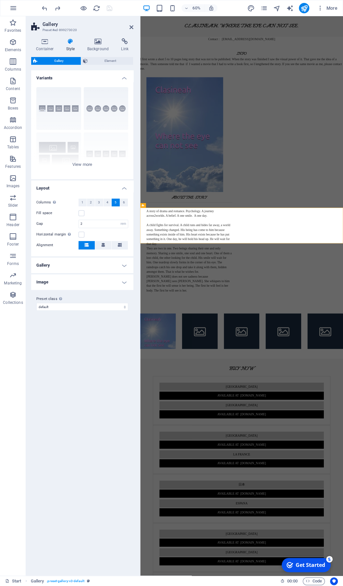
click at [123, 266] on h4 "Gallery" at bounding box center [82, 266] width 102 height 16
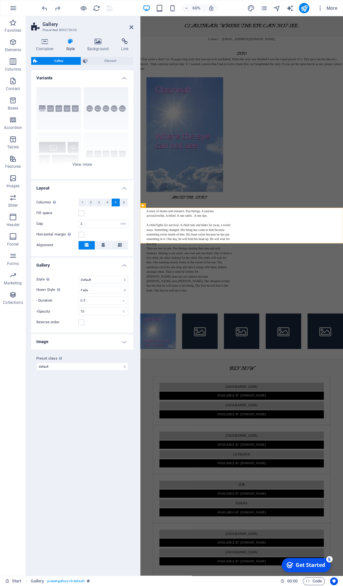
click at [123, 343] on h4 "Image" at bounding box center [82, 342] width 102 height 16
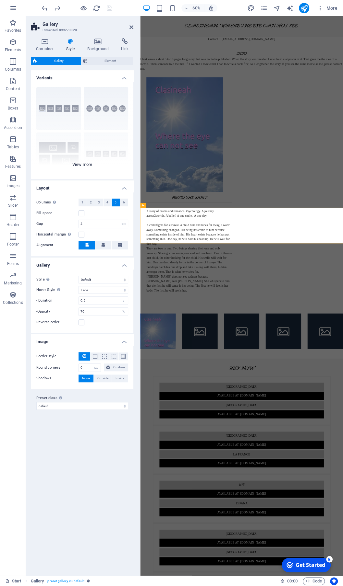
click at [81, 166] on div "Captions Circle Collage Default Grid Grid shifted" at bounding box center [82, 130] width 102 height 97
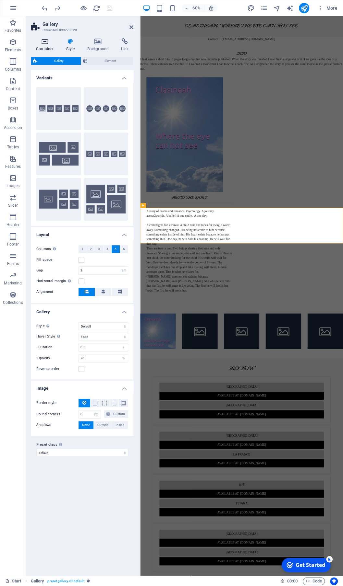
click at [45, 41] on icon at bounding box center [45, 41] width 28 height 6
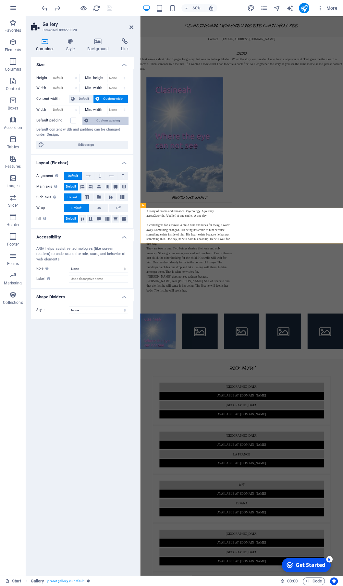
click at [103, 119] on span "Custom spacing" at bounding box center [108, 121] width 36 height 8
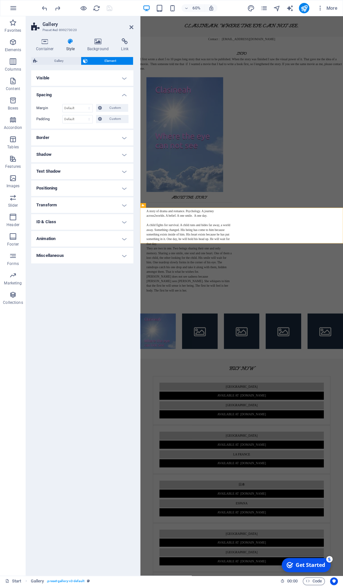
click at [124, 139] on h4 "Border" at bounding box center [82, 138] width 102 height 16
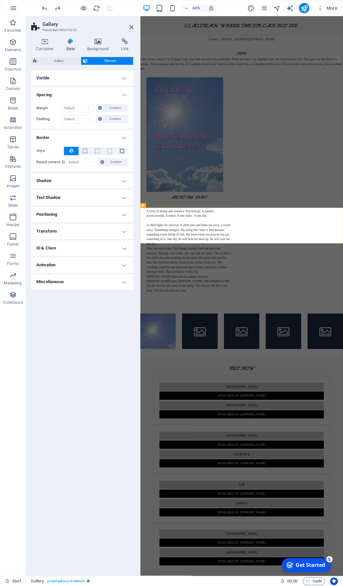
click at [124, 139] on h4 "Border" at bounding box center [82, 136] width 102 height 12
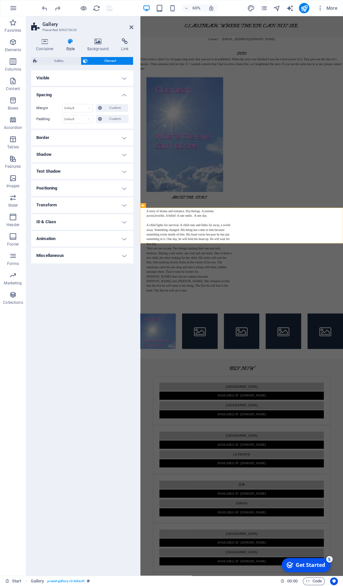
click at [69, 40] on icon at bounding box center [70, 41] width 18 height 6
click at [47, 40] on icon at bounding box center [45, 41] width 28 height 6
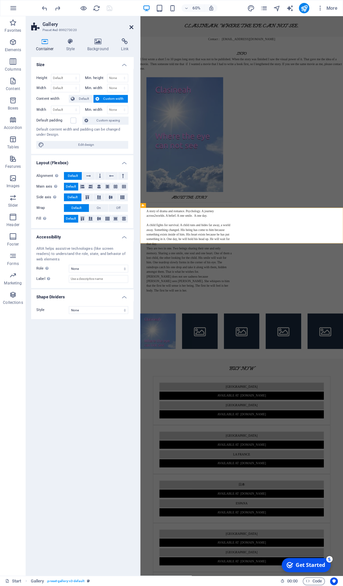
drag, startPoint x: 131, startPoint y: 27, endPoint x: 91, endPoint y: 12, distance: 42.6
click at [131, 27] on icon at bounding box center [131, 27] width 4 height 5
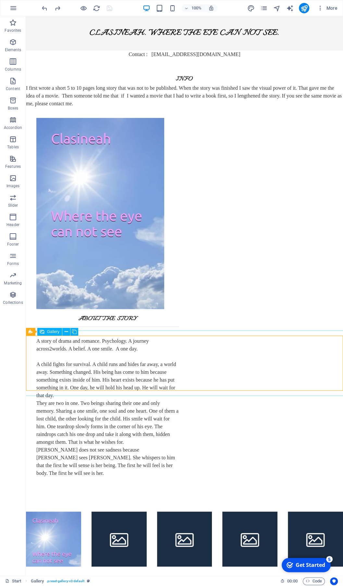
click at [49, 334] on span "Gallery" at bounding box center [53, 332] width 12 height 4
click at [66, 331] on icon at bounding box center [67, 332] width 4 height 7
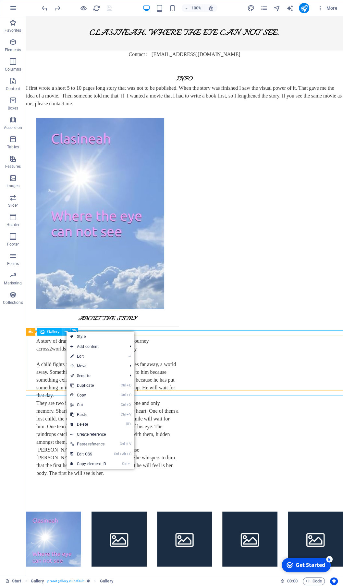
click at [66, 331] on icon at bounding box center [67, 332] width 4 height 7
click at [50, 332] on span "Gallery" at bounding box center [53, 332] width 12 height 4
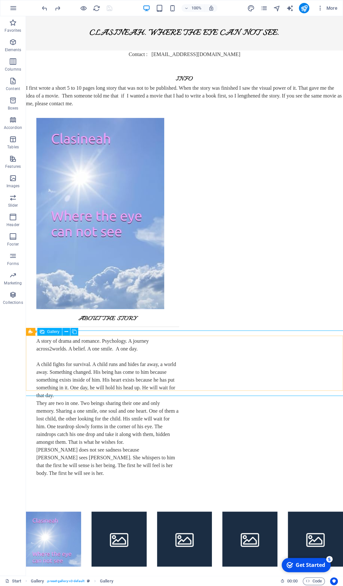
click at [50, 332] on span "Gallery" at bounding box center [53, 332] width 12 height 4
select select "4"
select select "px"
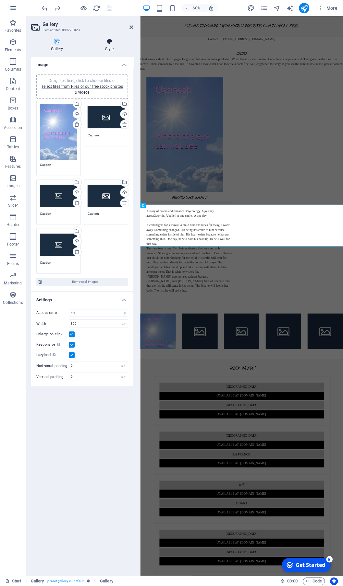
click at [109, 41] on icon at bounding box center [109, 41] width 48 height 6
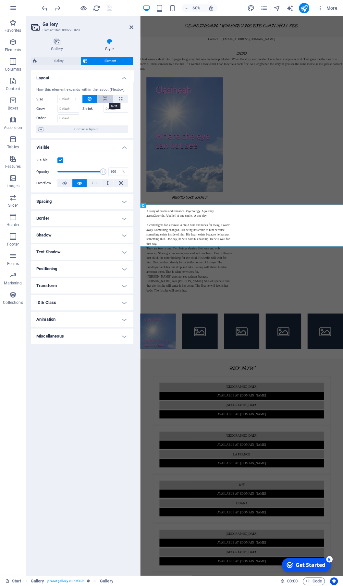
click at [105, 99] on icon at bounding box center [105, 99] width 5 height 8
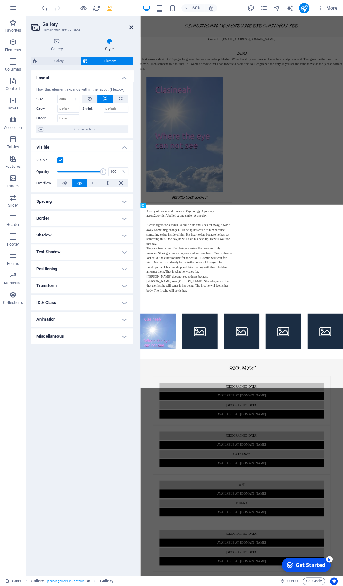
click at [132, 27] on icon at bounding box center [131, 27] width 4 height 5
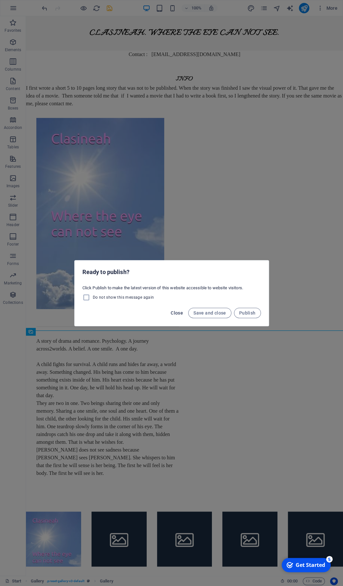
click at [179, 314] on span "Close" at bounding box center [176, 313] width 12 height 5
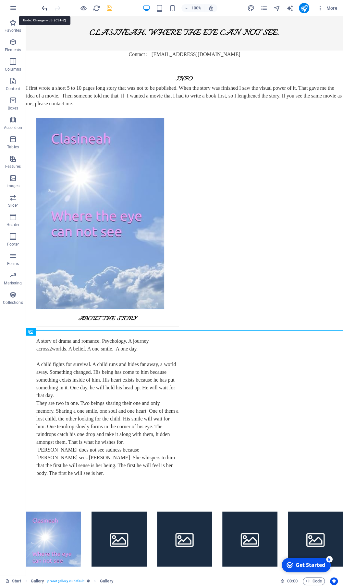
click at [44, 8] on icon "undo" at bounding box center [44, 8] width 7 height 7
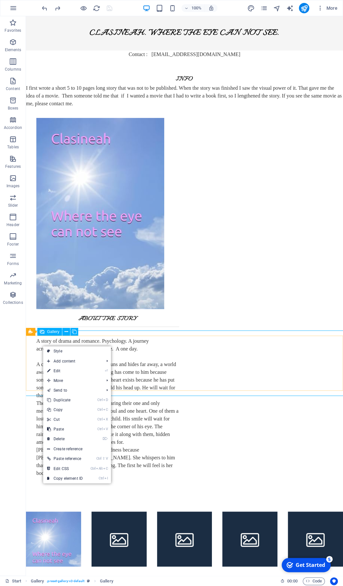
click at [46, 331] on div "Gallery" at bounding box center [49, 332] width 25 height 8
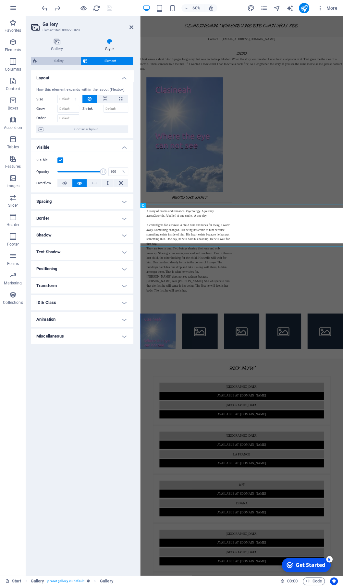
click at [62, 58] on span "Gallery" at bounding box center [59, 61] width 40 height 8
select select "rem"
select select "fade"
select select "px"
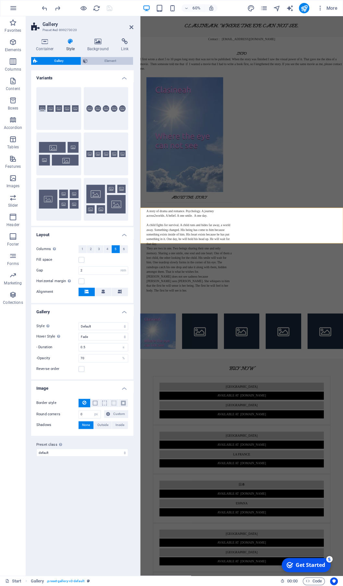
click at [109, 61] on span "Element" at bounding box center [110, 61] width 42 height 8
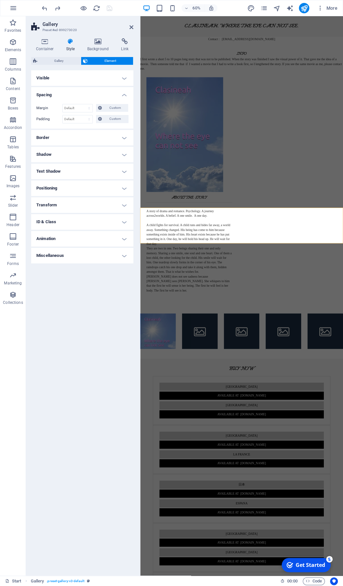
click at [123, 205] on h4 "Transform" at bounding box center [82, 205] width 102 height 16
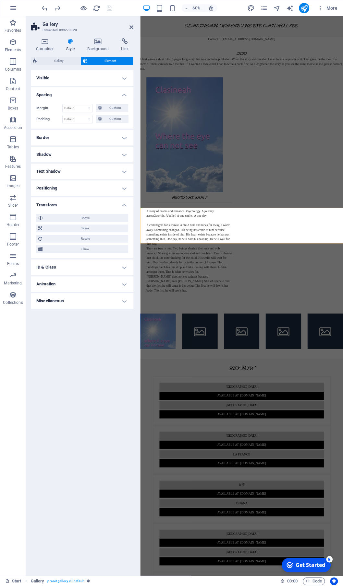
click at [123, 205] on h4 "Transform" at bounding box center [82, 203] width 102 height 12
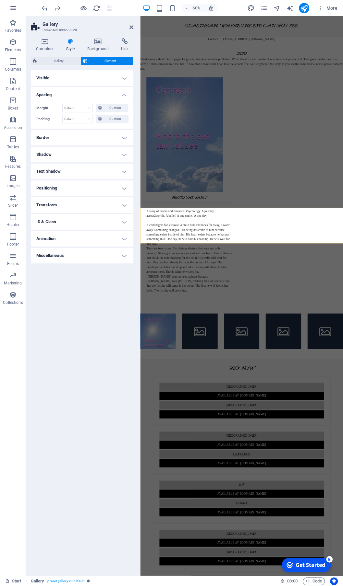
click at [72, 42] on icon at bounding box center [70, 41] width 18 height 6
click at [45, 42] on icon at bounding box center [45, 41] width 28 height 6
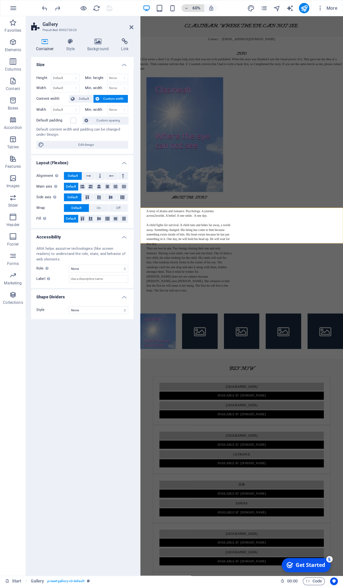
click at [187, 7] on icon "button" at bounding box center [186, 8] width 5 height 4
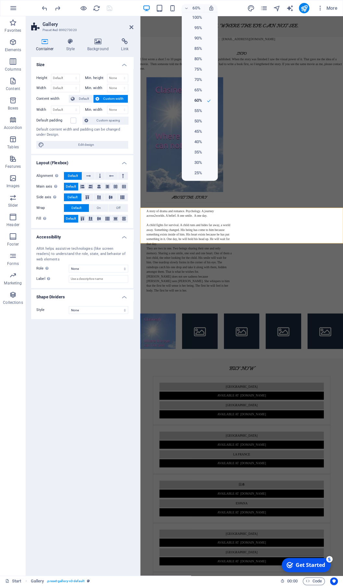
click at [13, 6] on div at bounding box center [171, 293] width 343 height 586
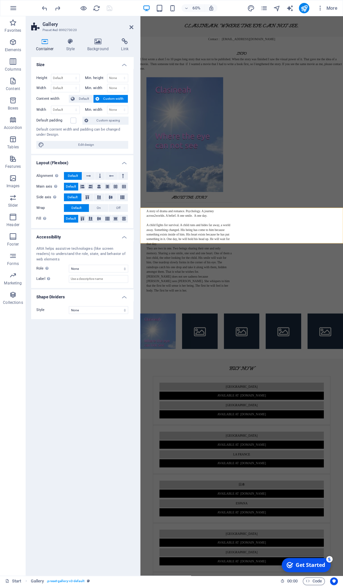
click at [13, 6] on icon "button" at bounding box center [13, 8] width 8 height 8
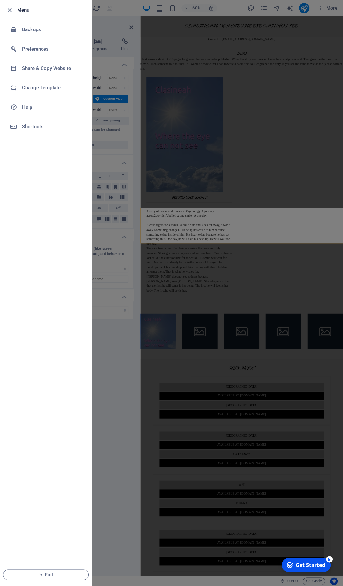
click at [14, 6] on div at bounding box center [12, 10] width 12 height 8
click at [40, 50] on h6 "Preferences" at bounding box center [52, 49] width 60 height 8
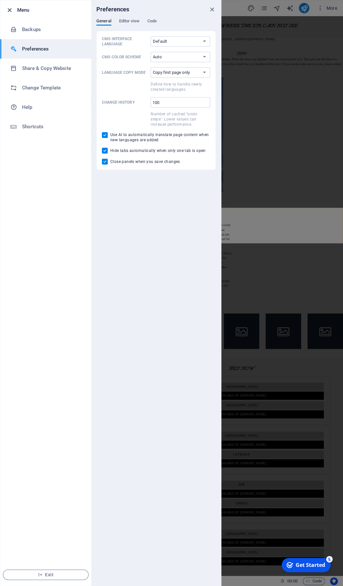
click at [11, 9] on icon "button" at bounding box center [9, 9] width 7 height 7
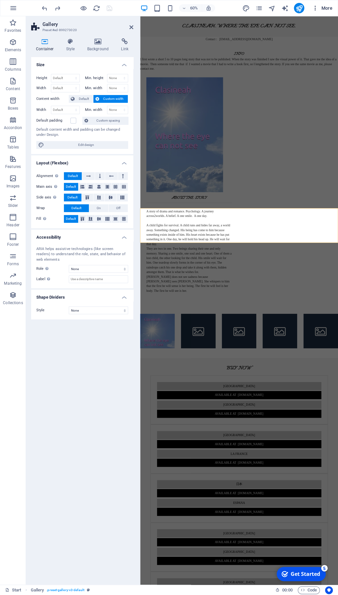
click at [317, 8] on icon "button" at bounding box center [315, 8] width 6 height 6
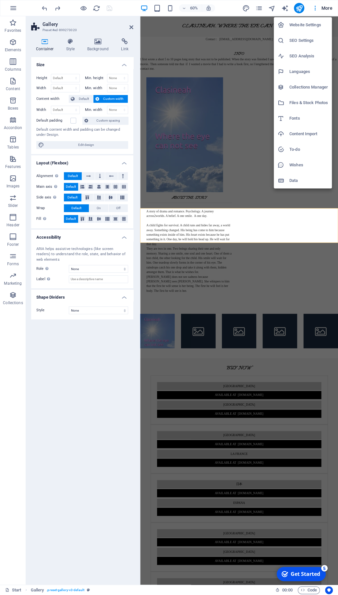
click at [303, 24] on h6 "Website Settings" at bounding box center [308, 25] width 39 height 8
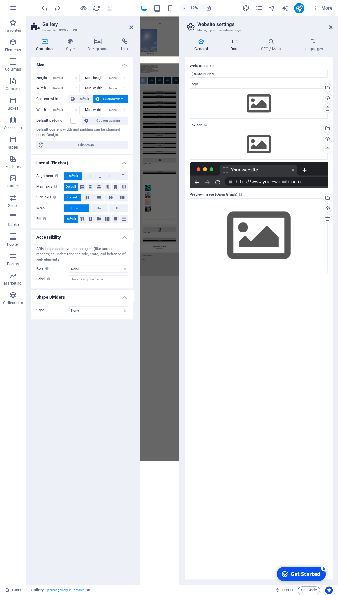
click at [235, 44] on icon at bounding box center [234, 41] width 28 height 6
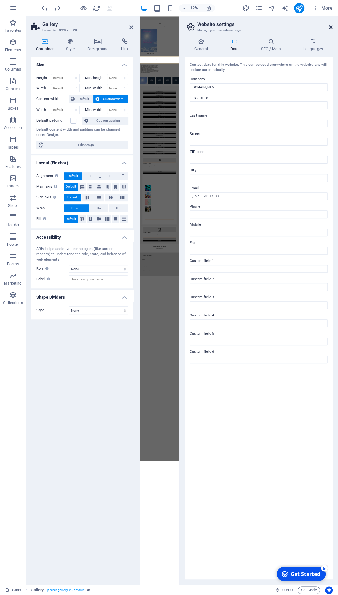
drag, startPoint x: 330, startPoint y: 25, endPoint x: 310, endPoint y: 2, distance: 31.0
click at [330, 25] on icon at bounding box center [331, 27] width 4 height 5
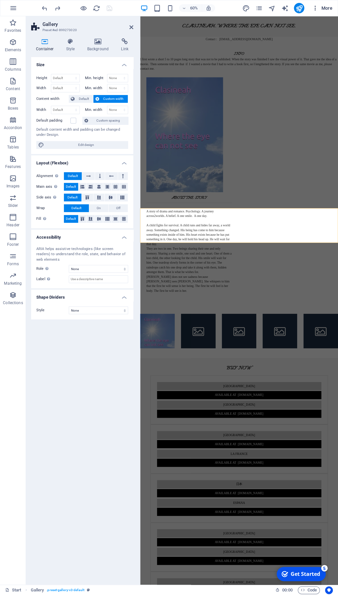
click at [324, 8] on span "More" at bounding box center [322, 8] width 20 height 6
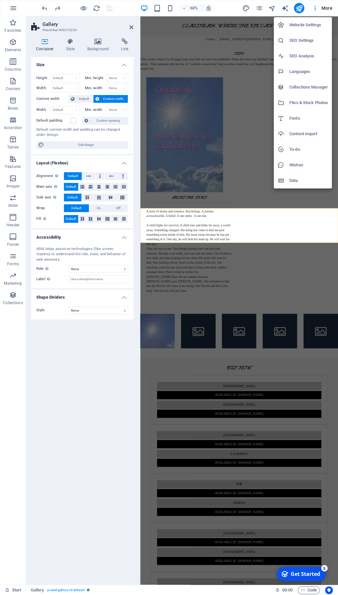
click at [45, 44] on div at bounding box center [169, 297] width 338 height 595
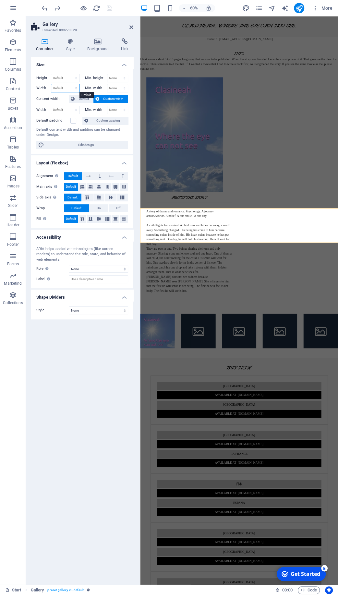
click at [51, 84] on select "Default px rem % em vh vw" at bounding box center [65, 88] width 28 height 8
select select "%"
click option "%" at bounding box center [0, 0] width 0 height 0
type input "100"
click at [132, 29] on icon at bounding box center [131, 27] width 4 height 5
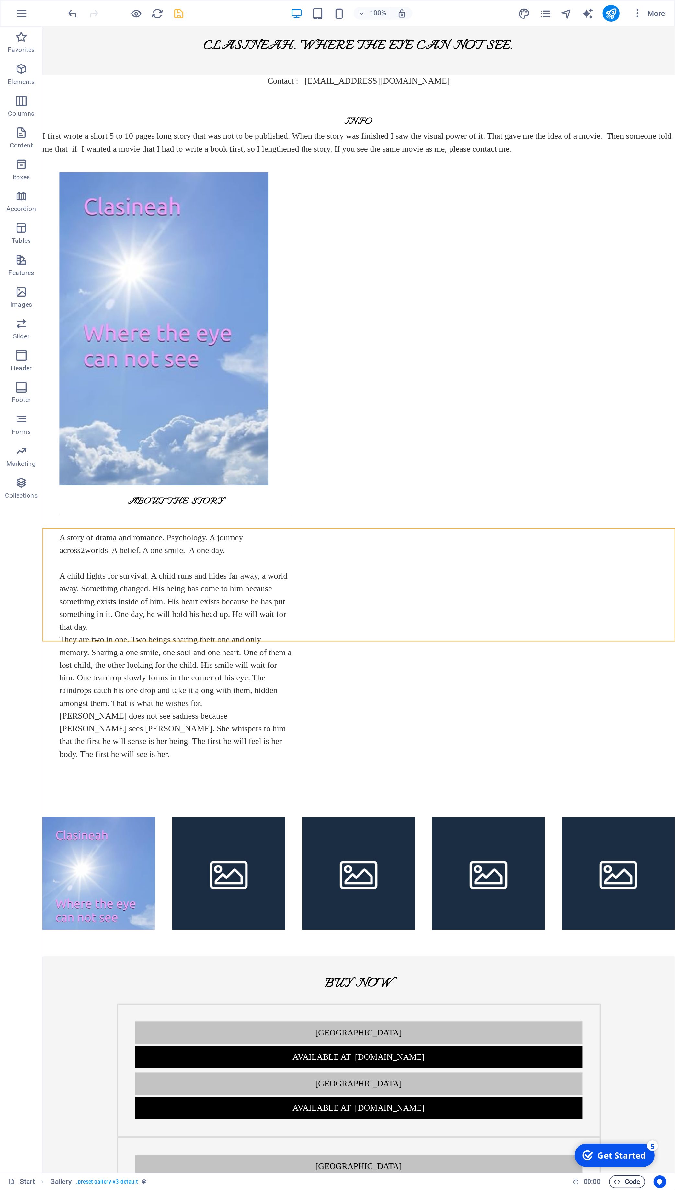
scroll to position [5, 0]
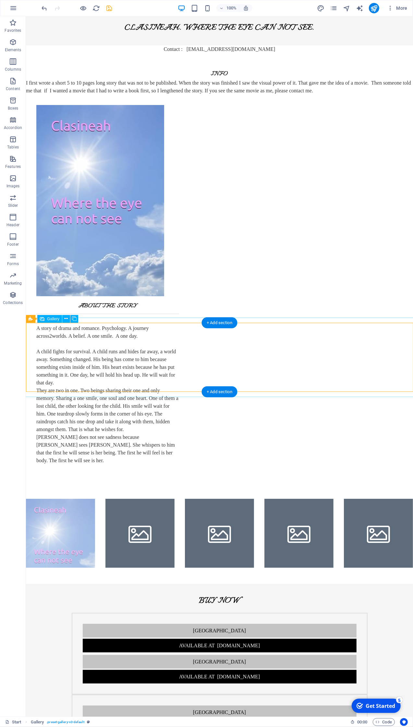
click at [138, 499] on li at bounding box center [139, 533] width 69 height 69
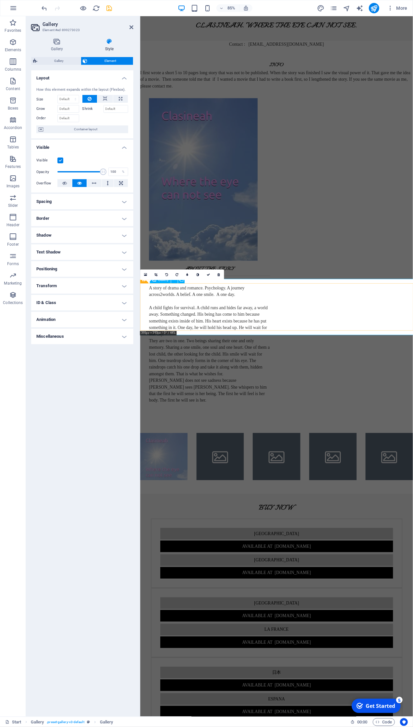
click at [175, 506] on li at bounding box center [168, 534] width 56 height 56
click at [90, 110] on label "Shrink" at bounding box center [92, 109] width 21 height 8
click at [92, 109] on label "Shrink" at bounding box center [92, 109] width 21 height 8
click at [103, 109] on input "Shrink" at bounding box center [115, 109] width 25 height 8
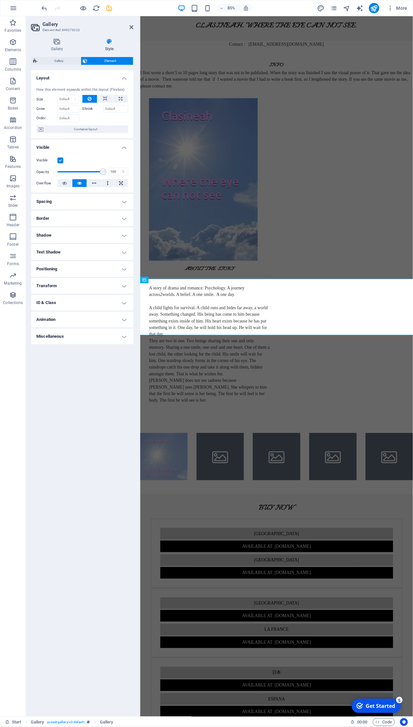
click at [92, 109] on label "Shrink" at bounding box center [92, 109] width 21 height 8
click at [103, 109] on input "Shrink" at bounding box center [115, 109] width 25 height 8
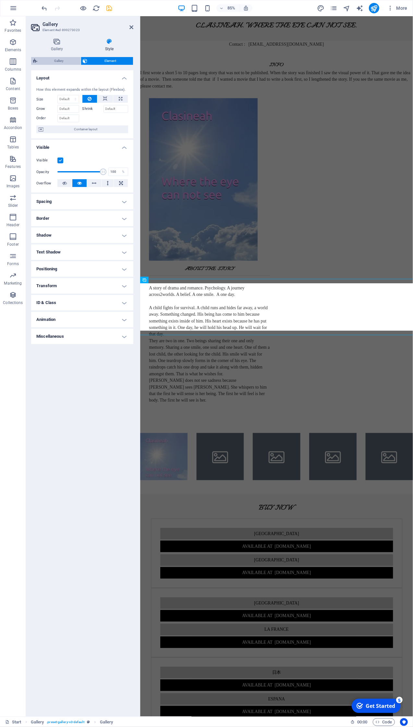
click at [63, 60] on span "Gallery" at bounding box center [59, 61] width 40 height 8
select select "%"
select select "rem"
select select "fade"
select select "px"
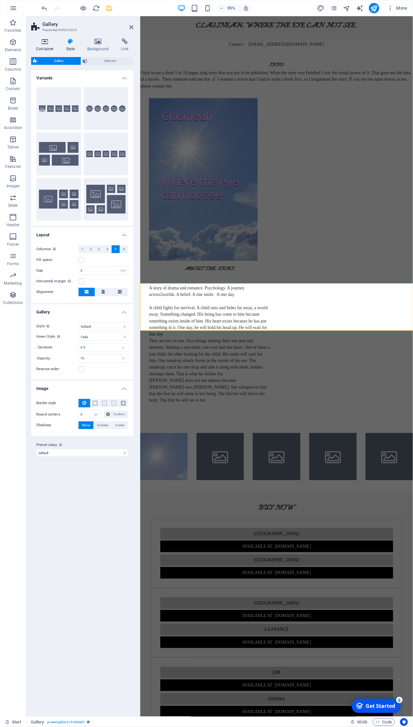
click at [46, 41] on icon at bounding box center [45, 41] width 28 height 6
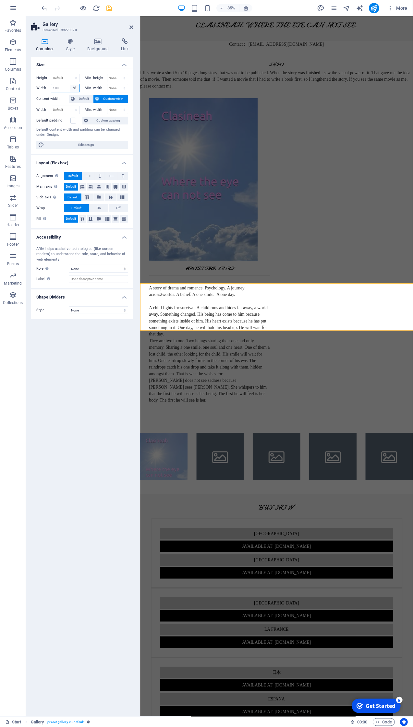
click at [70, 84] on select "Default px rem % em vh vw" at bounding box center [74, 88] width 9 height 8
select select "default"
click option "Default" at bounding box center [0, 0] width 0 height 0
select select "DISABLED_OPTION_VALUE"
click at [174, 506] on li at bounding box center [168, 534] width 56 height 56
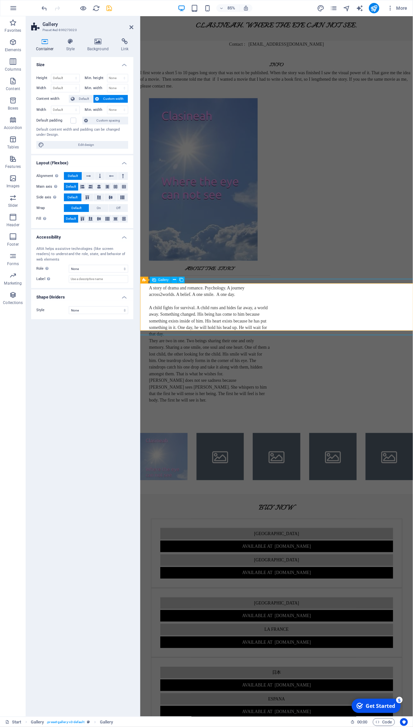
click at [174, 506] on li at bounding box center [168, 534] width 56 height 56
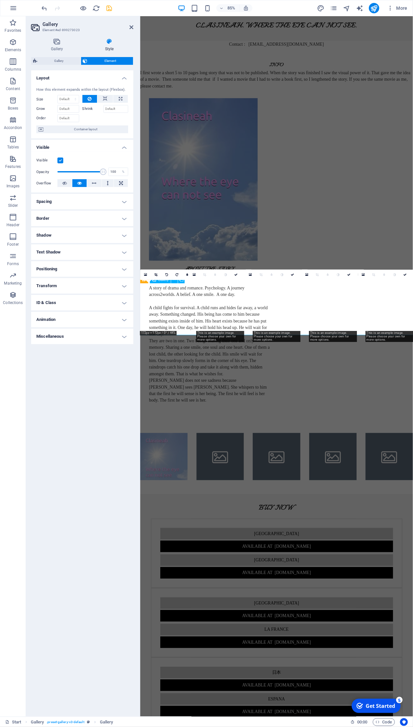
click at [174, 506] on li at bounding box center [168, 534] width 56 height 56
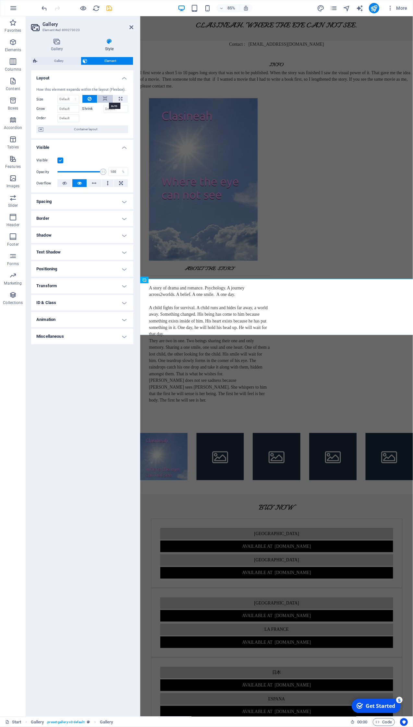
click at [105, 98] on icon at bounding box center [105, 99] width 5 height 8
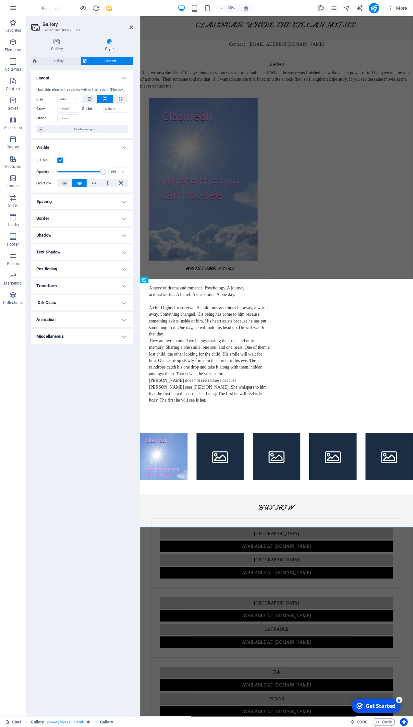
click at [105, 98] on icon at bounding box center [105, 99] width 5 height 8
click at [106, 99] on icon at bounding box center [105, 99] width 5 height 8
click at [46, 7] on icon "undo" at bounding box center [44, 8] width 7 height 7
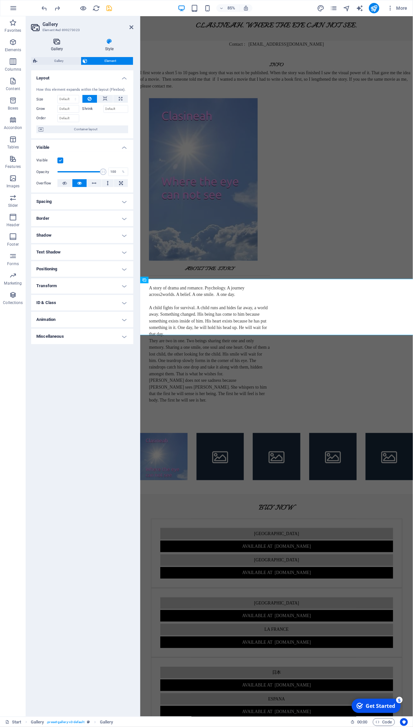
click at [57, 39] on icon at bounding box center [57, 41] width 52 height 6
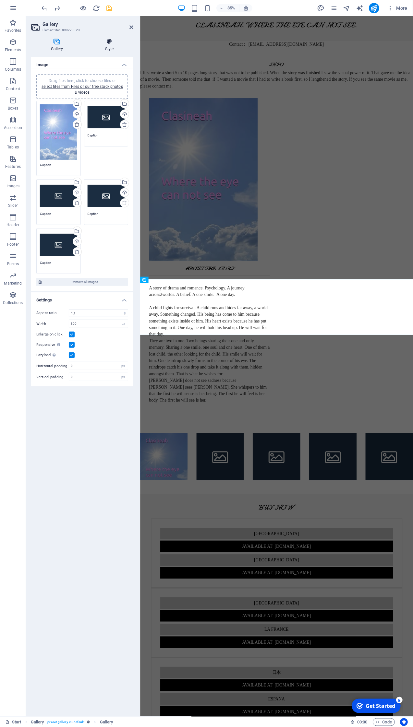
click at [109, 43] on icon at bounding box center [109, 41] width 48 height 6
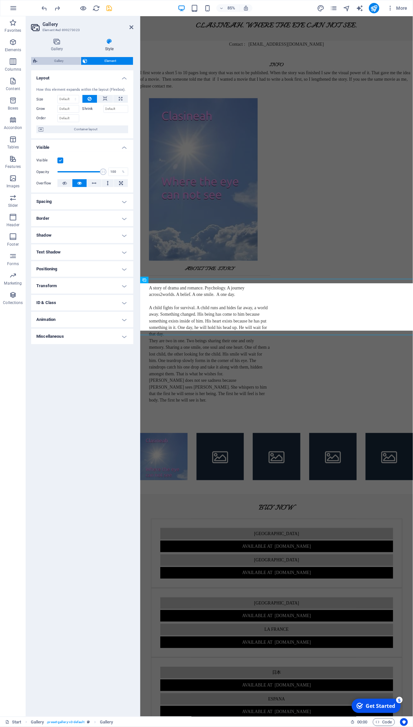
click at [37, 61] on icon at bounding box center [35, 61] width 4 height 8
select select "rem"
select select "fade"
select select "px"
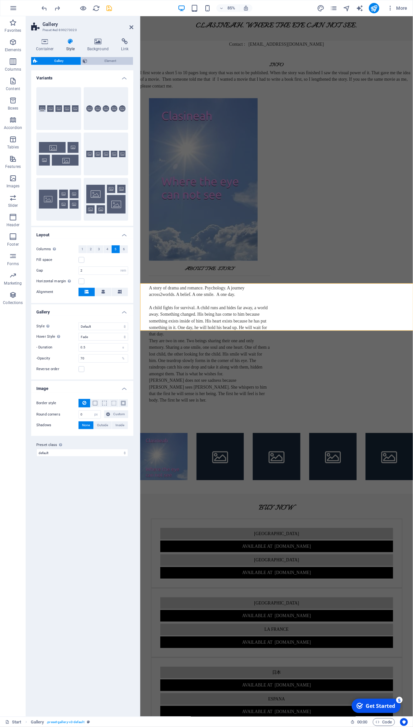
click at [104, 59] on span "Element" at bounding box center [110, 61] width 42 height 8
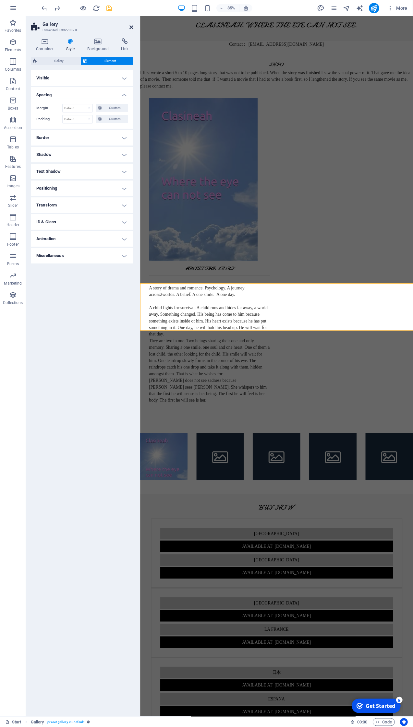
click at [131, 25] on icon at bounding box center [131, 27] width 4 height 5
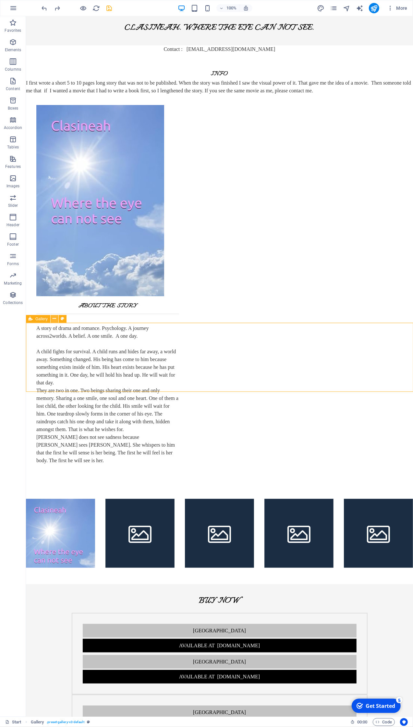
click at [52, 319] on button at bounding box center [55, 319] width 8 height 8
click at [67, 318] on icon at bounding box center [67, 318] width 4 height 7
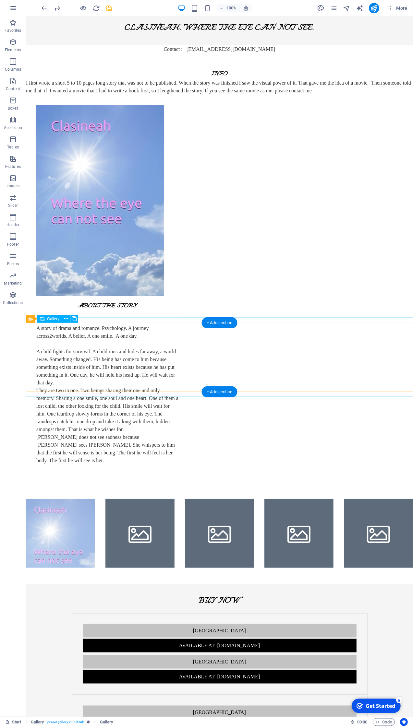
click at [44, 499] on li at bounding box center [60, 533] width 69 height 69
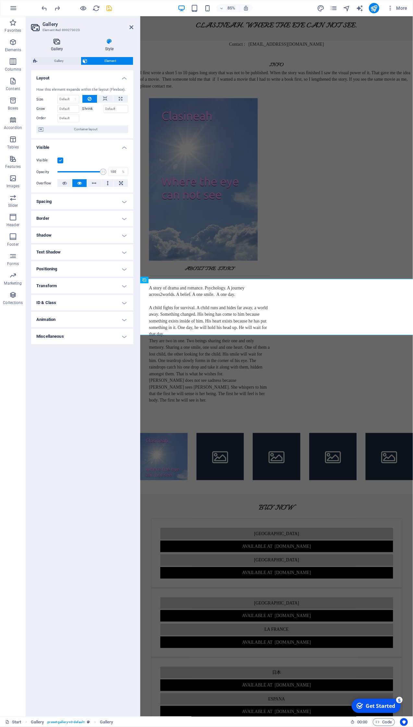
click at [57, 43] on icon at bounding box center [57, 41] width 52 height 6
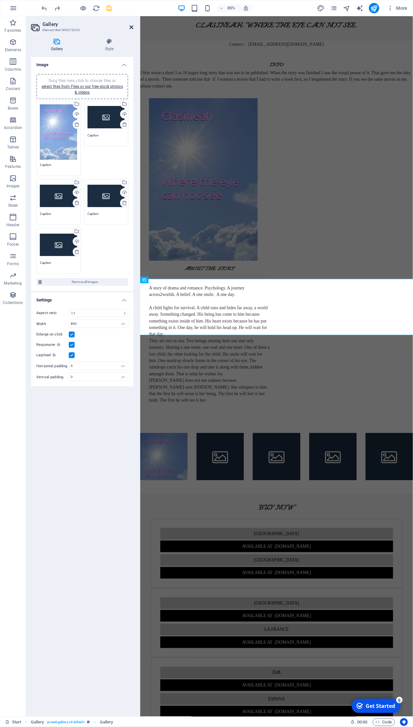
click at [130, 25] on icon at bounding box center [131, 27] width 4 height 5
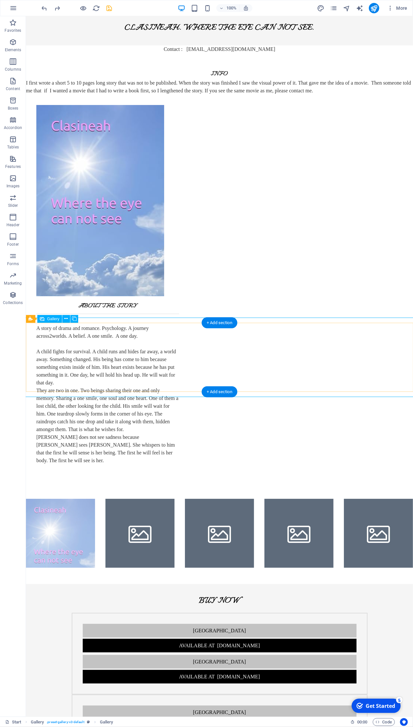
click at [156, 499] on li at bounding box center [139, 533] width 69 height 69
select select "4"
select select "px"
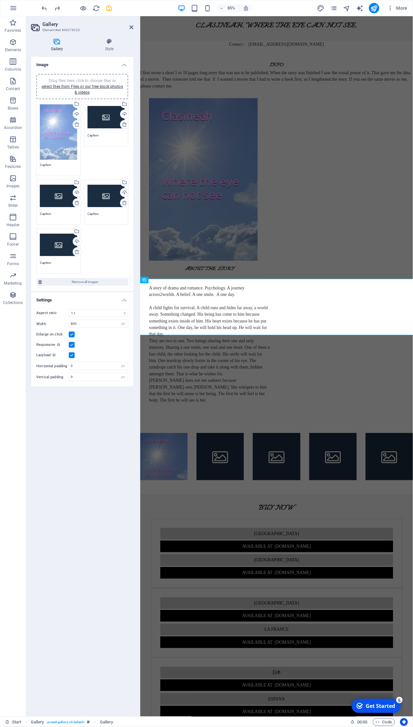
click at [122, 300] on h4 "Settings" at bounding box center [82, 298] width 102 height 12
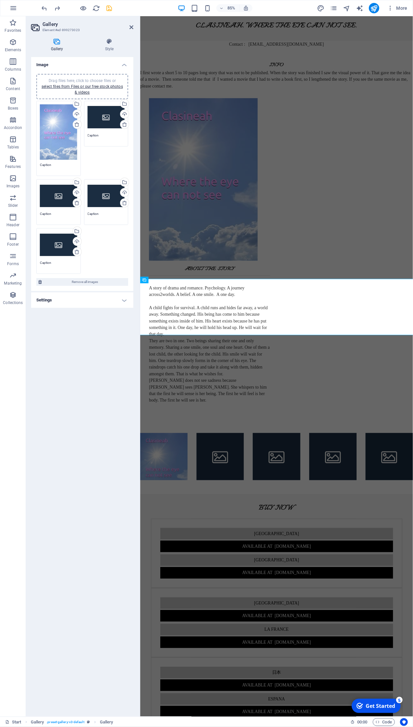
click at [122, 300] on h4 "Settings" at bounding box center [82, 300] width 102 height 16
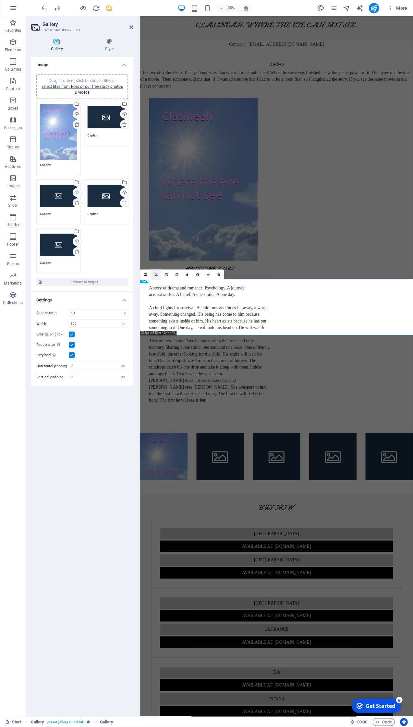
click at [157, 274] on icon at bounding box center [155, 274] width 3 height 3
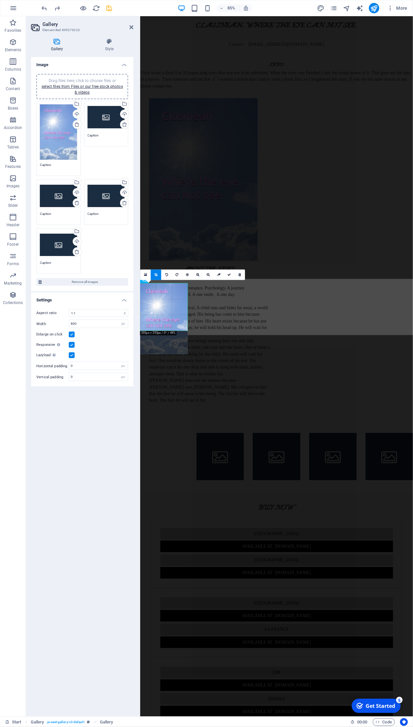
click at [157, 274] on icon at bounding box center [155, 274] width 3 height 3
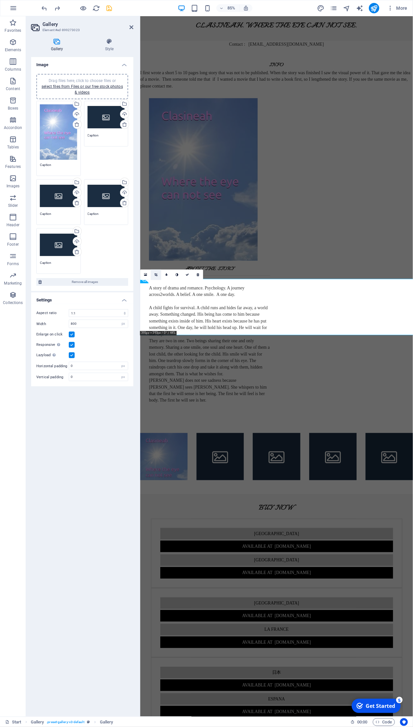
click at [157, 274] on icon at bounding box center [155, 274] width 3 height 3
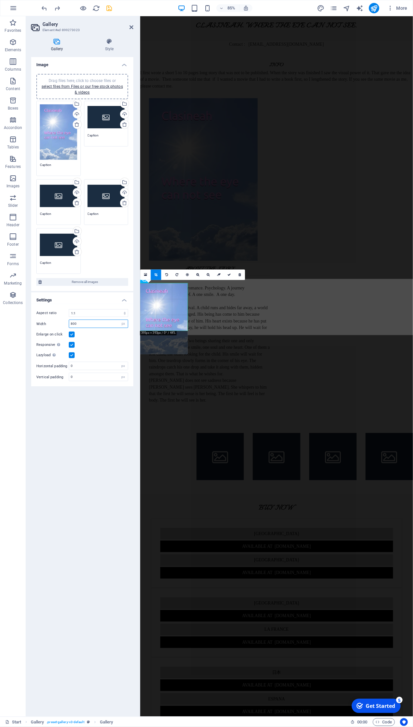
click at [86, 323] on input "800" at bounding box center [98, 324] width 59 height 8
type input "8"
click at [107, 322] on input "number" at bounding box center [98, 324] width 59 height 8
type input "8"
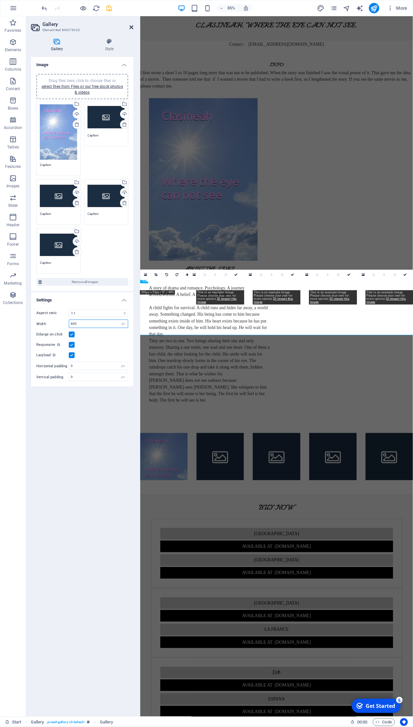
type input "600"
click at [132, 25] on icon at bounding box center [131, 27] width 4 height 5
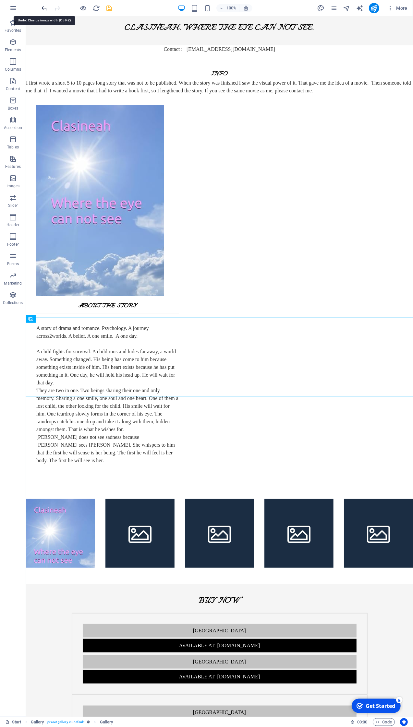
click at [45, 7] on icon "undo" at bounding box center [44, 8] width 7 height 7
click at [57, 9] on icon "redo" at bounding box center [57, 8] width 7 height 7
click at [44, 319] on span "Gallery" at bounding box center [41, 319] width 12 height 4
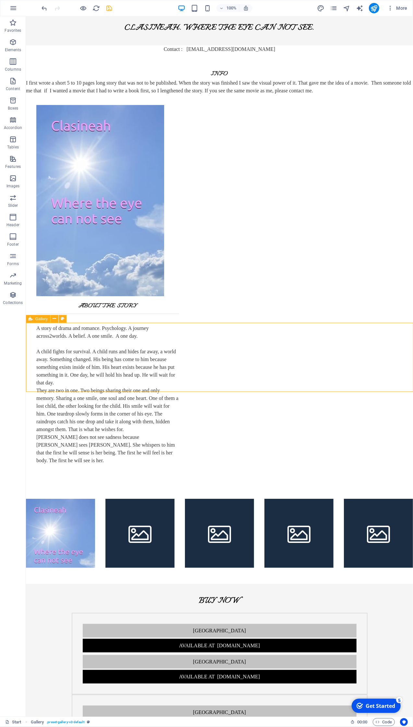
click at [44, 319] on span "Gallery" at bounding box center [41, 319] width 12 height 4
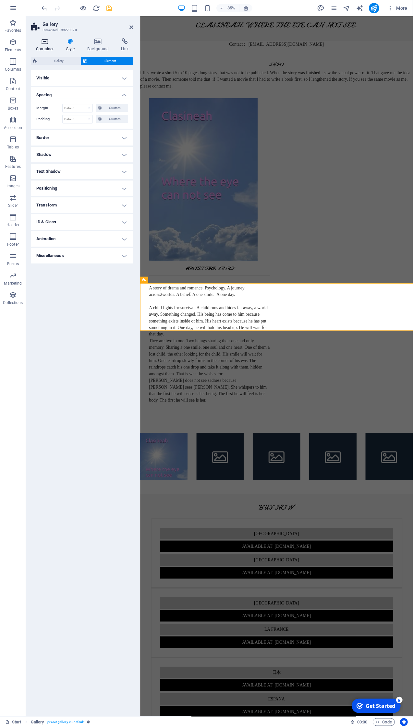
click at [44, 41] on icon at bounding box center [45, 41] width 28 height 6
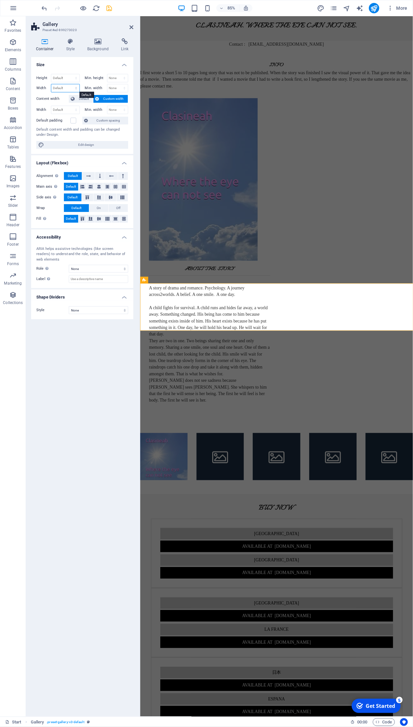
click at [51, 84] on select "Default px rem % em vh vw" at bounding box center [65, 88] width 28 height 8
select select "%"
click option "%" at bounding box center [0, 0] width 0 height 0
type input "100"
click at [51, 74] on select "Default px rem % vh vw" at bounding box center [65, 78] width 28 height 8
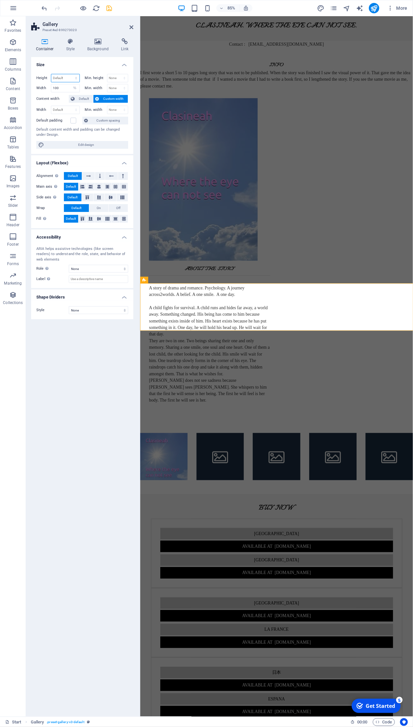
select select "%"
click option "%" at bounding box center [0, 0] width 0 height 0
type input "118.56"
click at [130, 28] on icon at bounding box center [131, 27] width 4 height 5
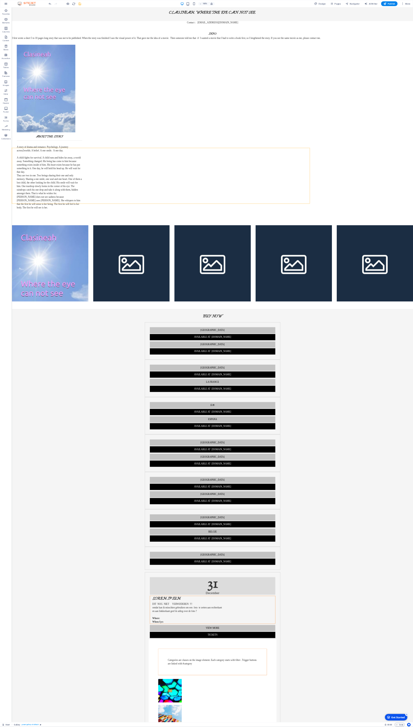
scroll to position [0, 0]
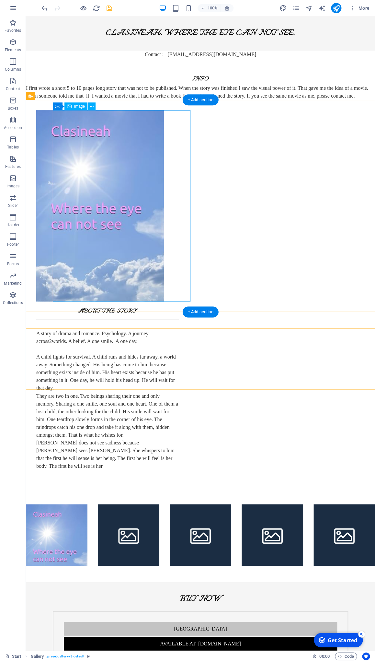
click at [117, 165] on figure at bounding box center [105, 205] width 138 height 191
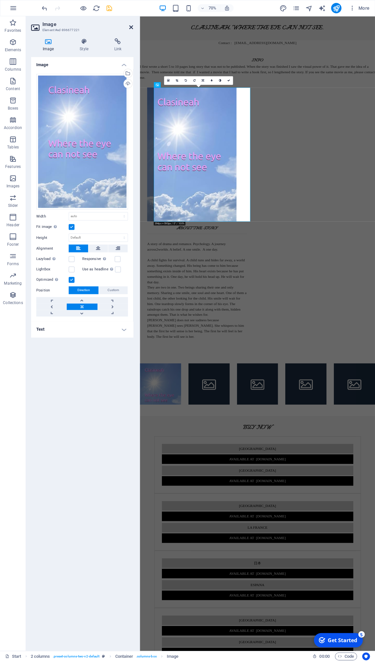
click at [132, 25] on icon at bounding box center [131, 27] width 4 height 5
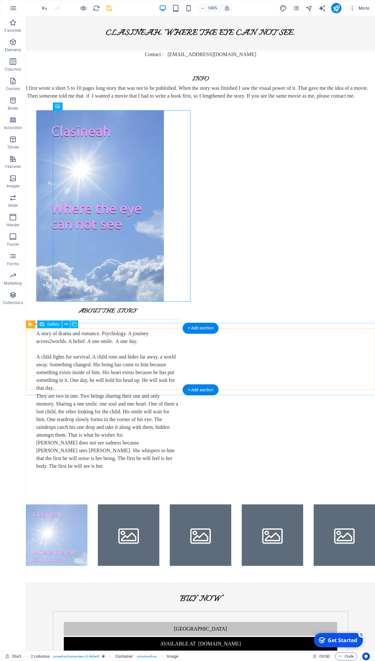
click at [76, 504] on li at bounding box center [57, 535] width 62 height 62
select select "4"
select select "px"
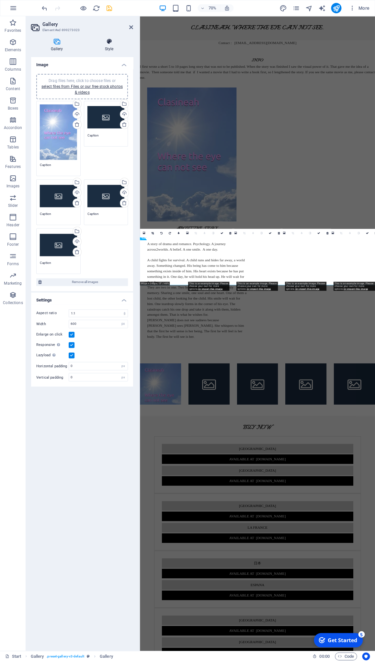
click at [108, 41] on icon at bounding box center [109, 41] width 48 height 6
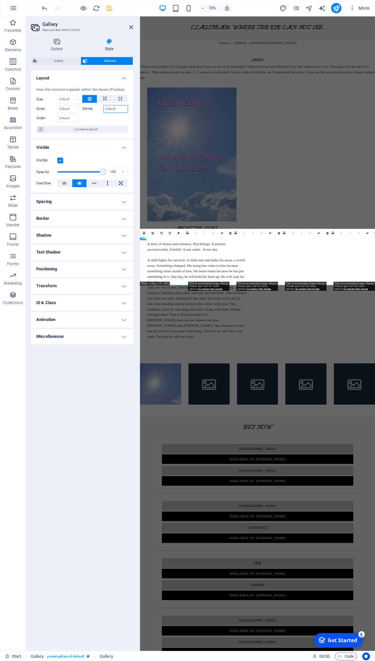
click at [111, 108] on input "Shrink" at bounding box center [115, 109] width 25 height 8
type input "100"
click at [91, 400] on div "Layout How this element expands within the layout (Flexbox). Size Default auto …" at bounding box center [82, 357] width 102 height 575
click at [132, 28] on icon at bounding box center [131, 27] width 4 height 5
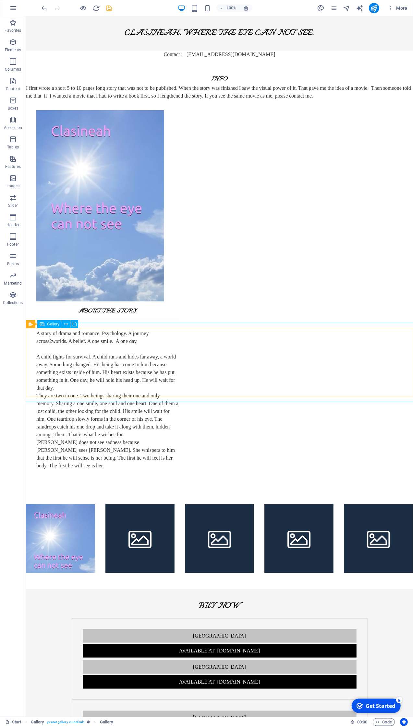
click at [54, 326] on span "Gallery" at bounding box center [53, 324] width 12 height 4
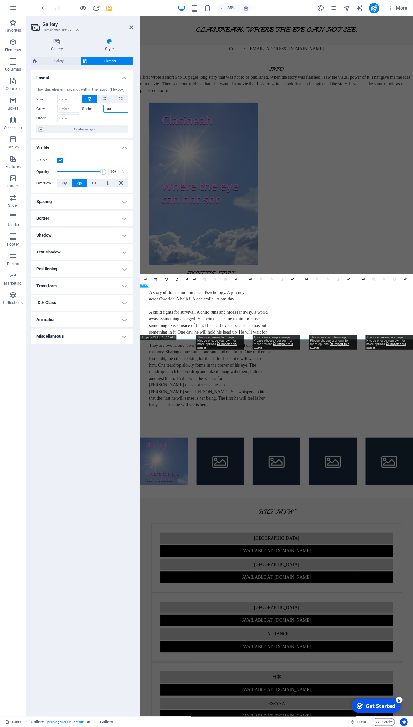
drag, startPoint x: 119, startPoint y: 109, endPoint x: 96, endPoint y: 106, distance: 23.2
click at [103, 106] on input "100" at bounding box center [115, 109] width 25 height 8
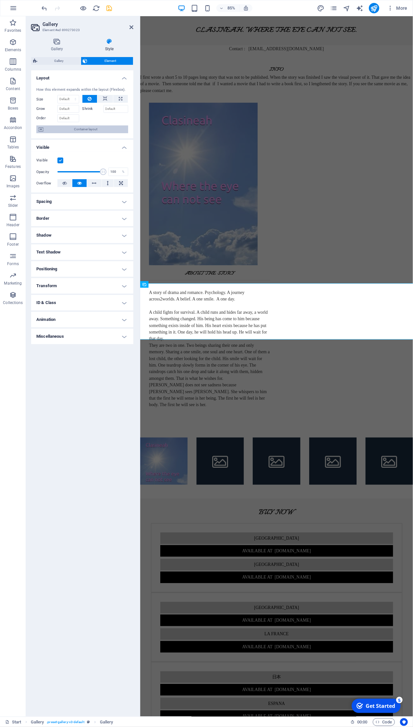
click at [100, 129] on span "Container layout" at bounding box center [85, 129] width 81 height 8
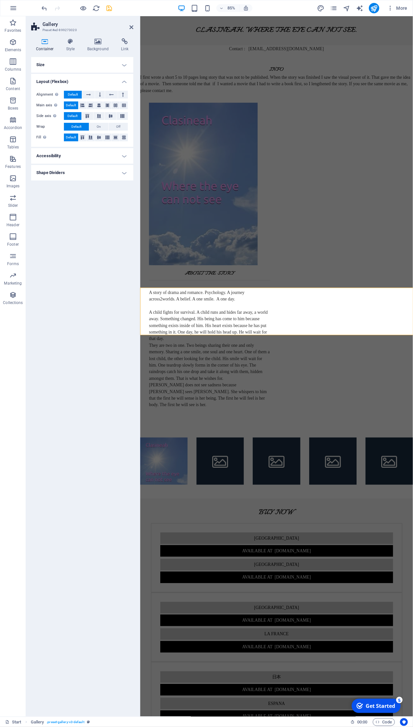
click at [124, 64] on h4 "Size" at bounding box center [82, 65] width 102 height 16
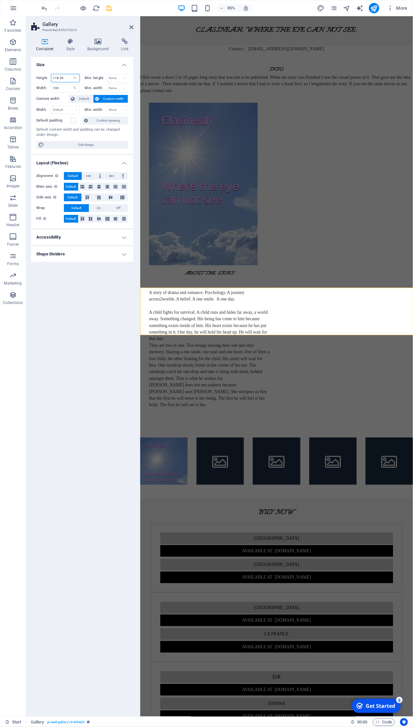
drag, startPoint x: 66, startPoint y: 77, endPoint x: 41, endPoint y: 77, distance: 25.6
click at [51, 77] on input "118.56" at bounding box center [65, 78] width 28 height 8
drag, startPoint x: 56, startPoint y: 89, endPoint x: 31, endPoint y: 82, distance: 26.0
click at [51, 87] on input "100" at bounding box center [65, 88] width 28 height 8
type input "600"
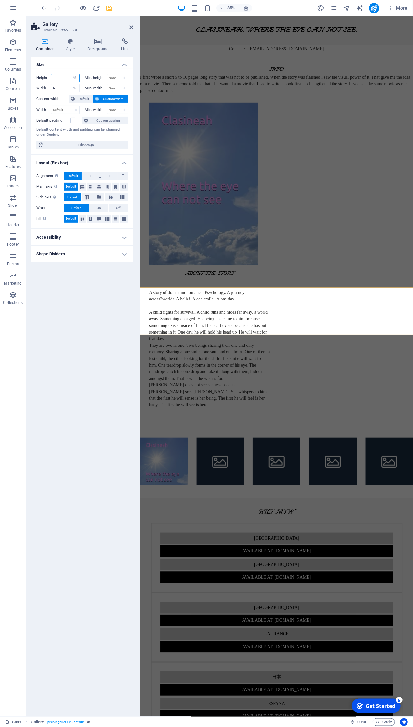
click at [63, 76] on input "number" at bounding box center [65, 78] width 28 height 8
type input "600"
click at [134, 27] on aside "Gallery Preset #ed-899273020 Container Style Background Link Size Height 600 De…" at bounding box center [83, 366] width 114 height 700
click at [131, 28] on icon at bounding box center [131, 27] width 4 height 5
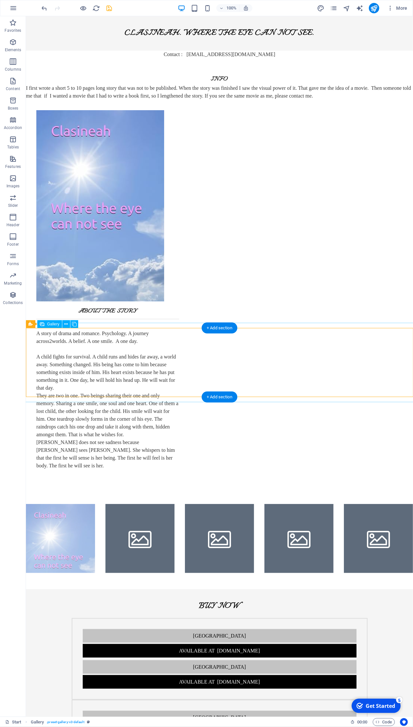
click at [76, 504] on li at bounding box center [60, 538] width 69 height 69
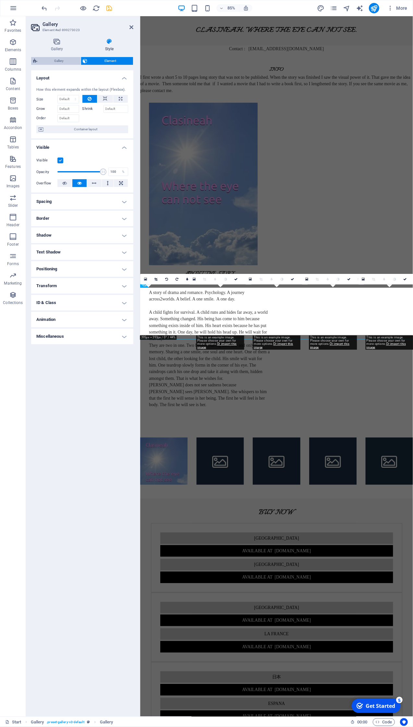
click at [53, 61] on span "Gallery" at bounding box center [59, 61] width 40 height 8
select select "rem"
select select "fade"
select select "px"
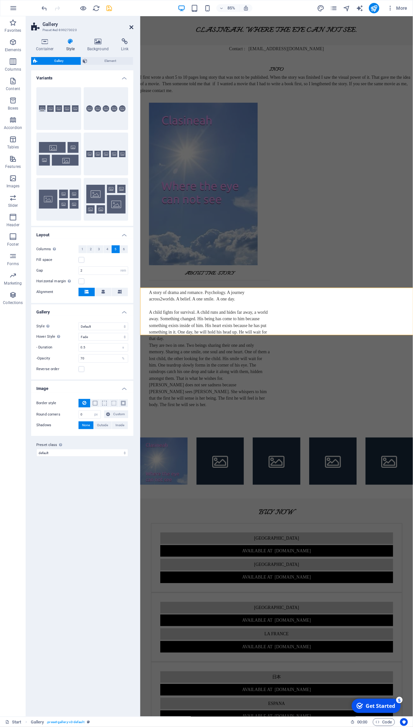
click at [131, 25] on icon at bounding box center [131, 27] width 4 height 5
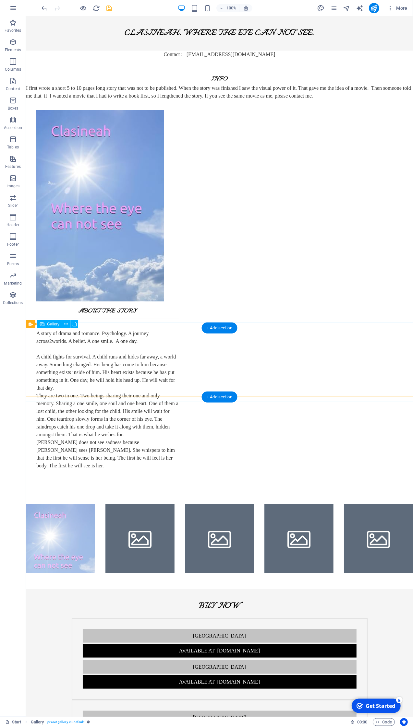
click at [73, 504] on li at bounding box center [60, 538] width 69 height 69
click at [74, 504] on li at bounding box center [60, 538] width 69 height 69
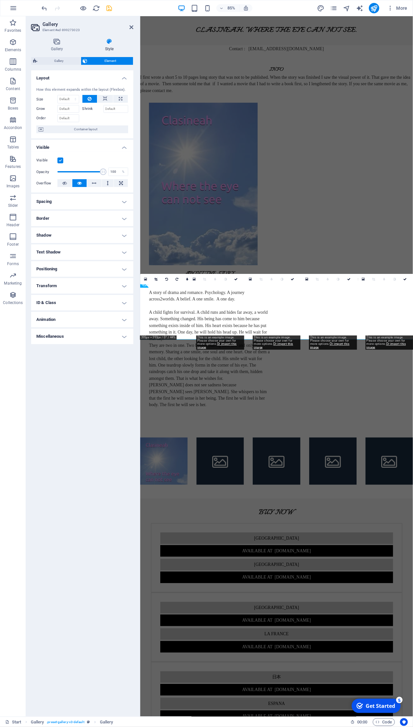
click at [98, 61] on span "Element" at bounding box center [110, 61] width 42 height 8
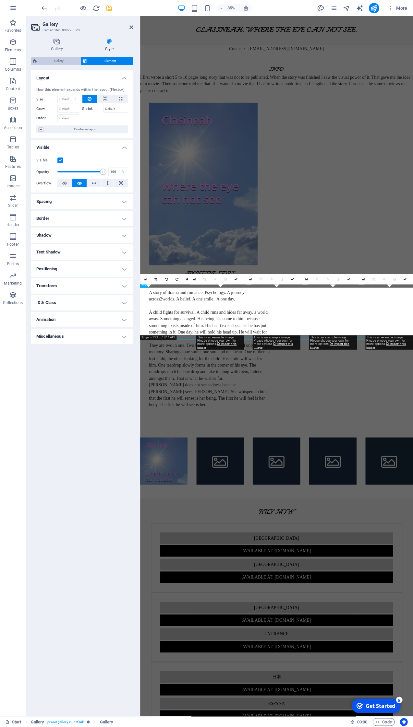
click at [63, 58] on span "Gallery" at bounding box center [59, 61] width 40 height 8
select select "rem"
select select "fade"
select select "px"
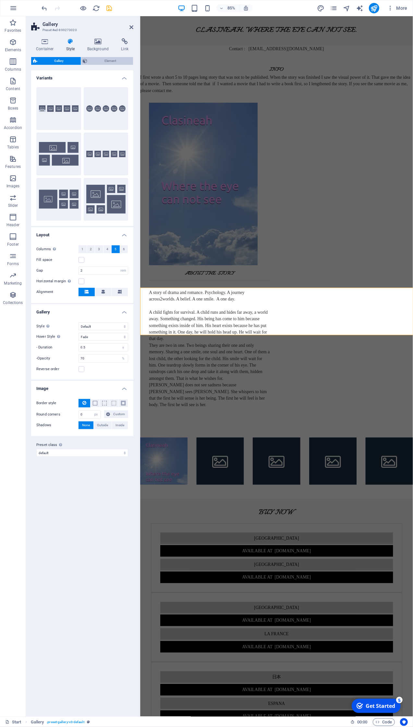
click at [91, 59] on span "Element" at bounding box center [110, 61] width 42 height 8
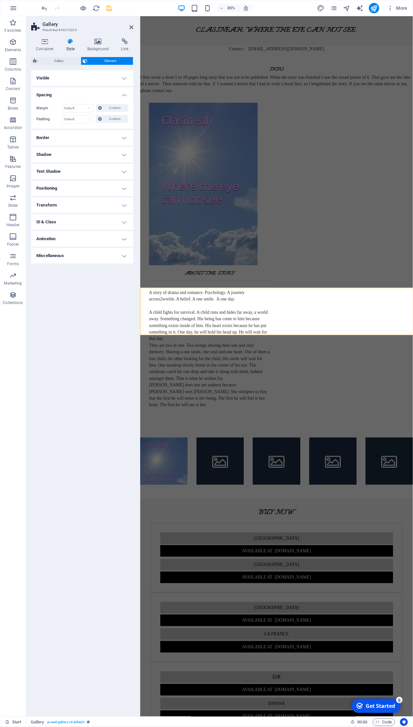
click at [73, 46] on h4 "Style" at bounding box center [71, 45] width 21 height 14
click at [101, 46] on h4 "Background" at bounding box center [99, 45] width 34 height 14
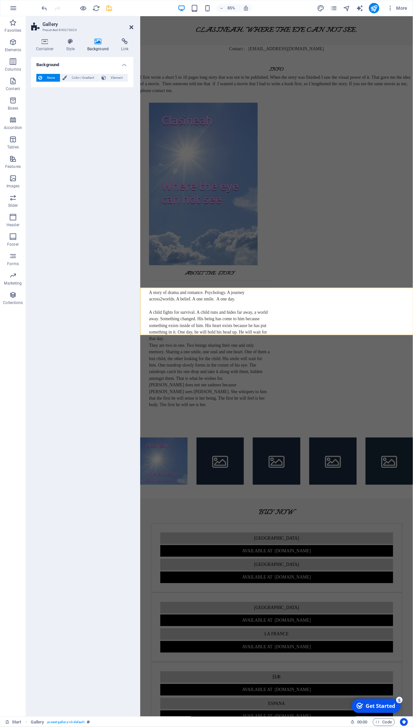
click at [132, 27] on icon at bounding box center [131, 27] width 4 height 5
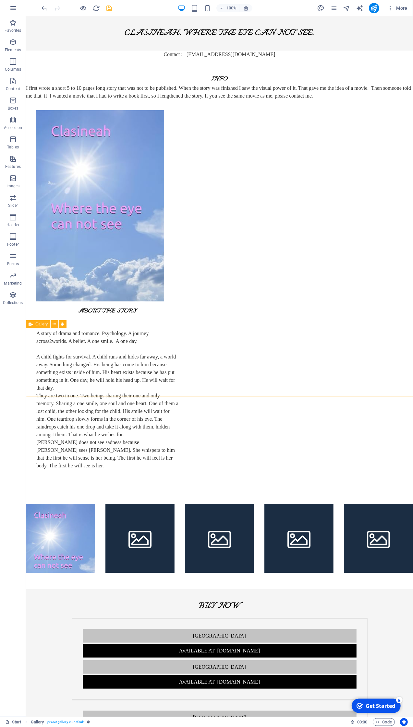
click at [33, 324] on div "Gallery" at bounding box center [38, 324] width 24 height 8
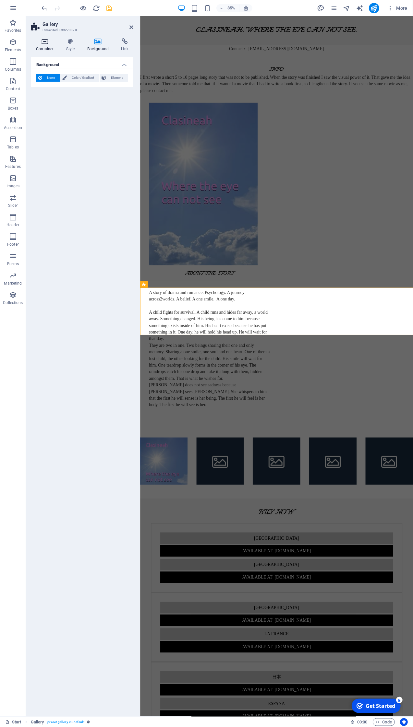
click at [47, 41] on icon at bounding box center [45, 41] width 28 height 6
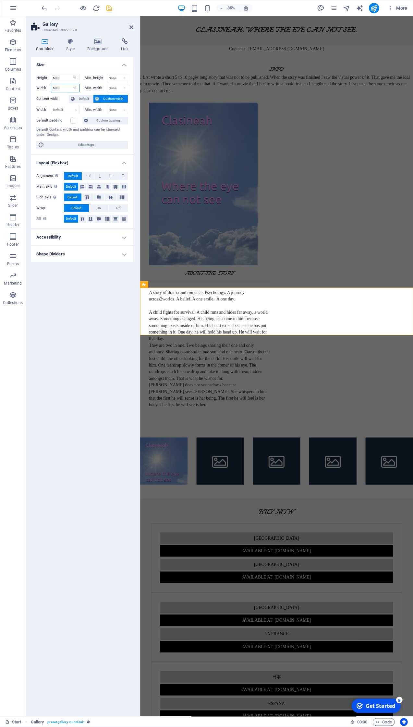
click at [65, 87] on input "600" at bounding box center [65, 88] width 28 height 8
drag, startPoint x: 67, startPoint y: 88, endPoint x: 50, endPoint y: 85, distance: 17.4
click at [51, 85] on input "600" at bounding box center [65, 88] width 28 height 8
type input "100"
click at [67, 77] on input "600" at bounding box center [65, 78] width 28 height 8
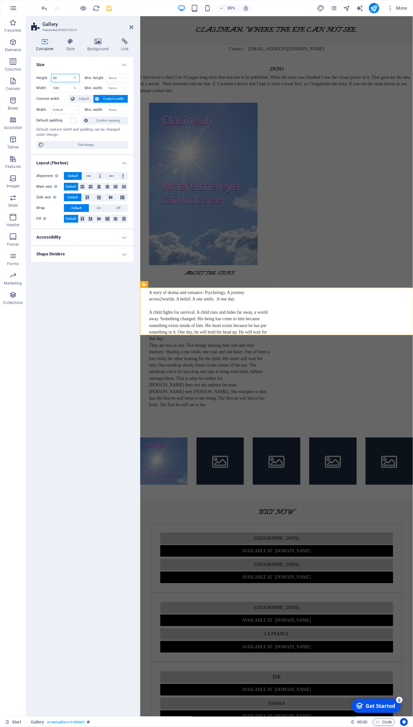
type input "6"
type input "10"
drag, startPoint x: 73, startPoint y: 368, endPoint x: 89, endPoint y: 283, distance: 86.7
click at [73, 368] on div "Size Height 10 Default px rem % vh vw Min. height None px rem % vh vw Width 100…" at bounding box center [82, 384] width 102 height 654
click at [132, 25] on icon at bounding box center [131, 27] width 4 height 5
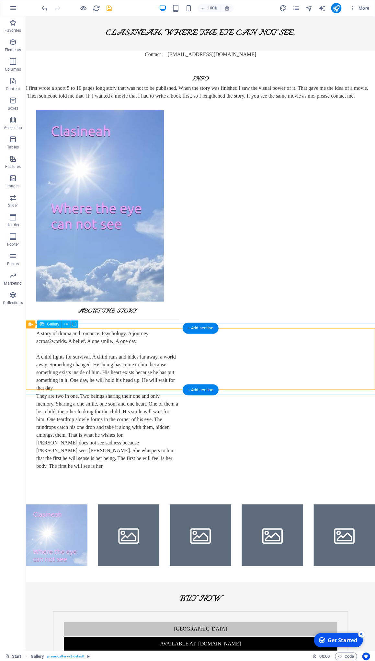
click at [66, 504] on li at bounding box center [57, 535] width 62 height 62
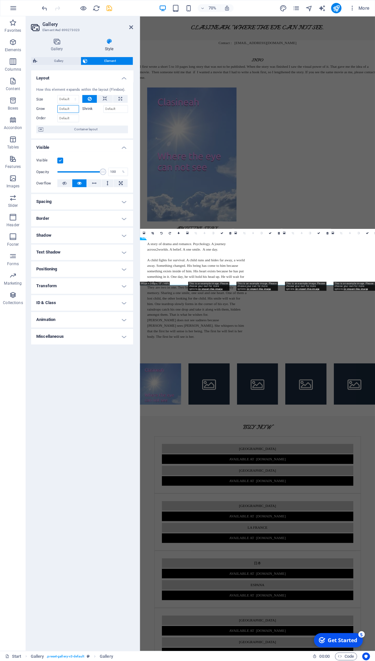
click at [69, 109] on input "Grow" at bounding box center [68, 109] width 22 height 8
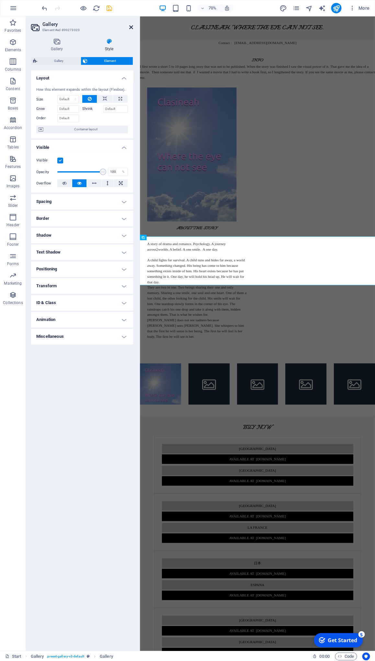
click at [130, 27] on icon at bounding box center [131, 27] width 4 height 5
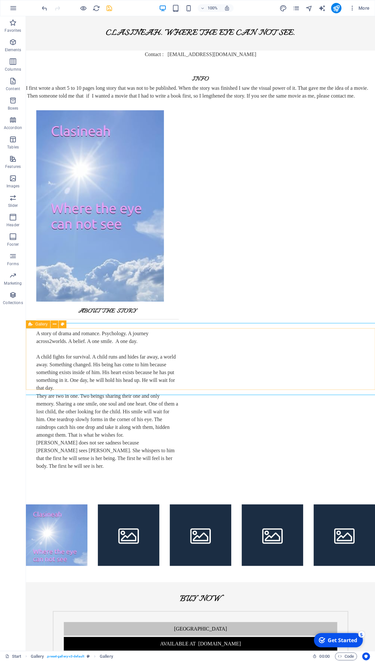
click at [43, 323] on span "Gallery" at bounding box center [41, 324] width 12 height 4
select select "%"
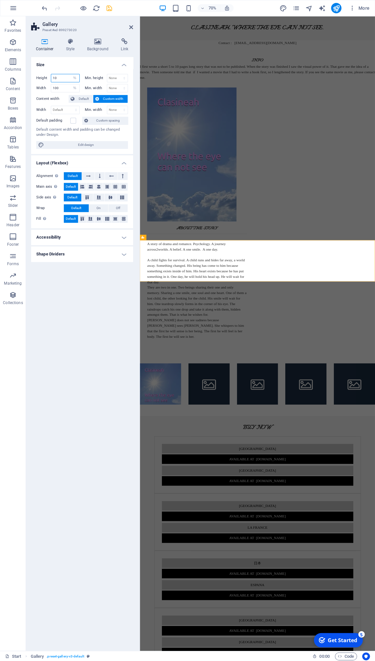
drag, startPoint x: 67, startPoint y: 77, endPoint x: 52, endPoint y: 78, distance: 14.9
click at [52, 78] on input "10" at bounding box center [65, 78] width 28 height 8
click at [70, 74] on select "Default px rem % vh vw" at bounding box center [74, 78] width 9 height 8
select select "default"
click option "Default" at bounding box center [0, 0] width 0 height 0
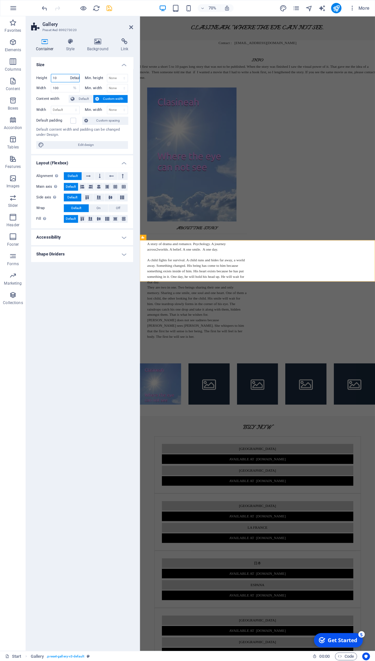
select select "DISABLED_OPTION_VALUE"
click at [130, 26] on icon at bounding box center [131, 27] width 4 height 5
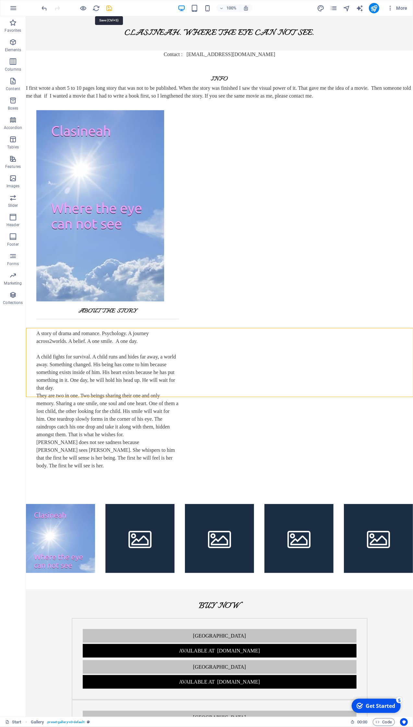
click at [107, 10] on icon "save" at bounding box center [109, 8] width 7 height 7
